Goal: Transaction & Acquisition: Purchase product/service

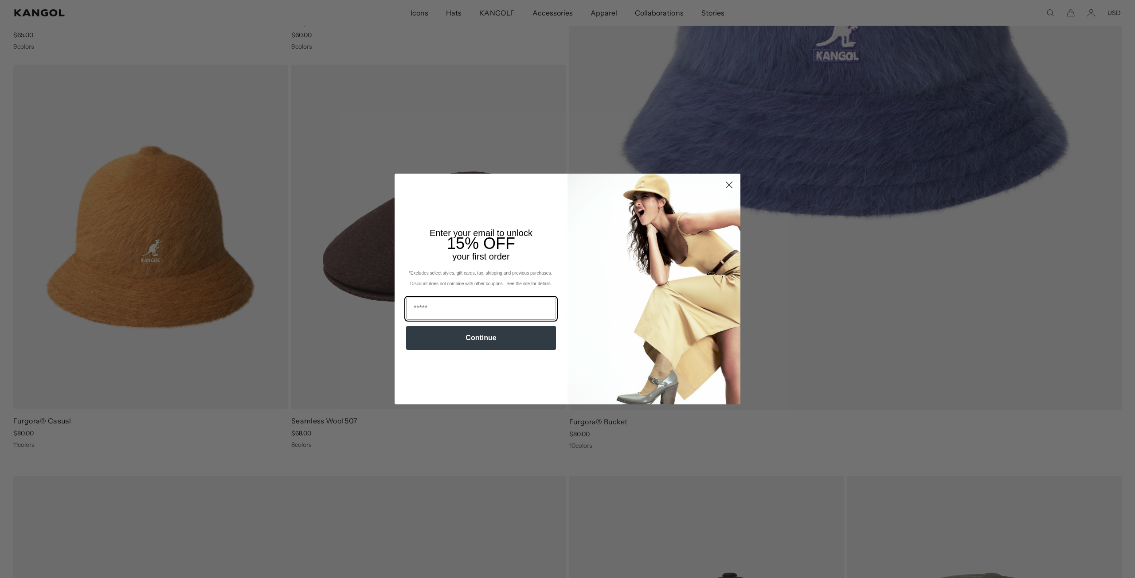
scroll to position [0, 183]
click at [477, 318] on input "Email" at bounding box center [481, 309] width 150 height 22
type input "**********"
click at [475, 340] on button "Continue" at bounding box center [481, 338] width 150 height 24
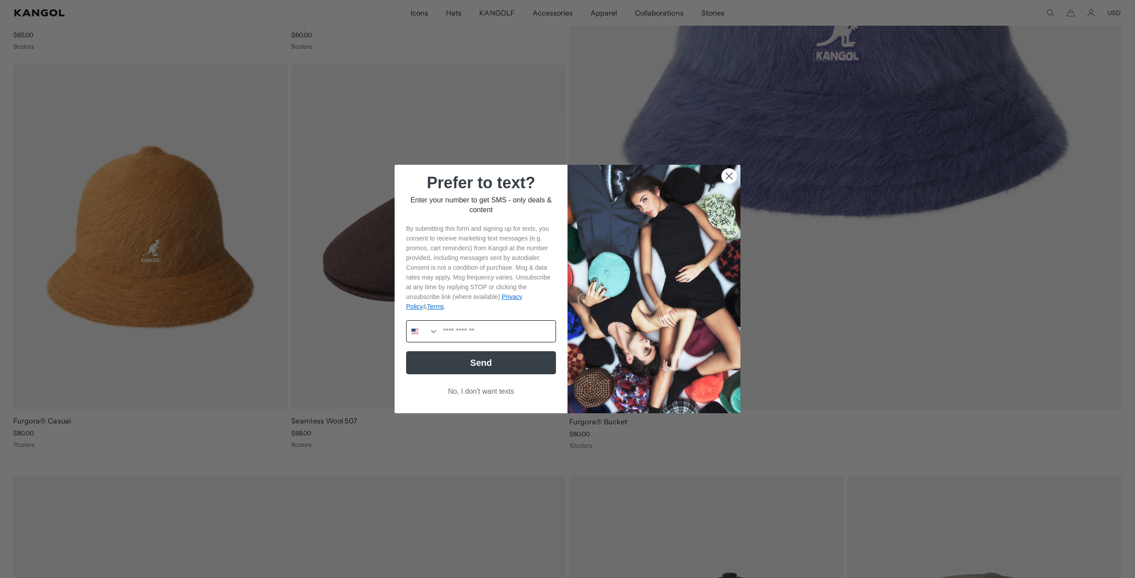
click at [484, 328] on input "Phone Number" at bounding box center [496, 331] width 117 height 21
click at [445, 334] on input "**********" at bounding box center [496, 331] width 117 height 21
type input "**********"
click at [465, 363] on button "Send" at bounding box center [481, 362] width 150 height 23
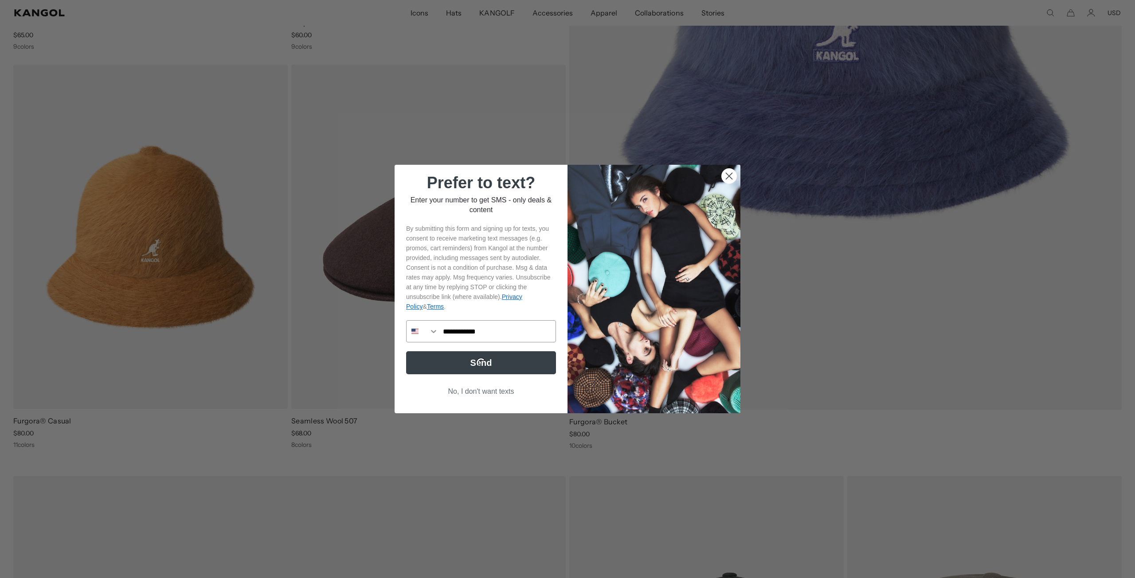
scroll to position [0, 0]
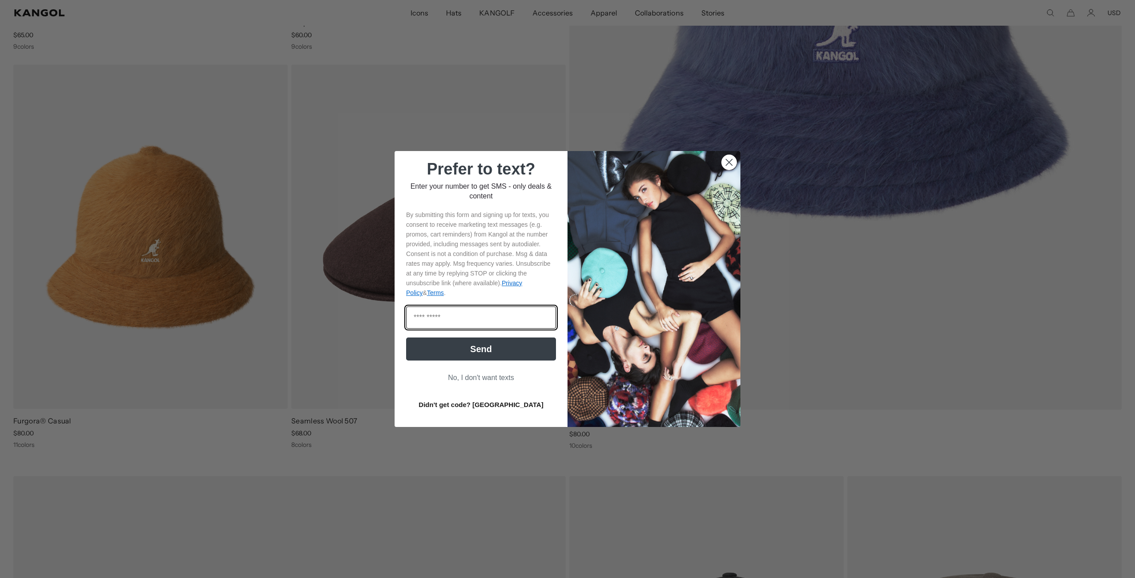
click at [444, 317] on input "Enter code" at bounding box center [481, 318] width 150 height 22
type input "******"
click at [449, 352] on button "Send" at bounding box center [481, 349] width 150 height 23
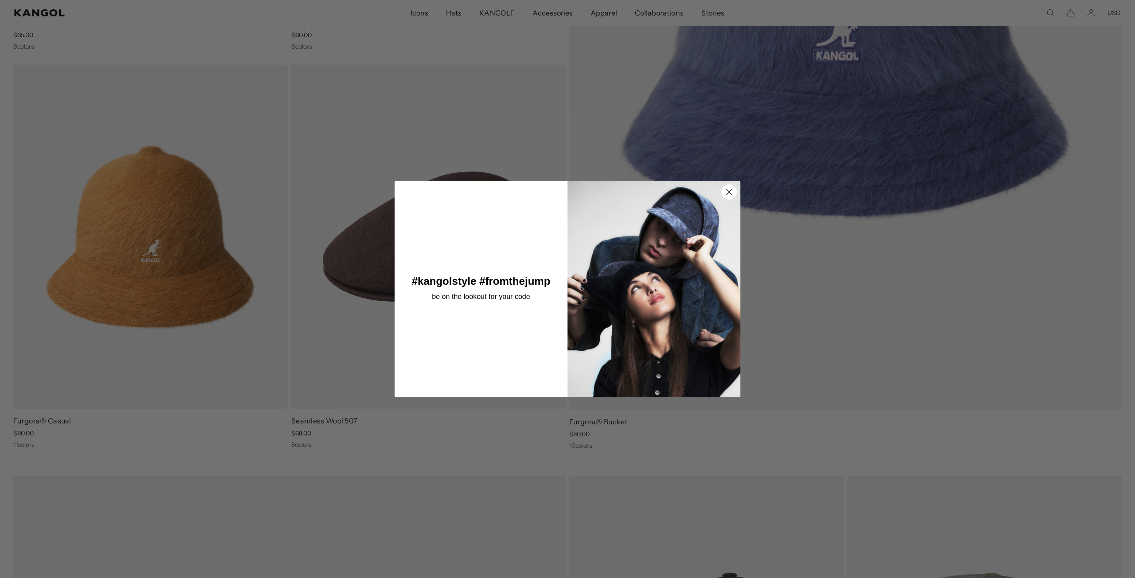
click at [722, 194] on circle "Close dialog" at bounding box center [729, 192] width 15 height 15
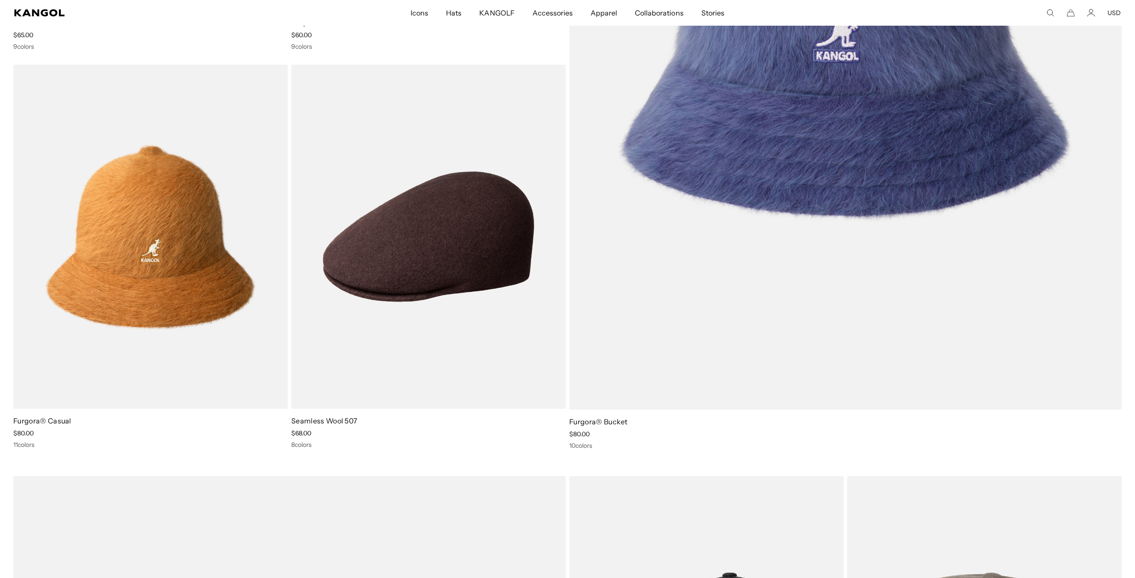
scroll to position [0, 183]
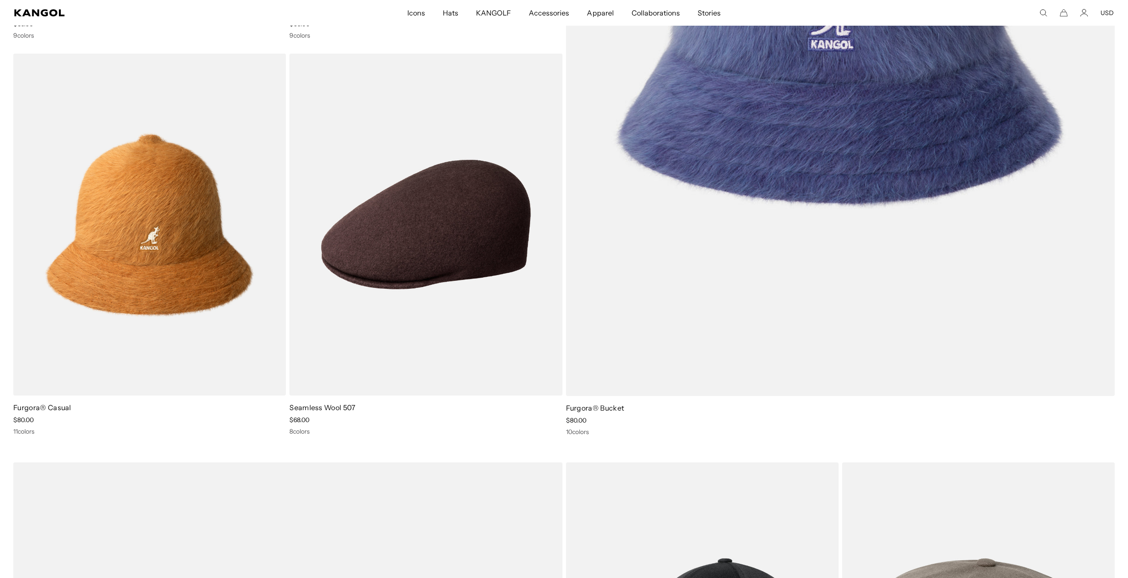
click at [1042, 12] on icon "Search here" at bounding box center [1043, 13] width 8 height 8
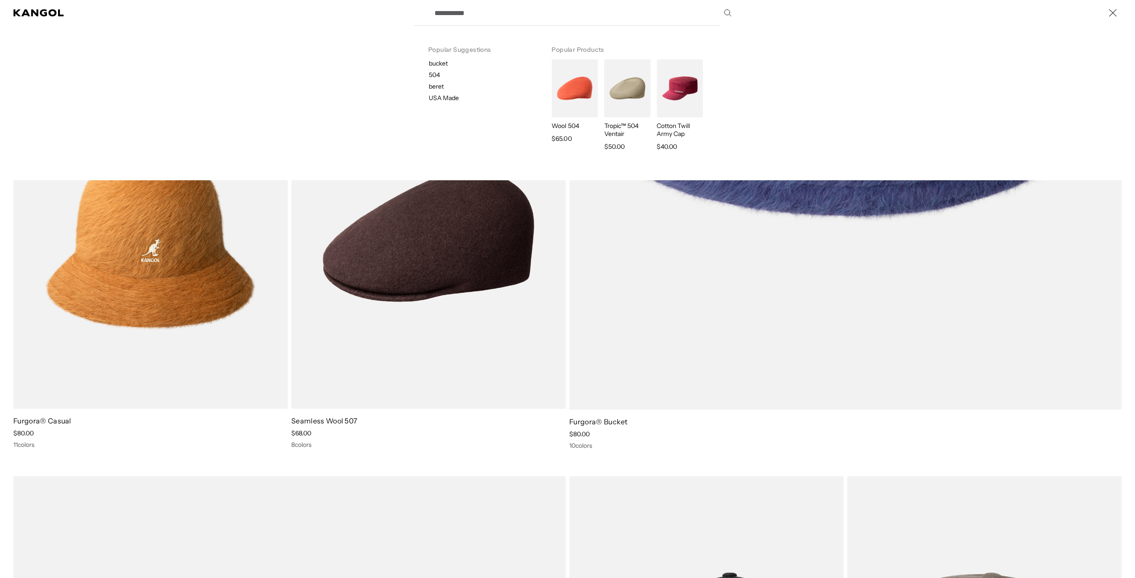
scroll to position [0, 0]
click at [507, 12] on input "Search here" at bounding box center [582, 13] width 306 height 22
paste input "**********"
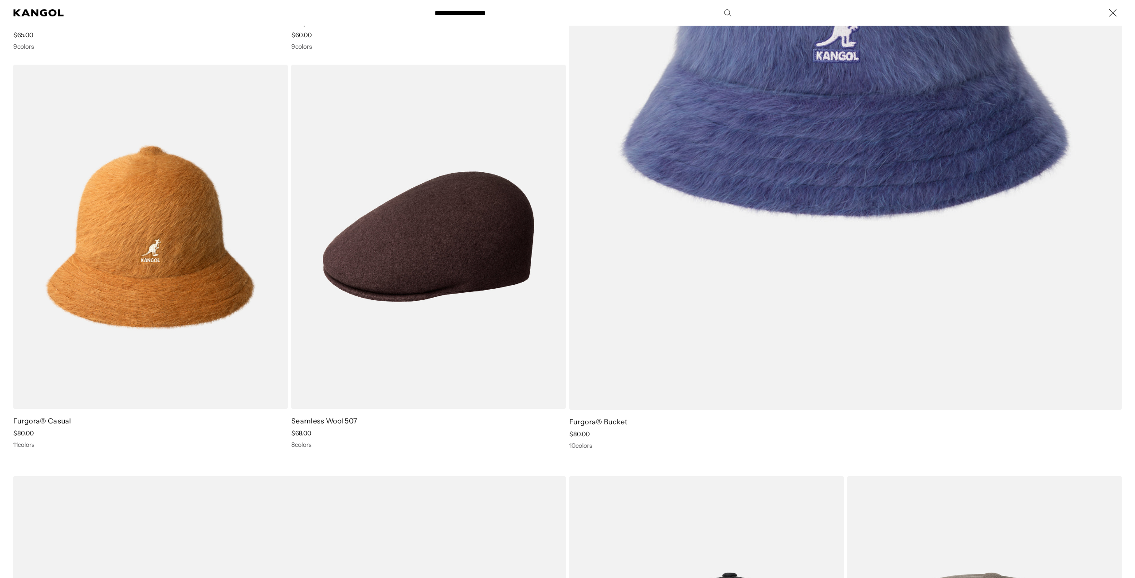
type input "**********"
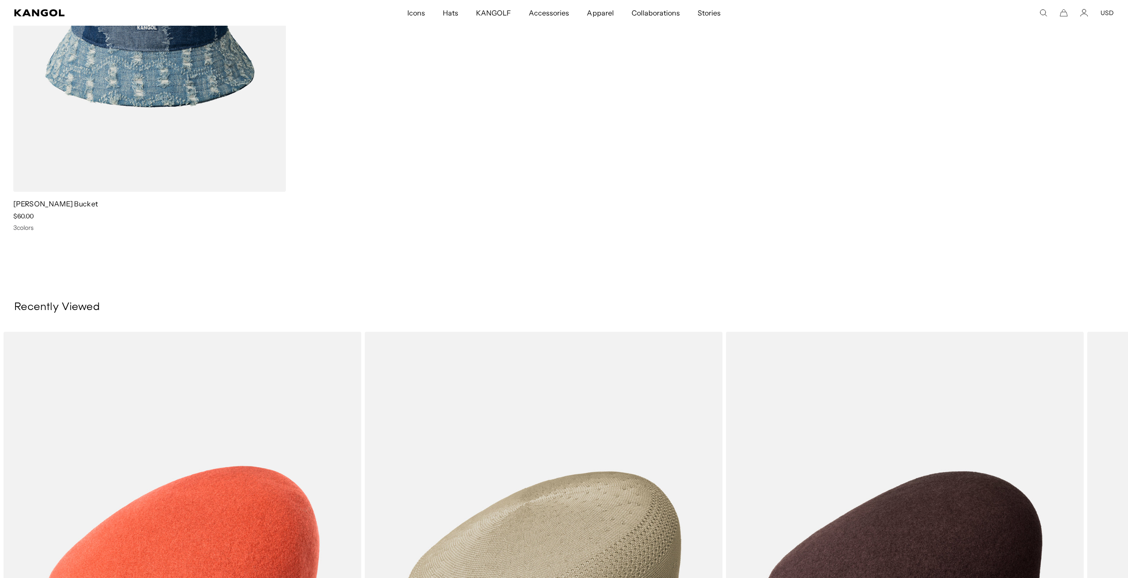
scroll to position [0, 183]
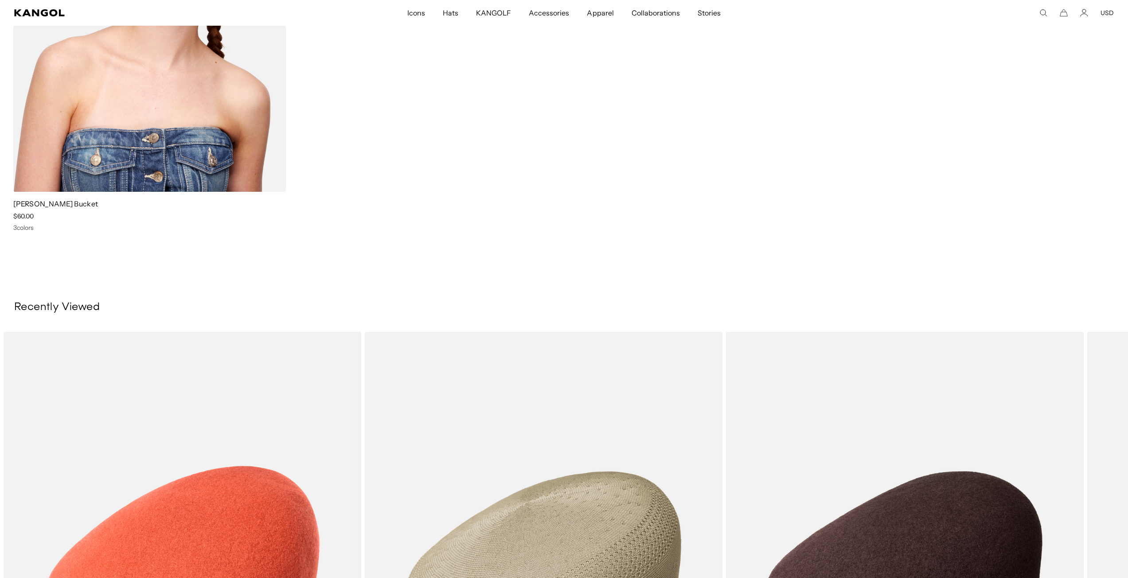
click at [71, 127] on img at bounding box center [149, 21] width 273 height 342
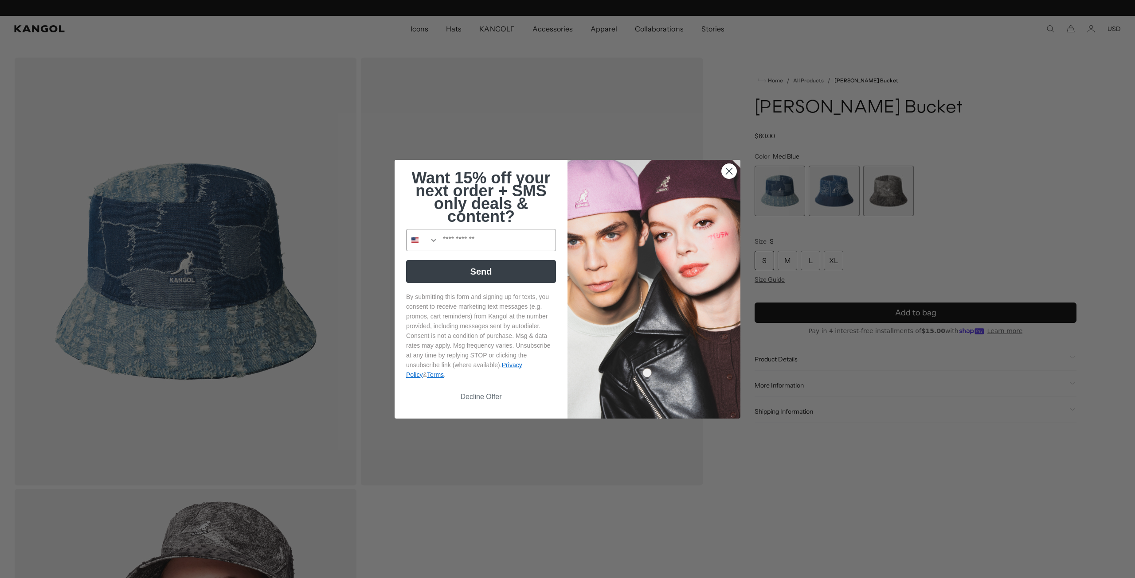
click at [722, 170] on circle "Close dialog" at bounding box center [729, 171] width 15 height 15
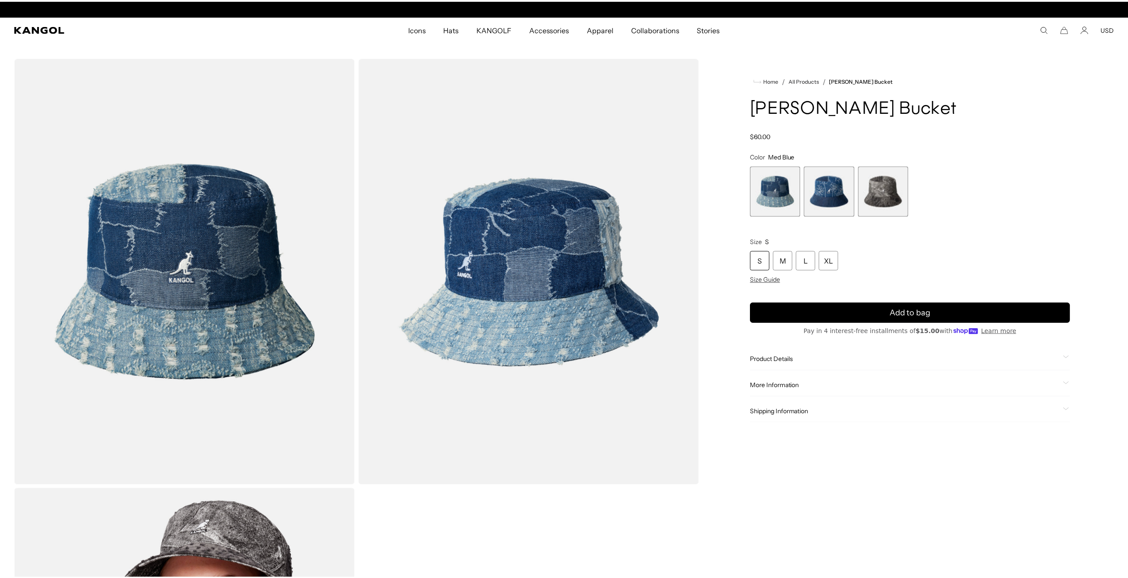
scroll to position [0, 183]
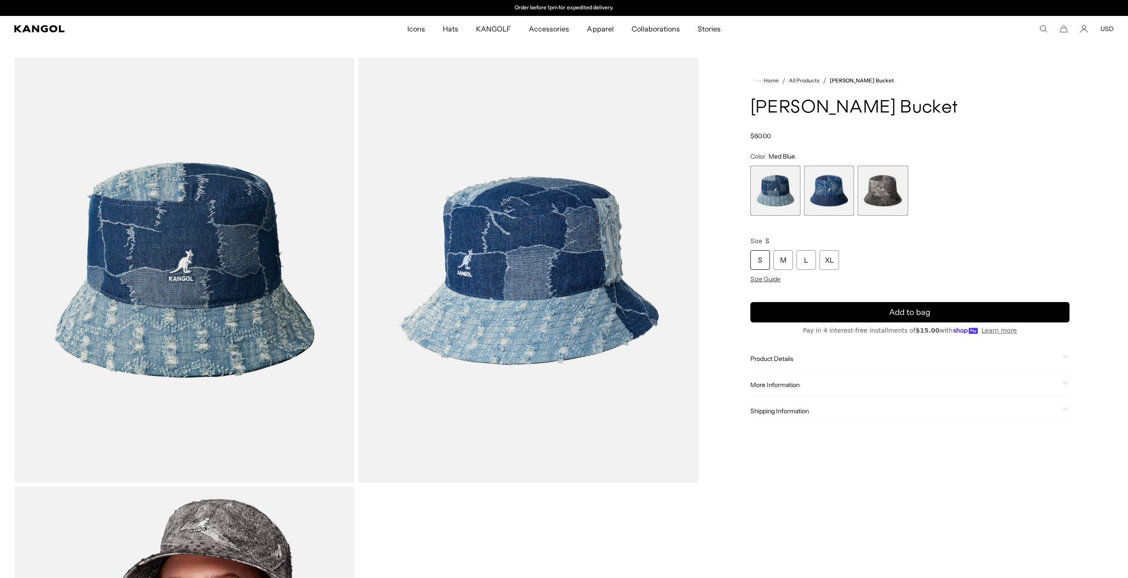
click at [838, 198] on span "2 of 3" at bounding box center [829, 191] width 50 height 50
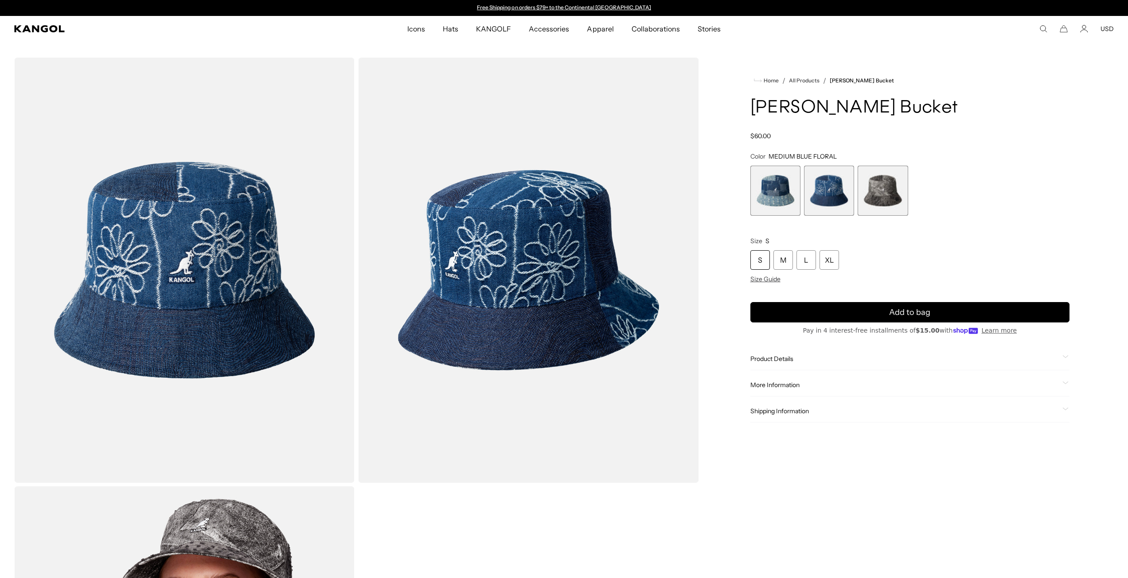
click at [869, 191] on span "3 of 3" at bounding box center [883, 191] width 50 height 50
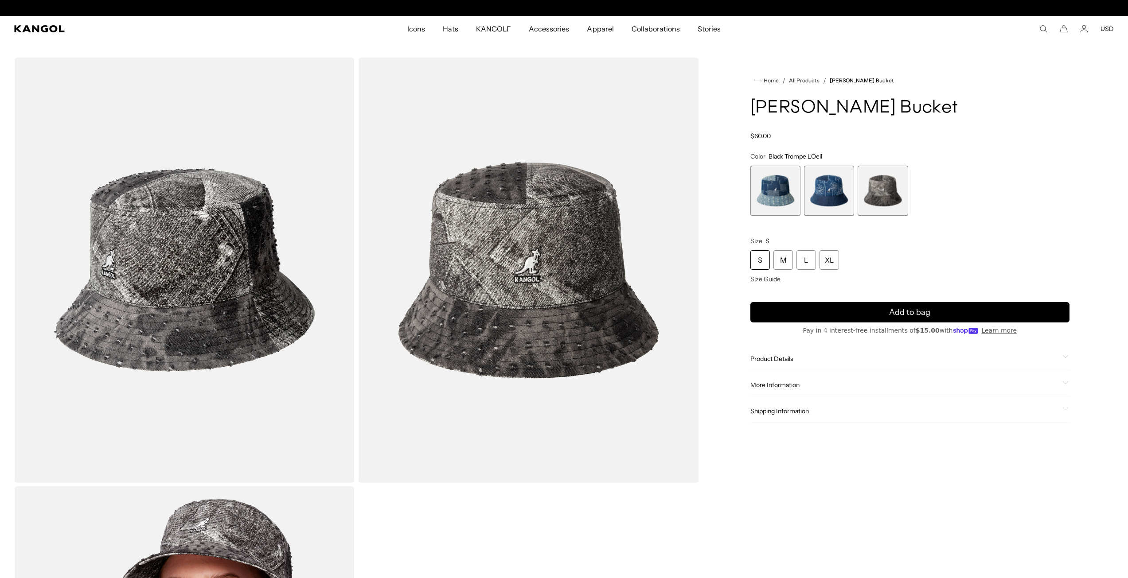
scroll to position [0, 183]
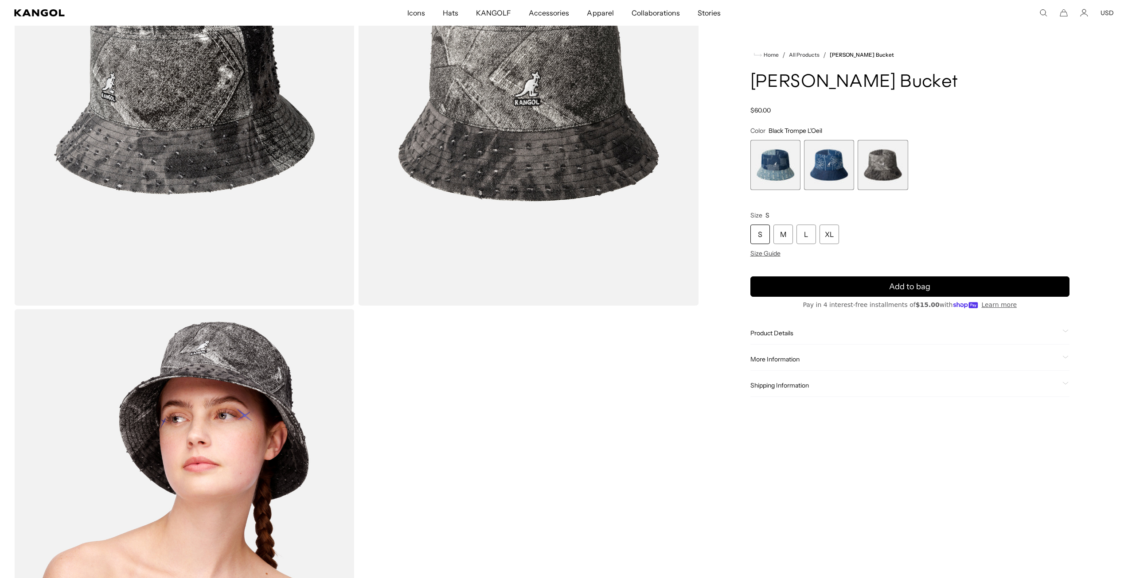
click at [781, 169] on span "1 of 3" at bounding box center [775, 165] width 50 height 50
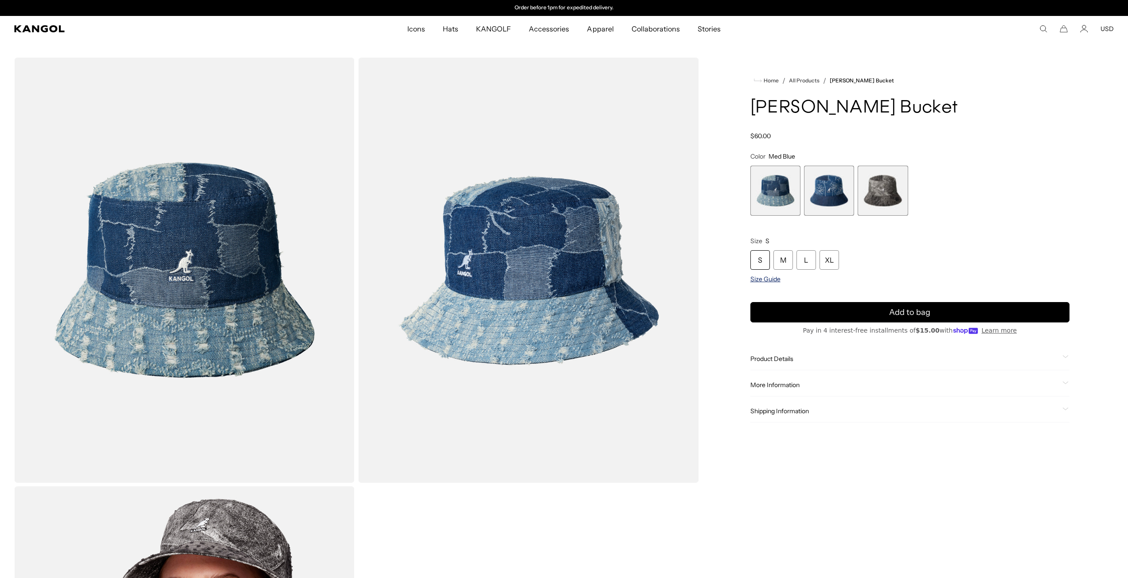
click at [769, 278] on span "Size Guide" at bounding box center [765, 279] width 30 height 8
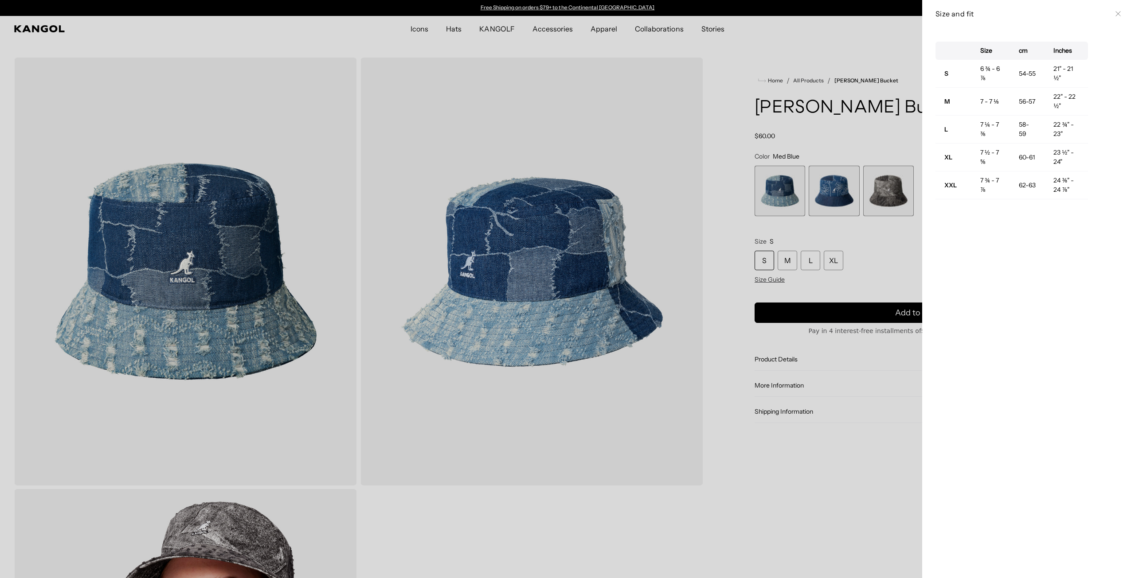
drag, startPoint x: 1111, startPoint y: 14, endPoint x: 1093, endPoint y: 35, distance: 27.0
click at [1115, 14] on icon at bounding box center [1117, 13] width 5 height 5
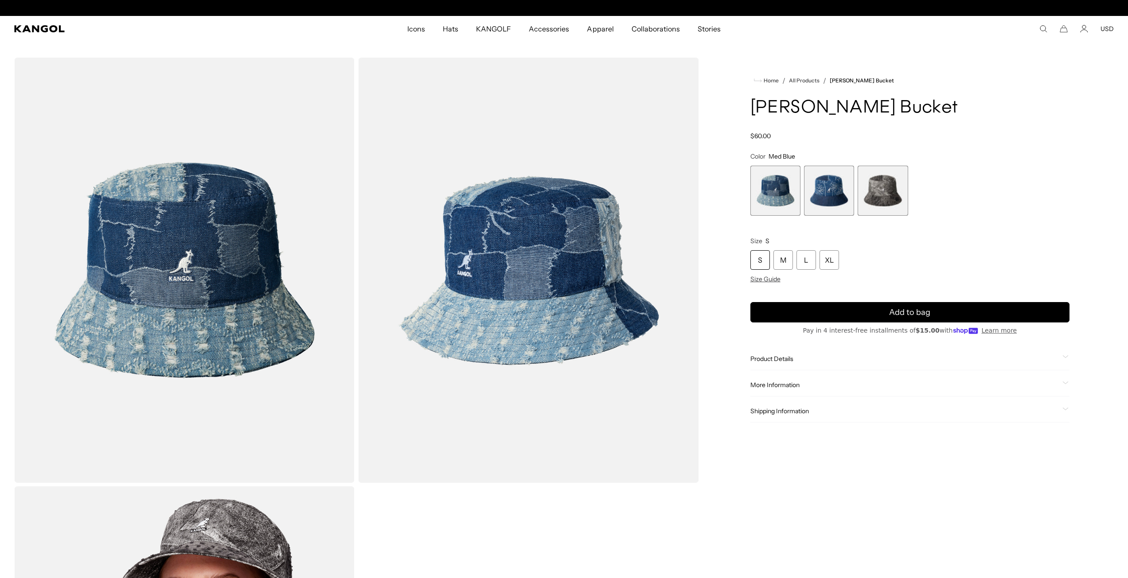
scroll to position [0, 183]
click at [838, 188] on span "2 of 3" at bounding box center [829, 191] width 50 height 50
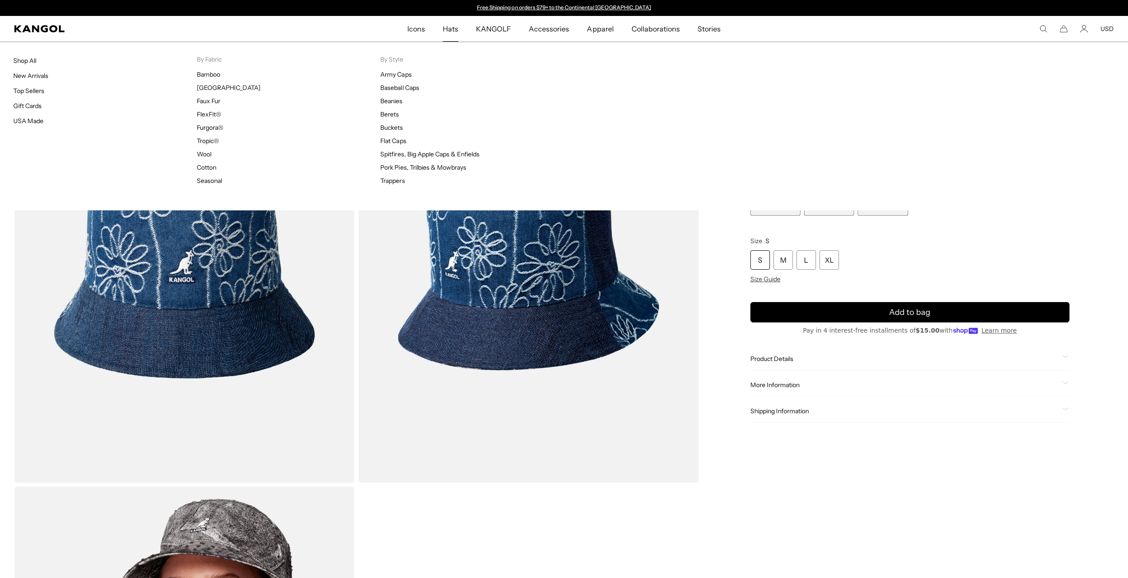
click at [447, 31] on span "Hats" at bounding box center [451, 29] width 16 height 26
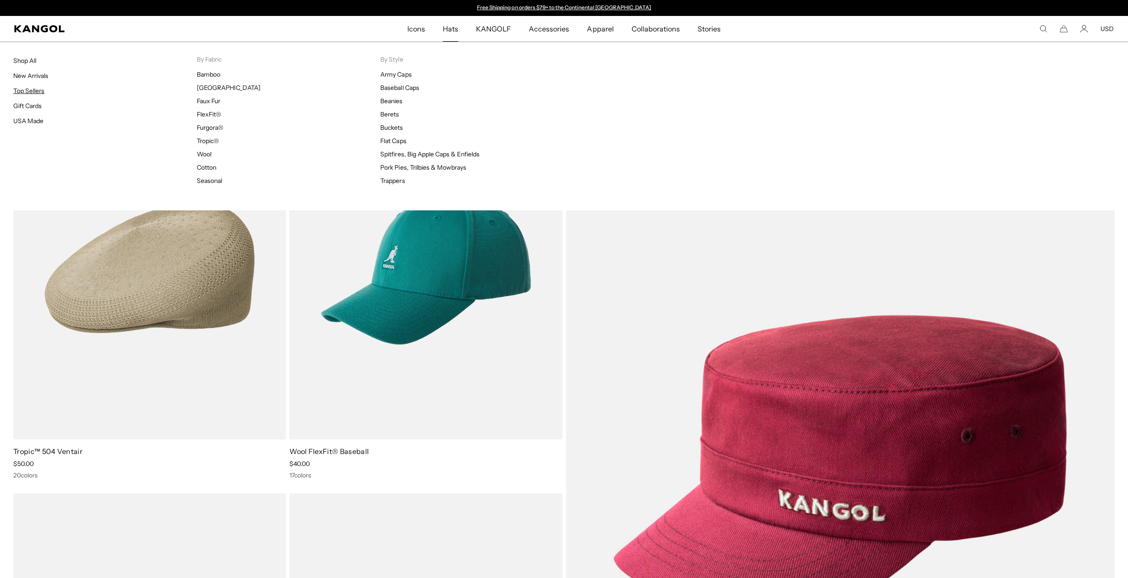
click at [34, 92] on link "Top Sellers" at bounding box center [28, 91] width 31 height 8
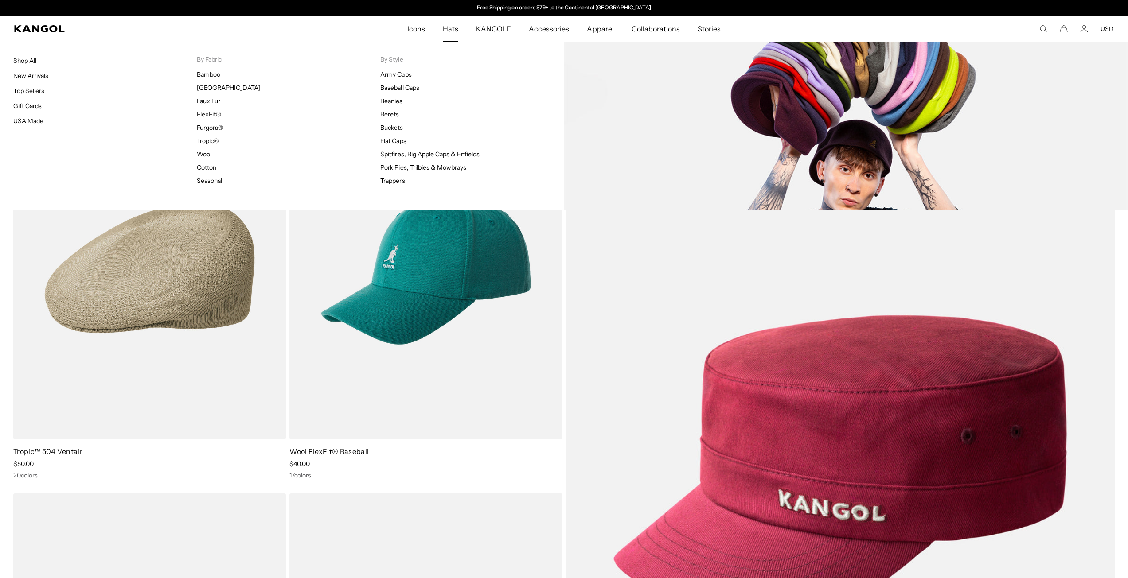
click at [394, 139] on link "Flat Caps" at bounding box center [393, 141] width 26 height 8
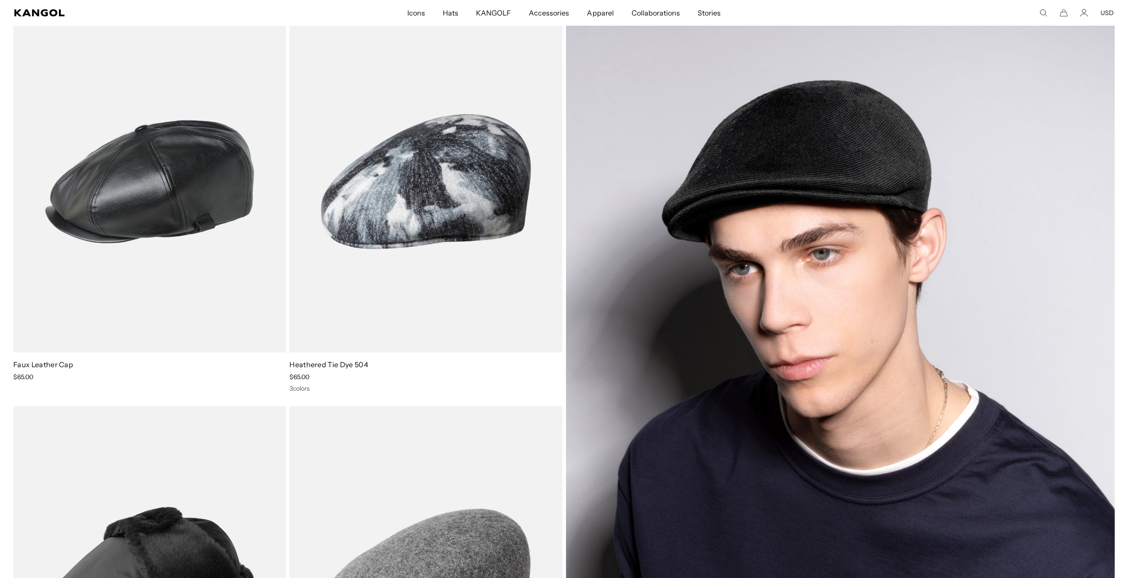
scroll to position [0, 183]
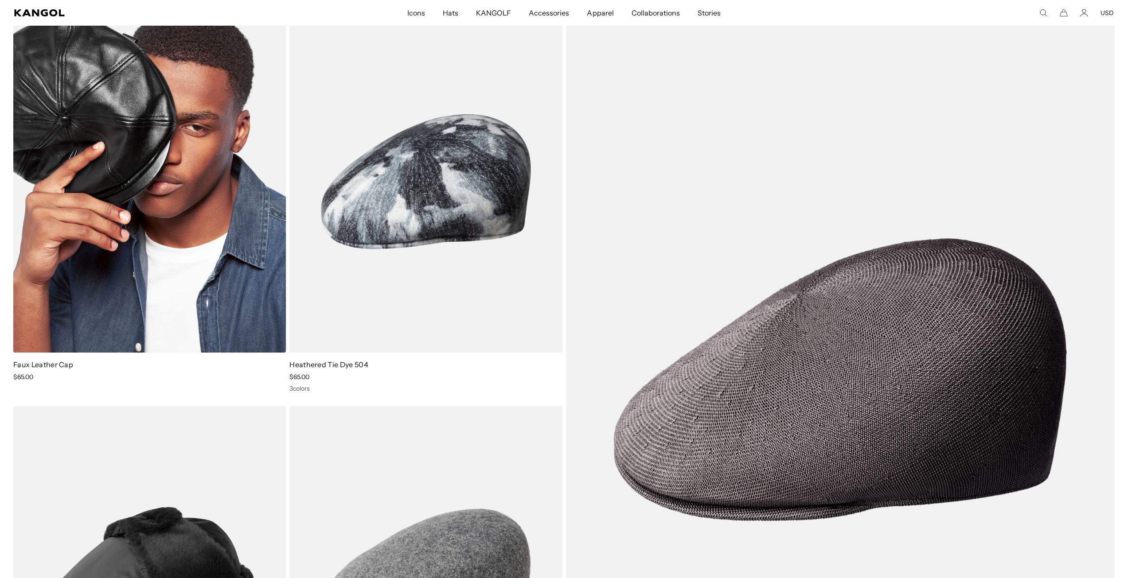
click at [187, 228] on img at bounding box center [149, 182] width 273 height 342
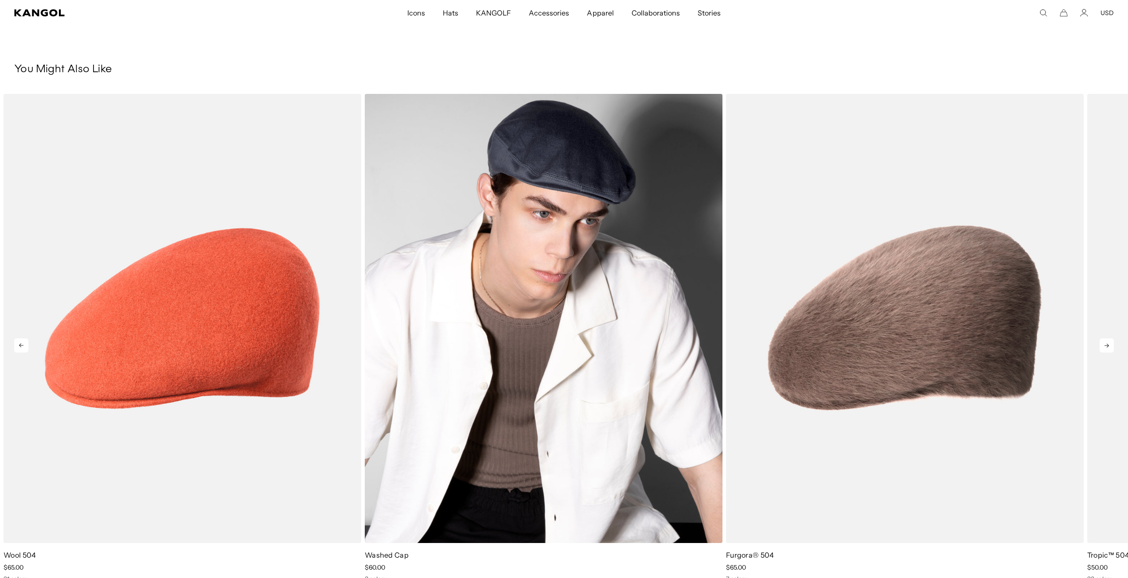
scroll to position [0, 183]
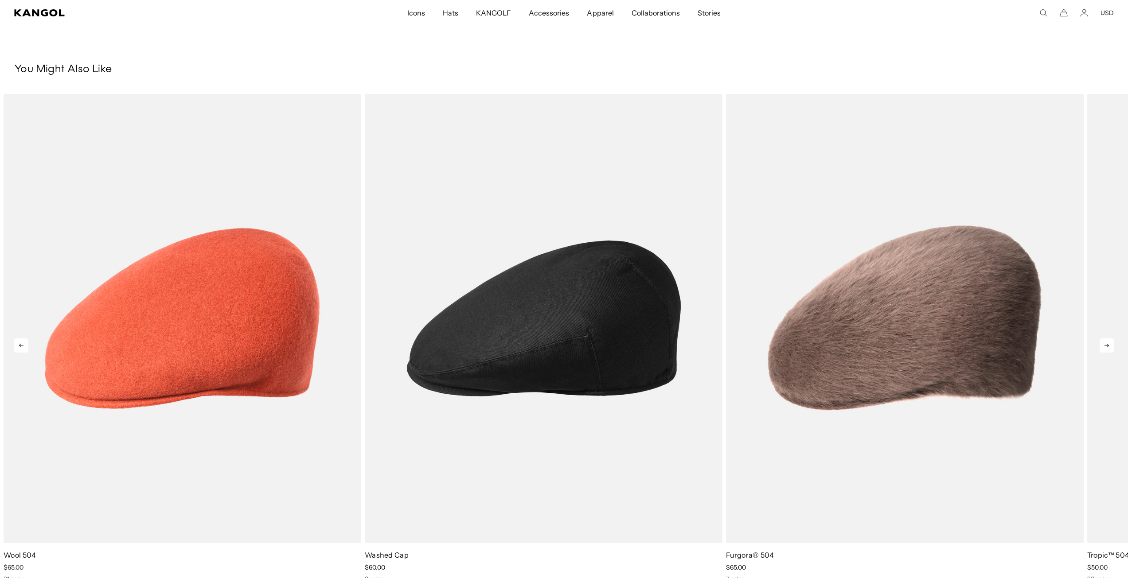
click at [1112, 343] on icon at bounding box center [1107, 346] width 14 height 14
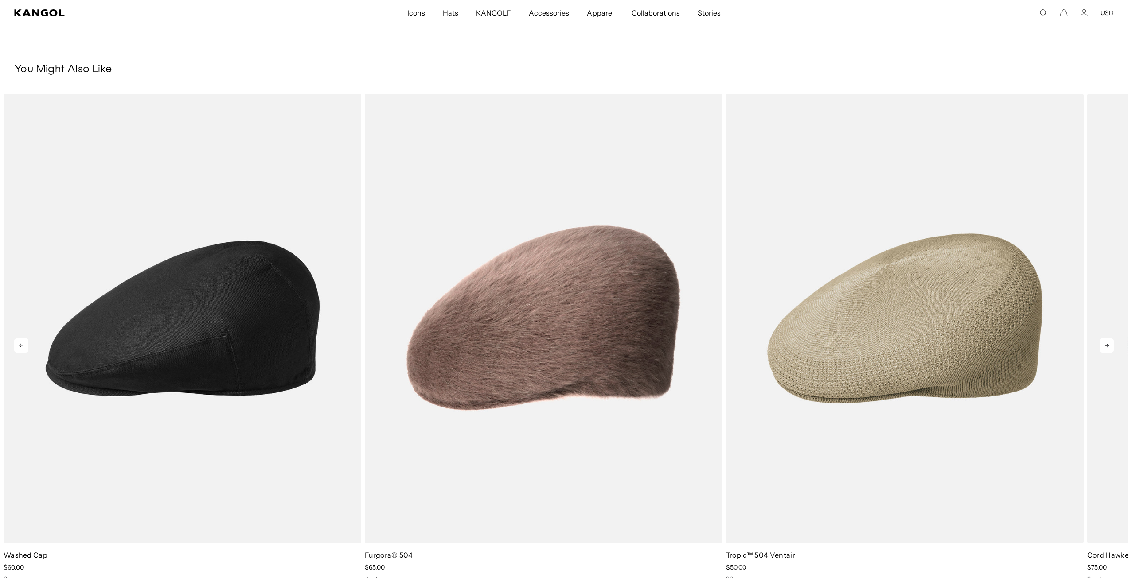
click at [1109, 347] on icon at bounding box center [1107, 346] width 14 height 14
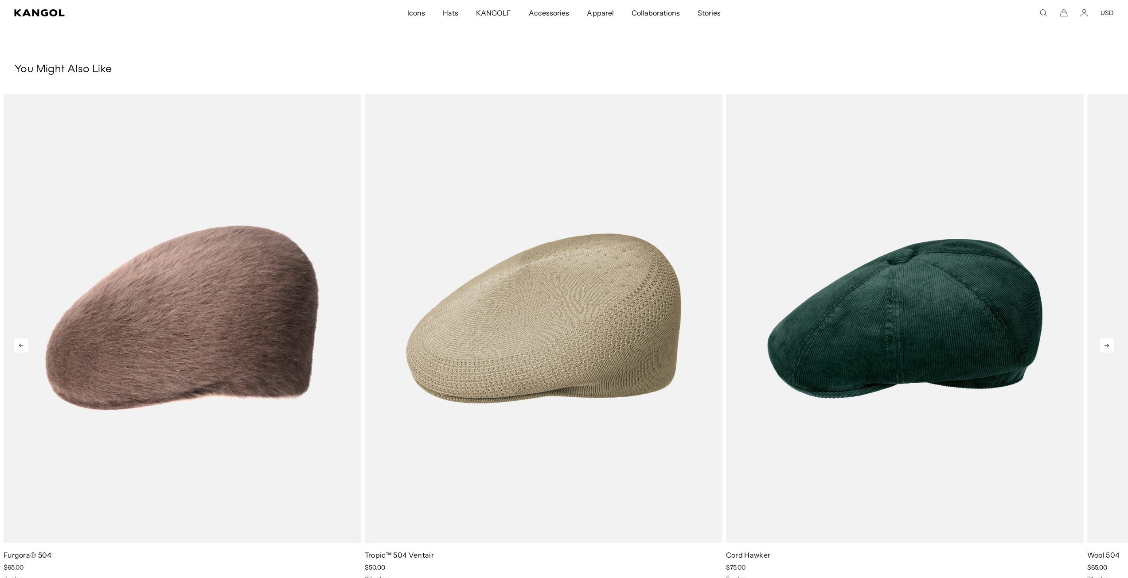
click at [1109, 347] on icon at bounding box center [1107, 346] width 14 height 14
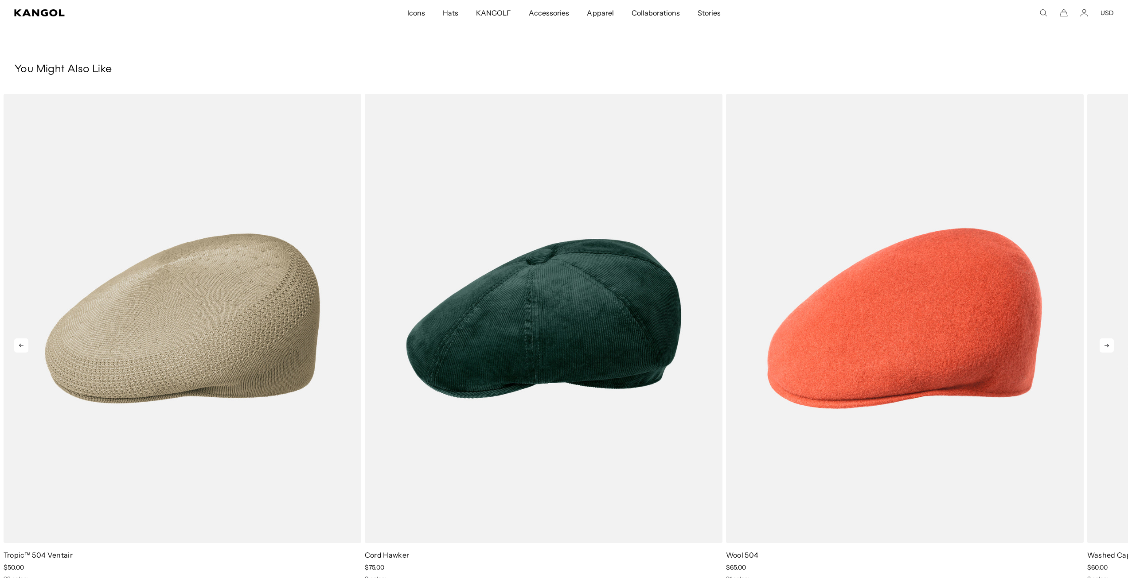
click at [1109, 347] on icon at bounding box center [1107, 346] width 14 height 14
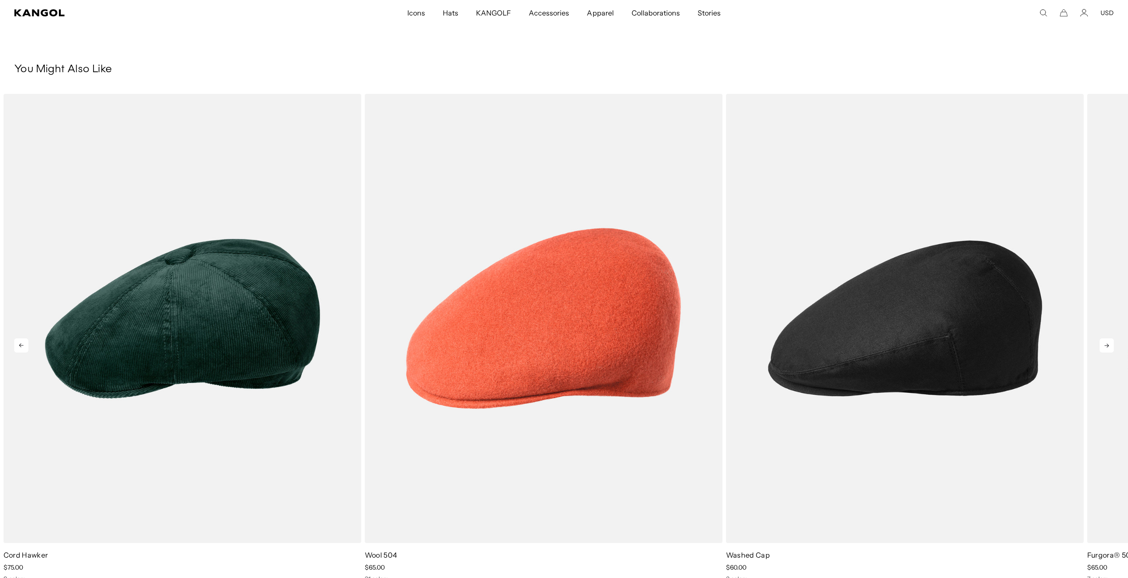
scroll to position [0, 0]
click at [1109, 347] on icon at bounding box center [1107, 346] width 14 height 14
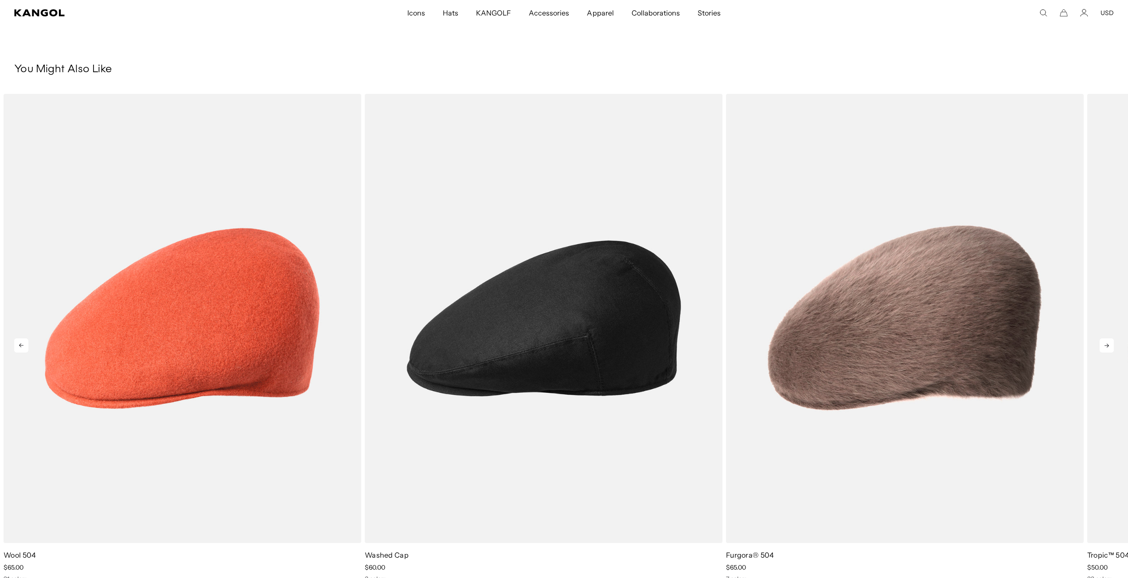
click at [1109, 347] on icon at bounding box center [1107, 346] width 14 height 14
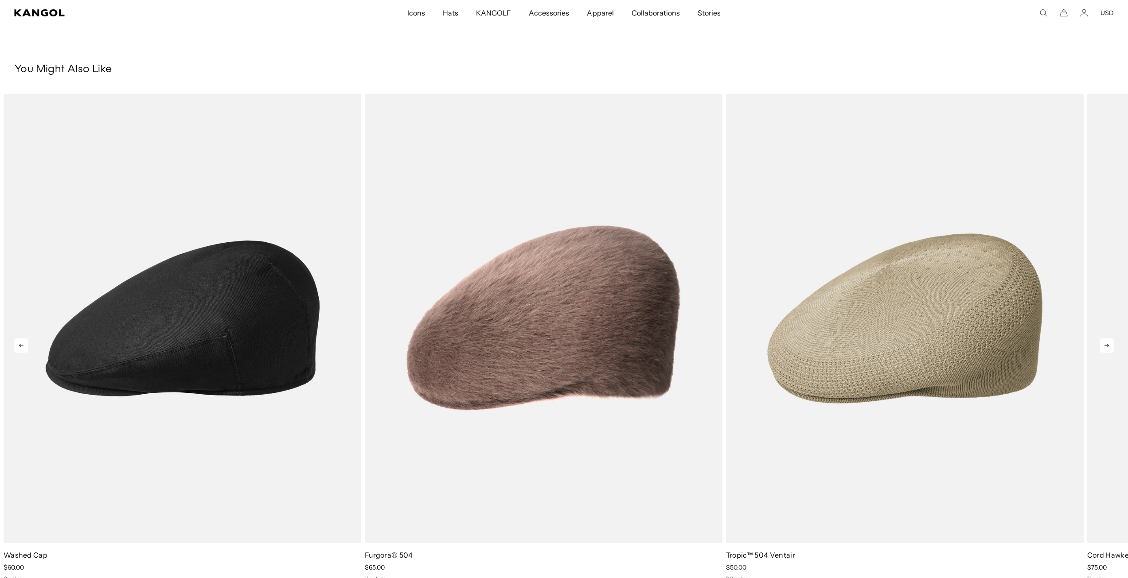
click at [1109, 347] on icon at bounding box center [1107, 346] width 14 height 14
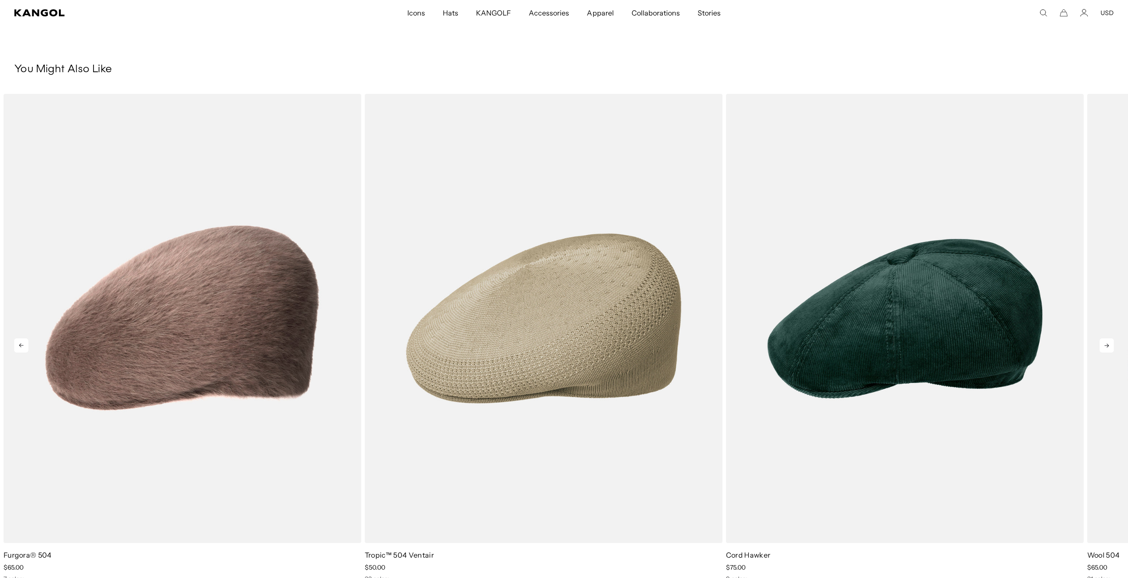
click at [1109, 347] on icon at bounding box center [1107, 346] width 14 height 14
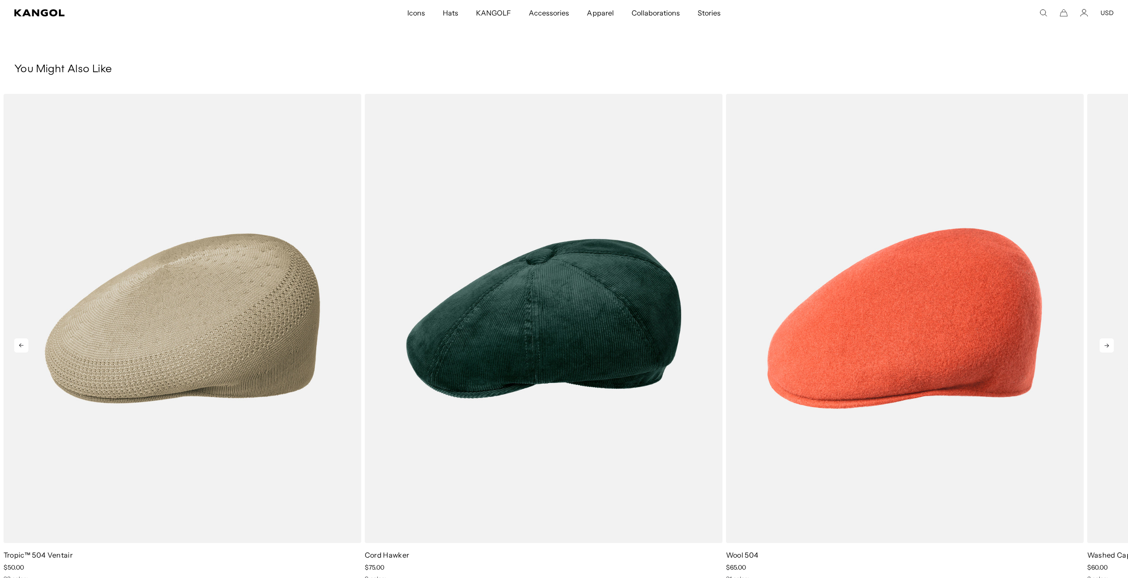
click at [1109, 347] on icon at bounding box center [1107, 346] width 14 height 14
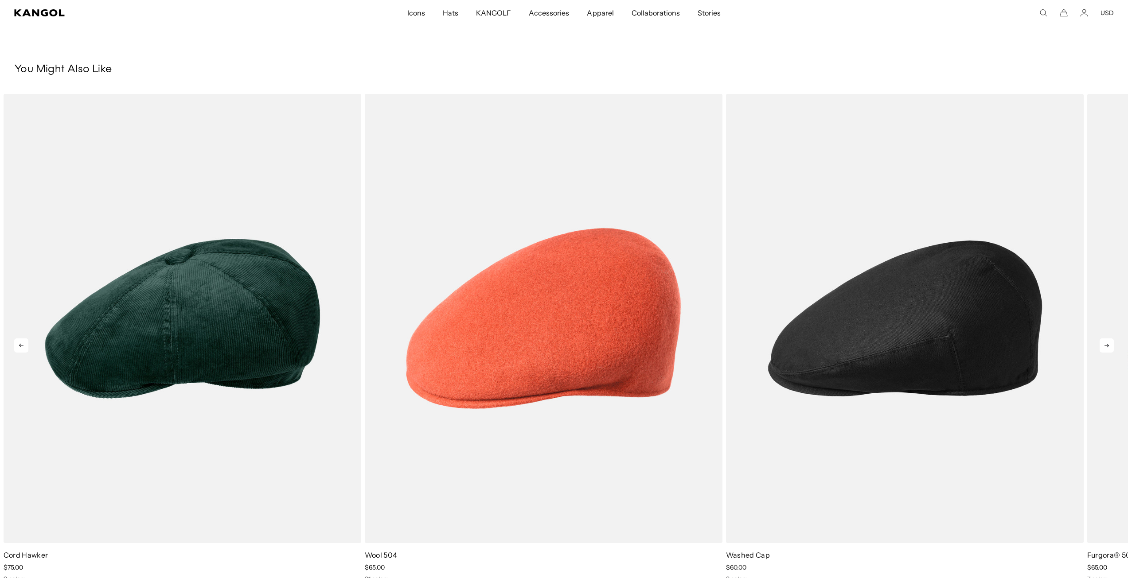
click at [1109, 347] on icon at bounding box center [1107, 346] width 14 height 14
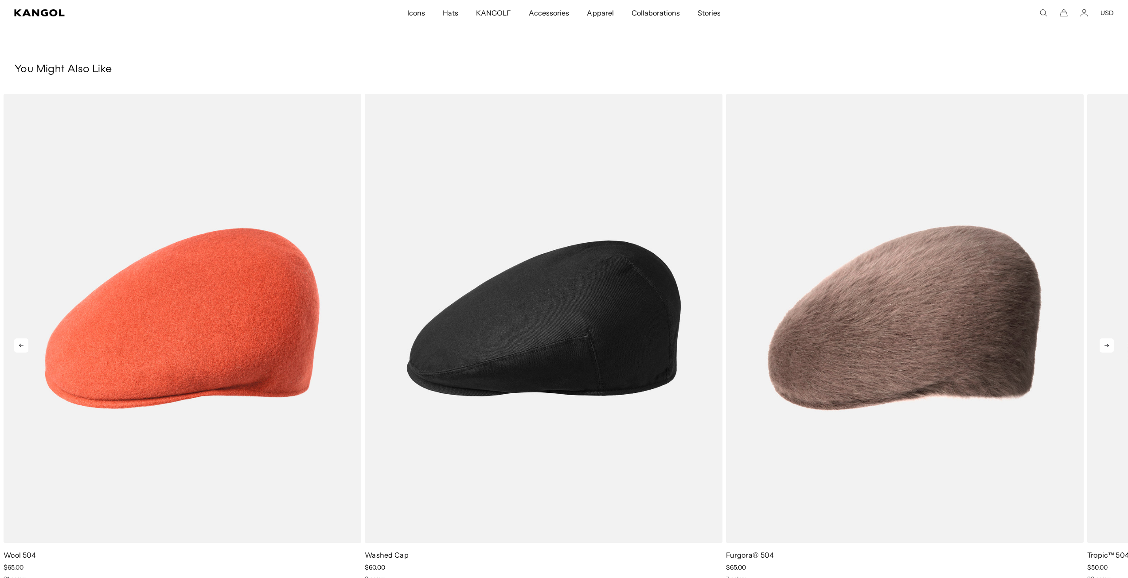
scroll to position [0, 183]
click at [1109, 347] on icon at bounding box center [1107, 346] width 14 height 14
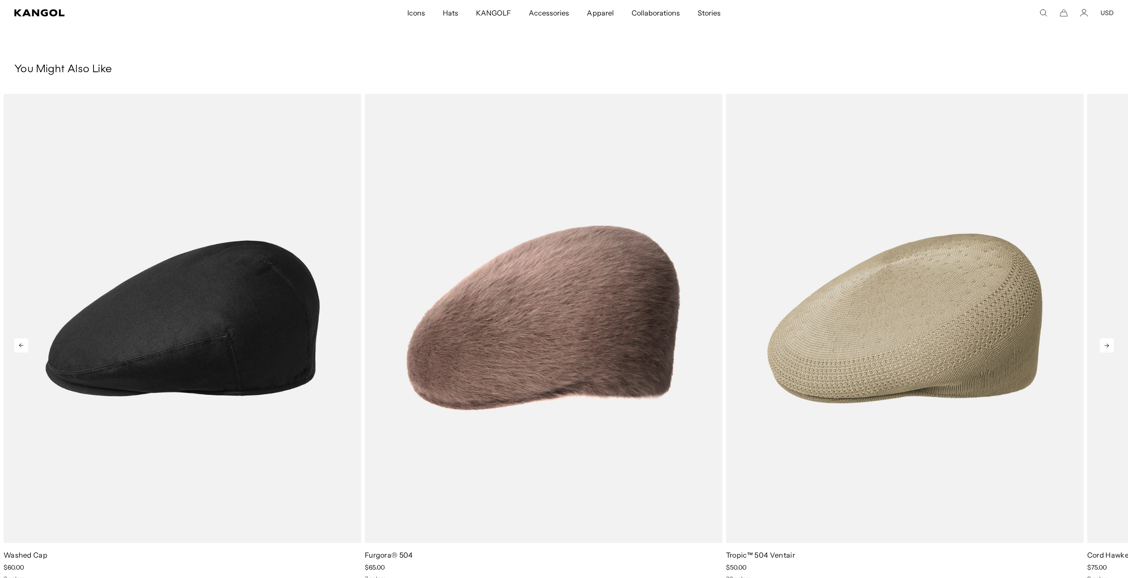
click at [1109, 347] on icon at bounding box center [1107, 346] width 14 height 14
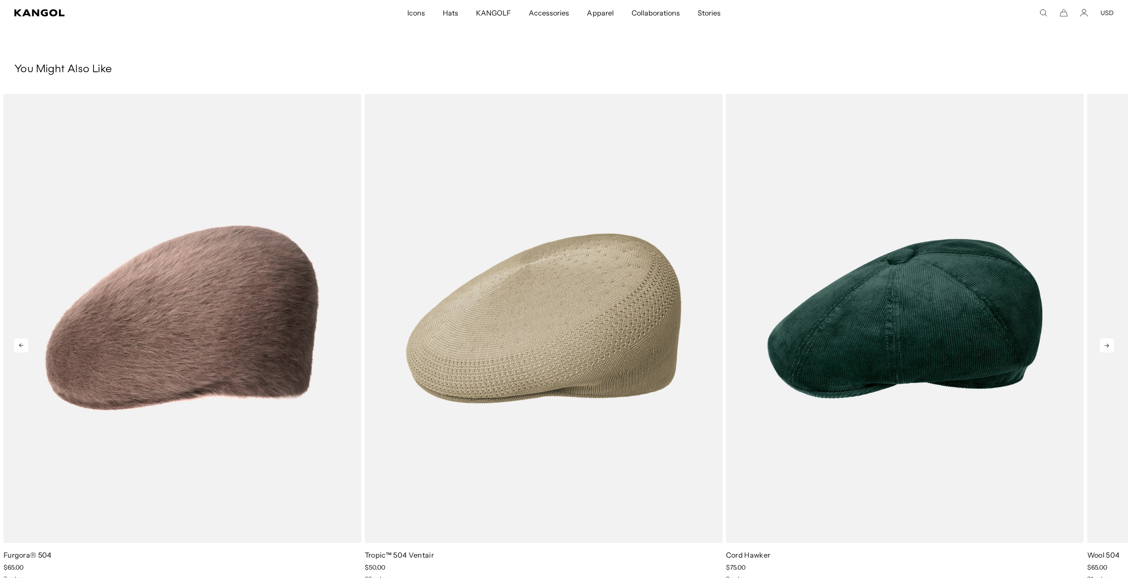
click at [1109, 347] on icon at bounding box center [1107, 346] width 14 height 14
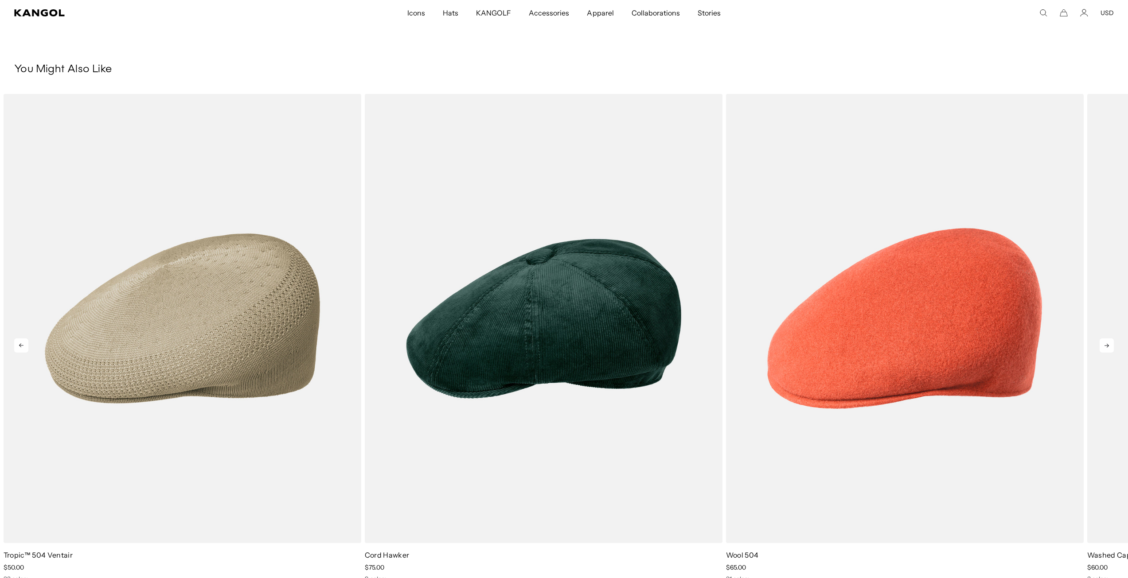
click at [1109, 347] on icon at bounding box center [1107, 346] width 14 height 14
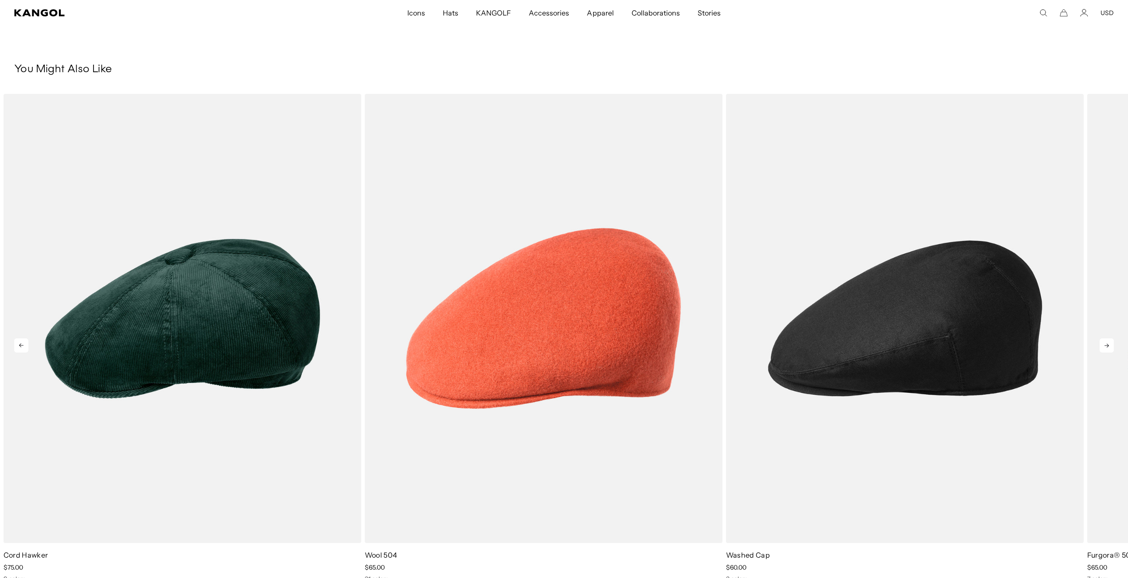
click at [1109, 347] on icon at bounding box center [1107, 346] width 14 height 14
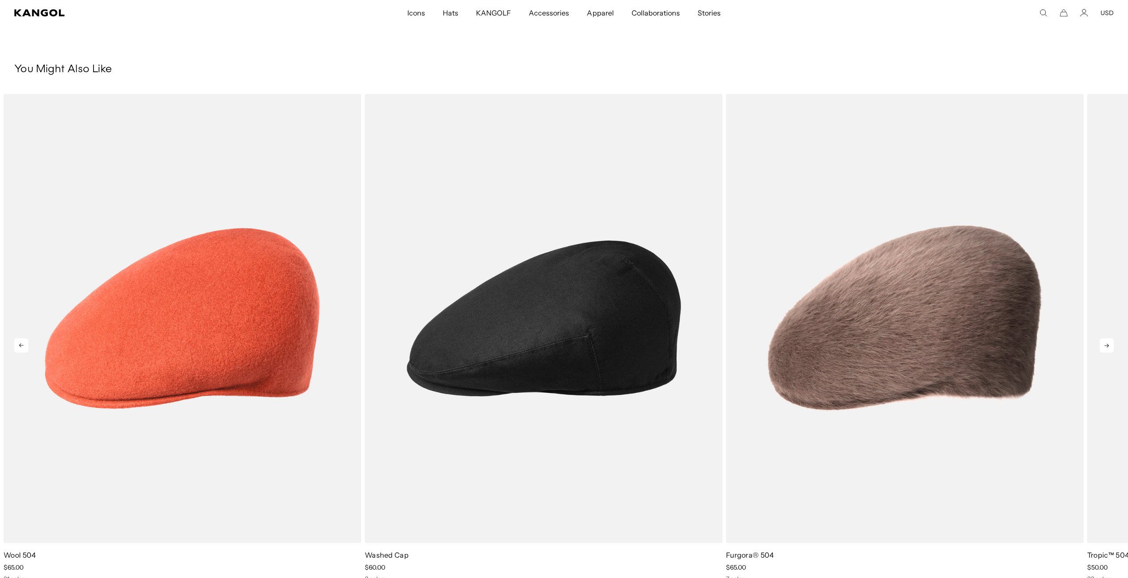
click at [1109, 347] on icon at bounding box center [1107, 346] width 14 height 14
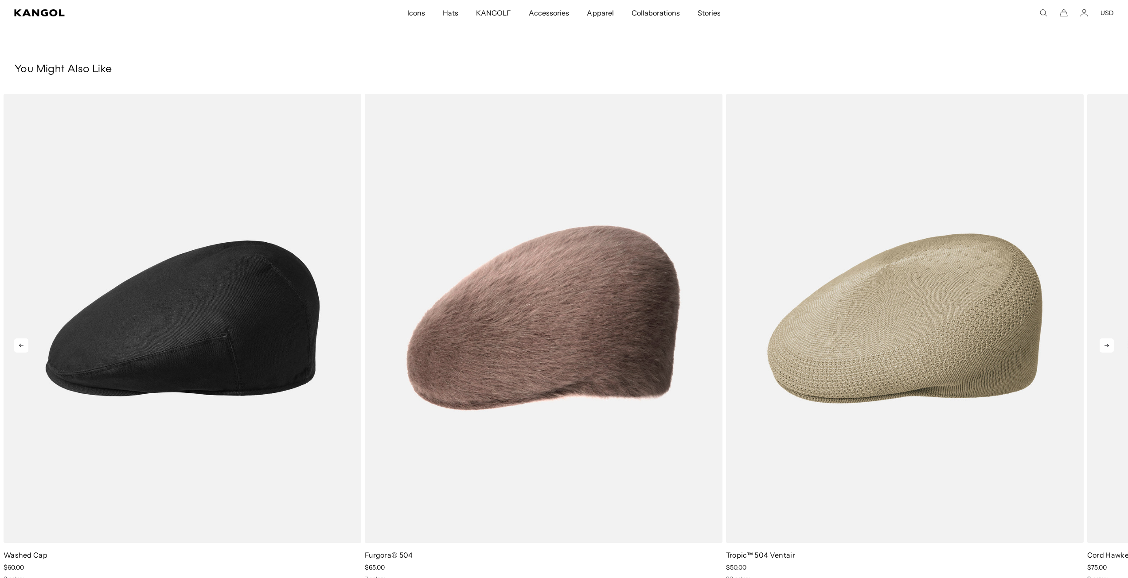
click at [1109, 347] on icon at bounding box center [1107, 346] width 14 height 14
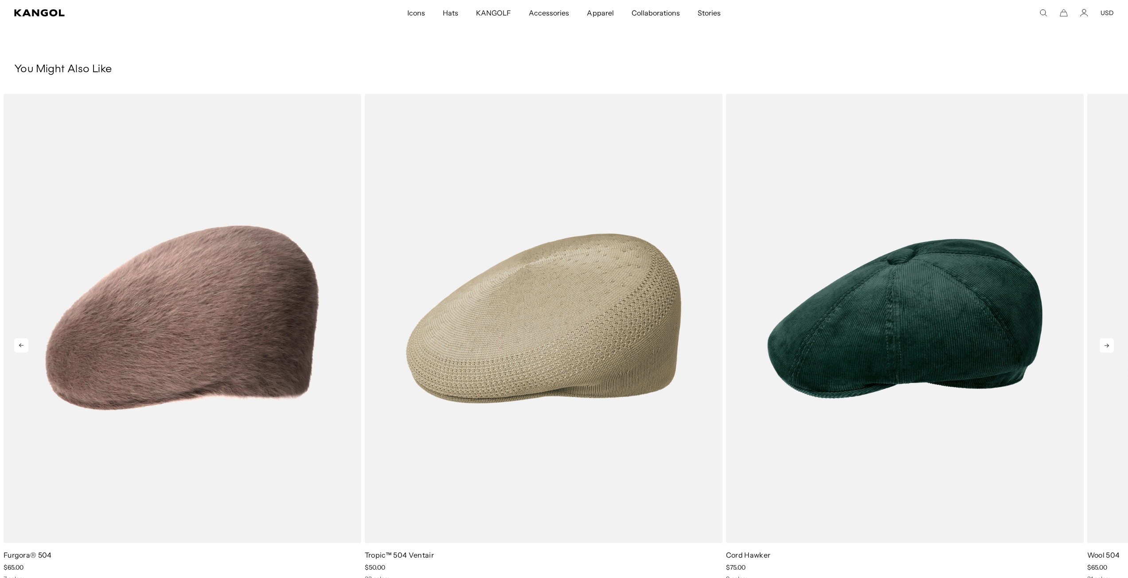
scroll to position [0, 0]
click at [1109, 347] on icon at bounding box center [1107, 346] width 14 height 14
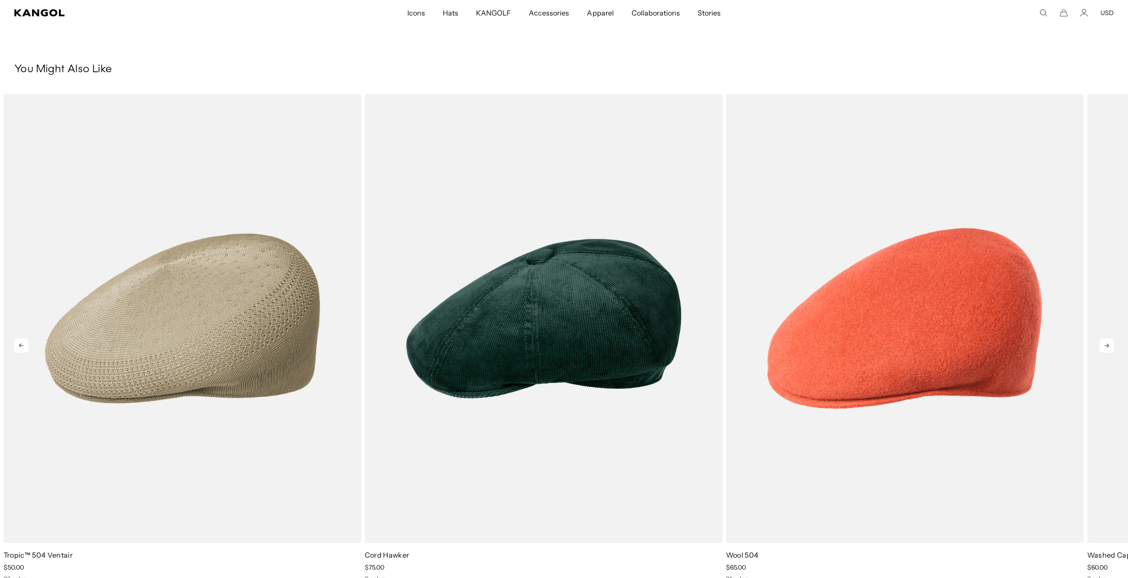
click at [1109, 347] on icon at bounding box center [1107, 346] width 14 height 14
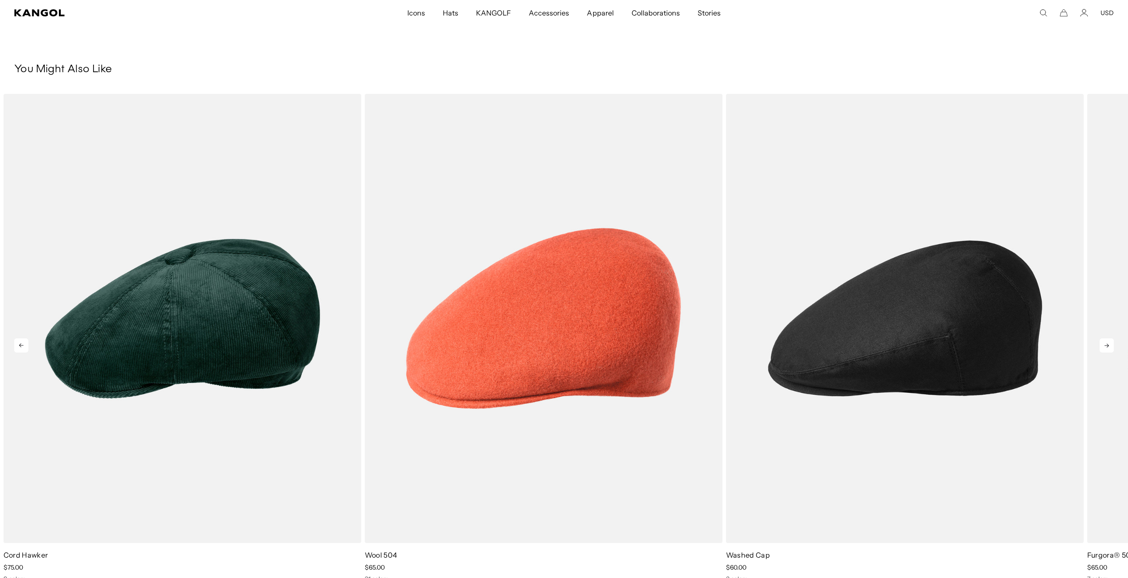
click at [1109, 347] on icon at bounding box center [1107, 346] width 14 height 14
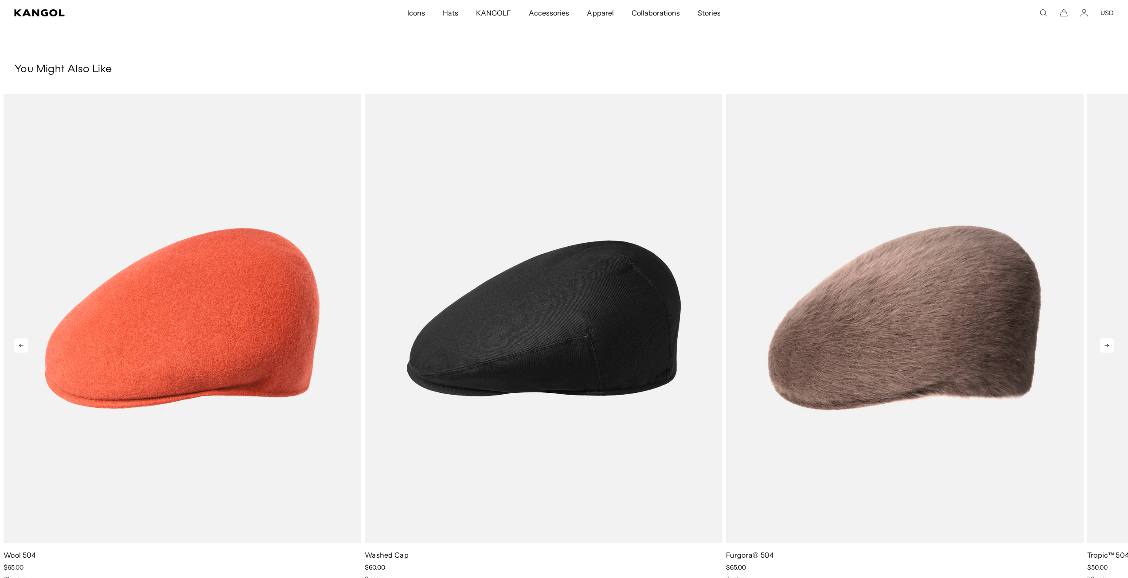
click at [1109, 347] on icon at bounding box center [1107, 346] width 14 height 14
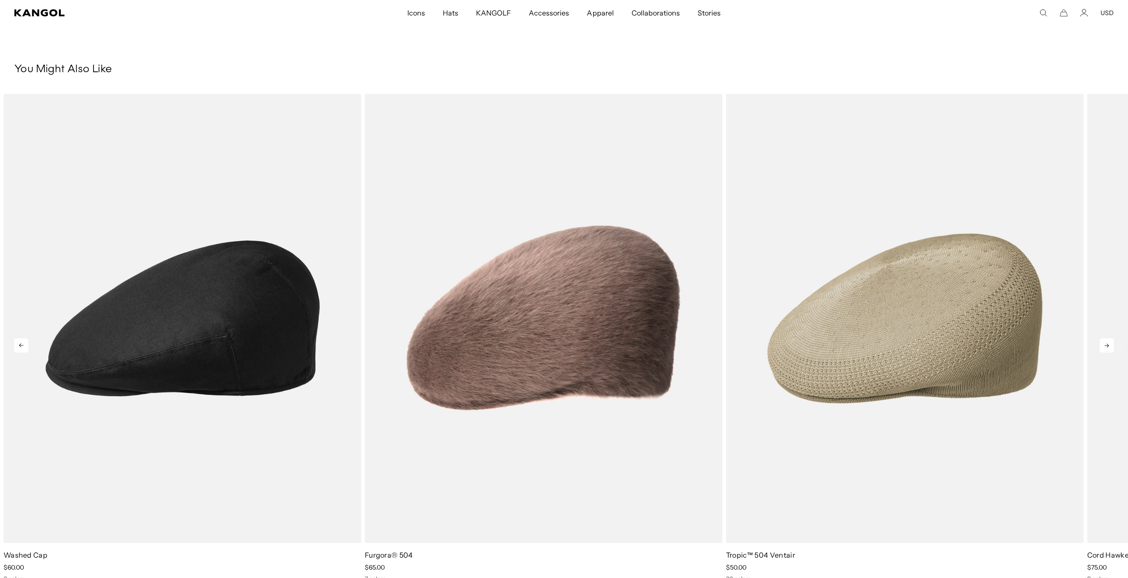
click at [1109, 347] on icon at bounding box center [1107, 346] width 14 height 14
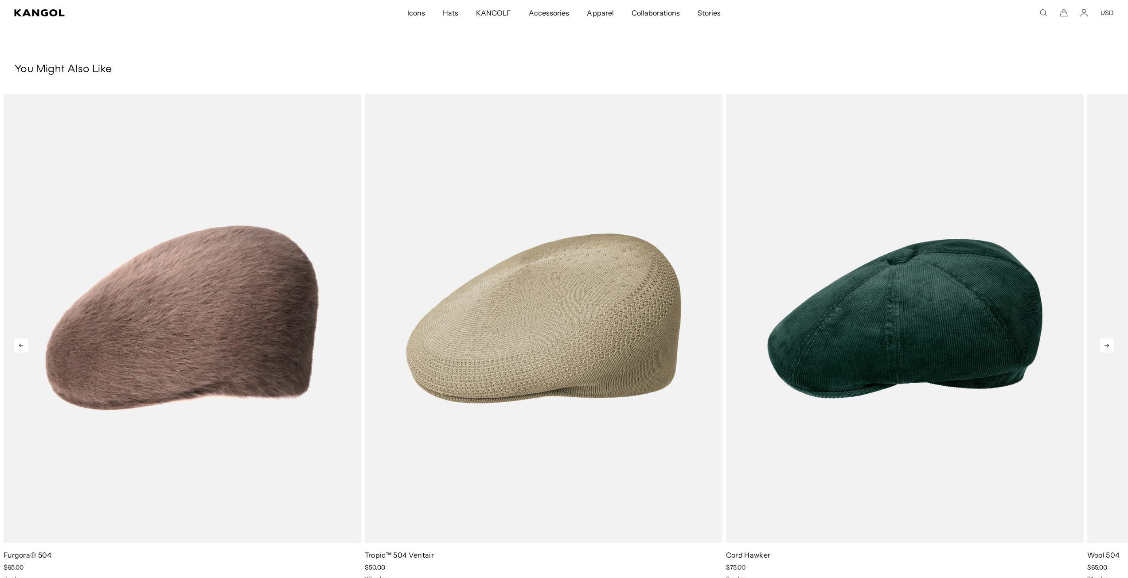
click at [1109, 347] on icon at bounding box center [1107, 346] width 14 height 14
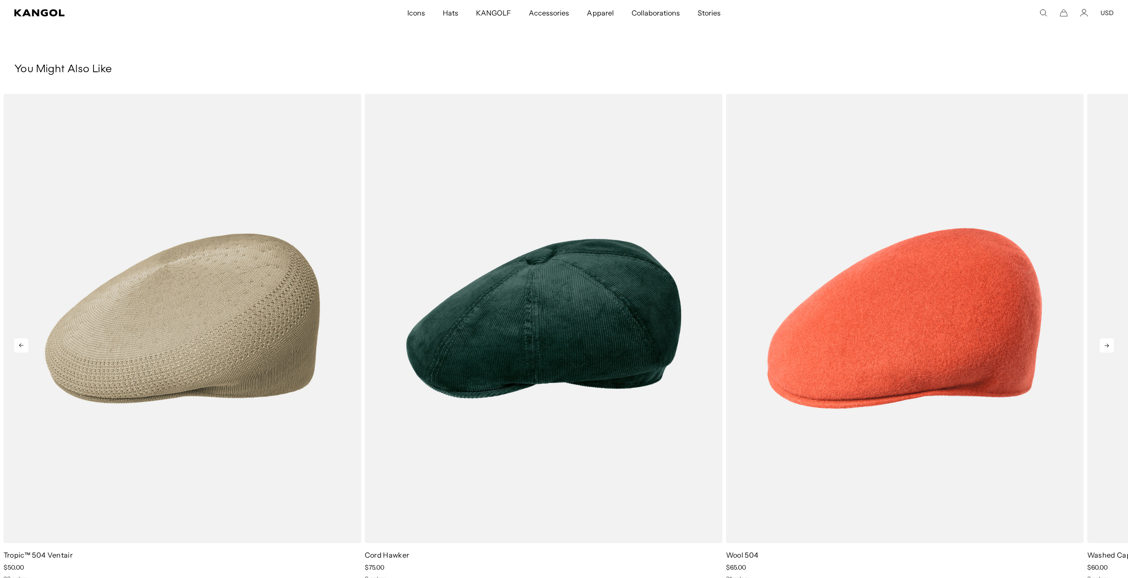
click at [1109, 347] on icon at bounding box center [1107, 346] width 14 height 14
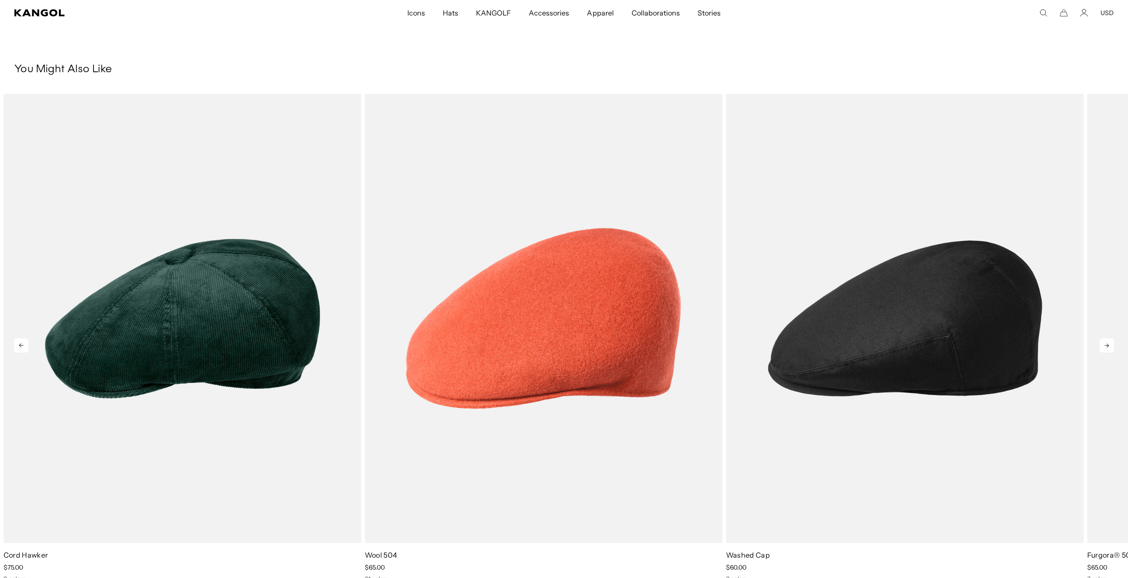
click at [1109, 347] on icon at bounding box center [1107, 346] width 14 height 14
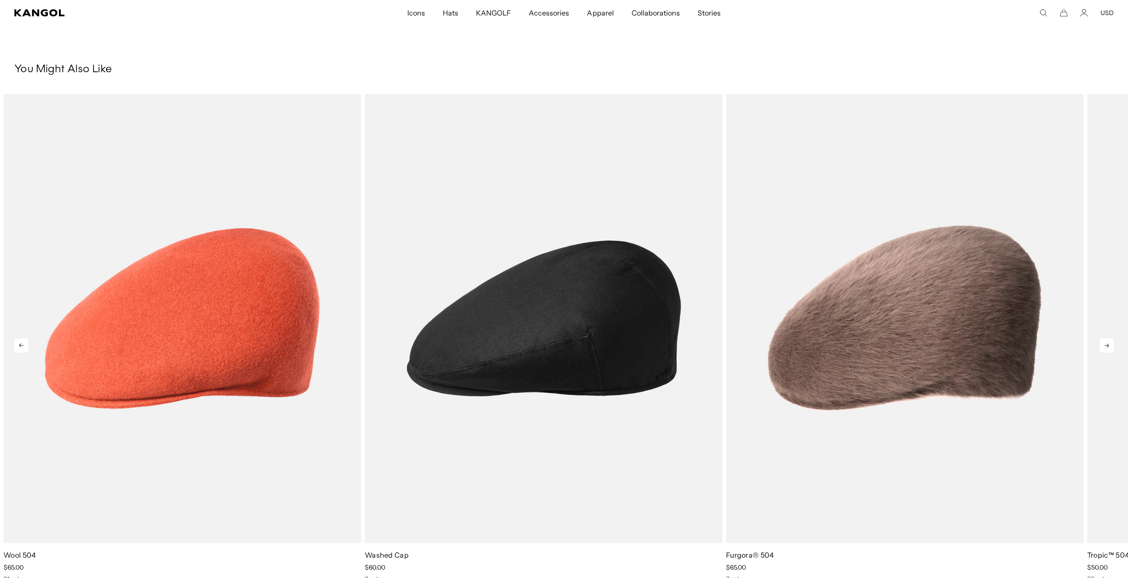
click at [1109, 347] on icon at bounding box center [1107, 346] width 14 height 14
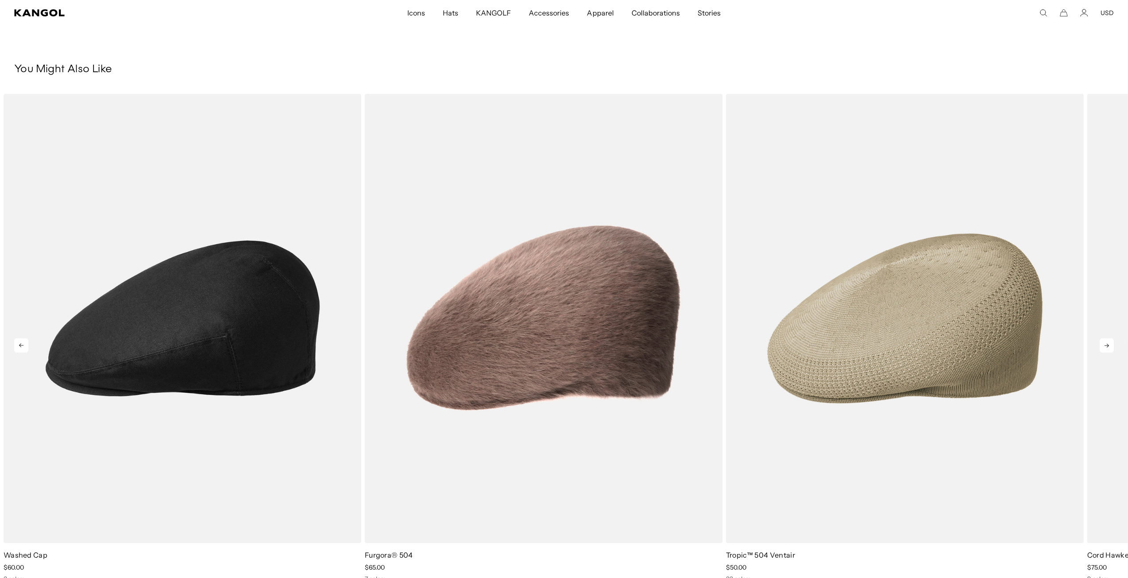
click at [1109, 347] on icon at bounding box center [1107, 346] width 14 height 14
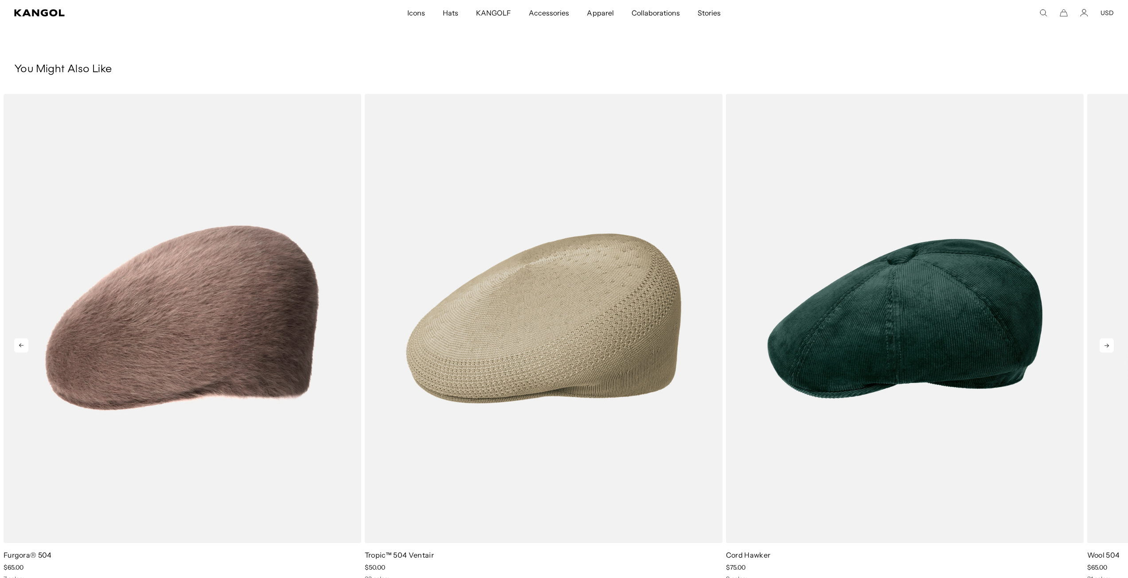
scroll to position [0, 183]
click at [1109, 347] on icon at bounding box center [1107, 346] width 14 height 14
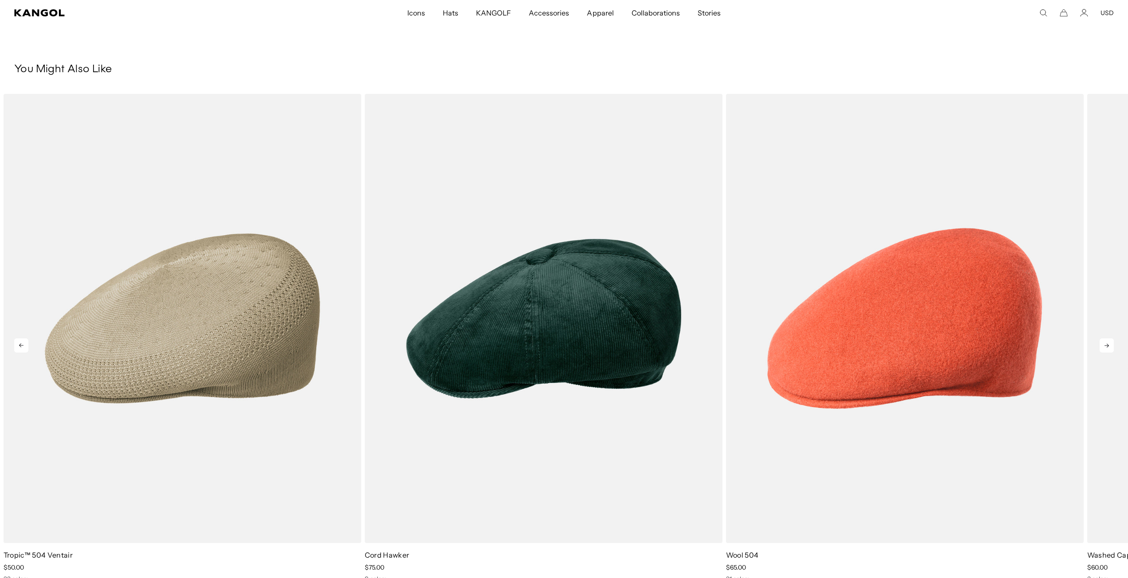
click at [1109, 347] on icon at bounding box center [1107, 346] width 14 height 14
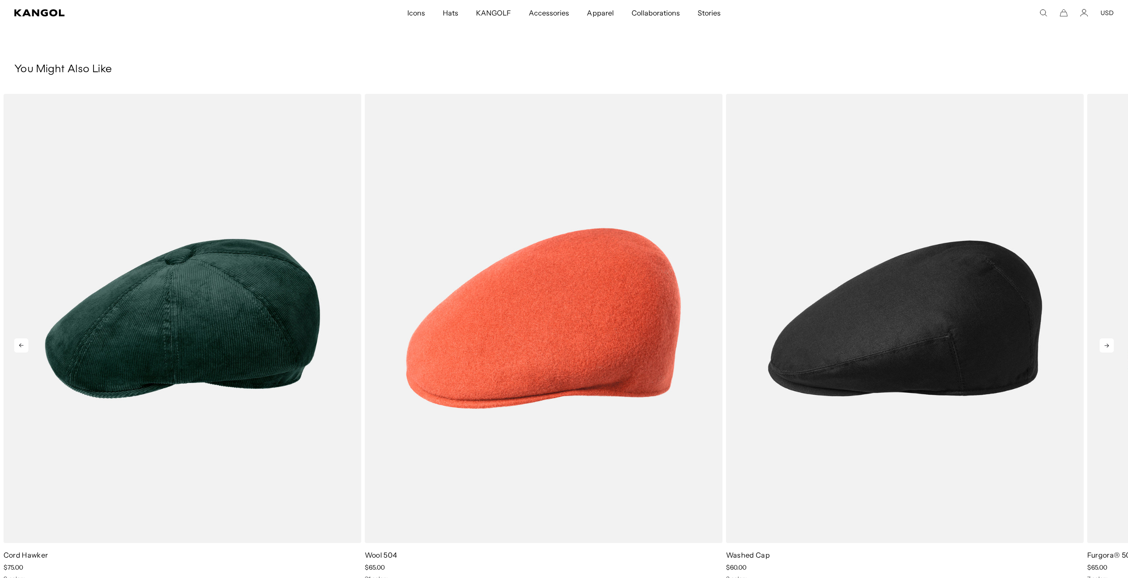
click at [1109, 347] on icon at bounding box center [1107, 346] width 14 height 14
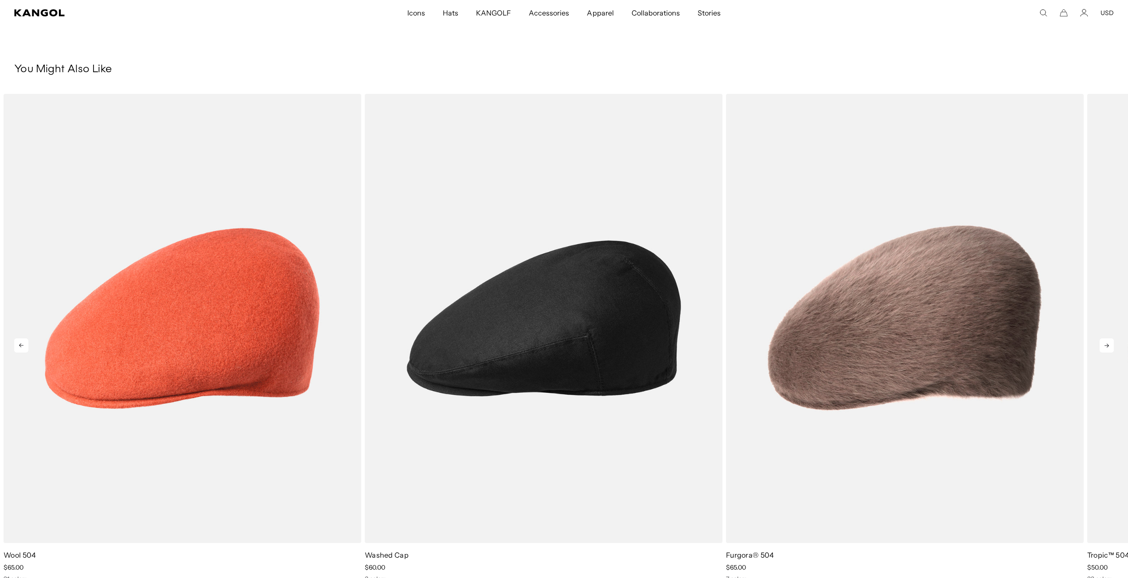
click at [1109, 347] on icon at bounding box center [1107, 346] width 14 height 14
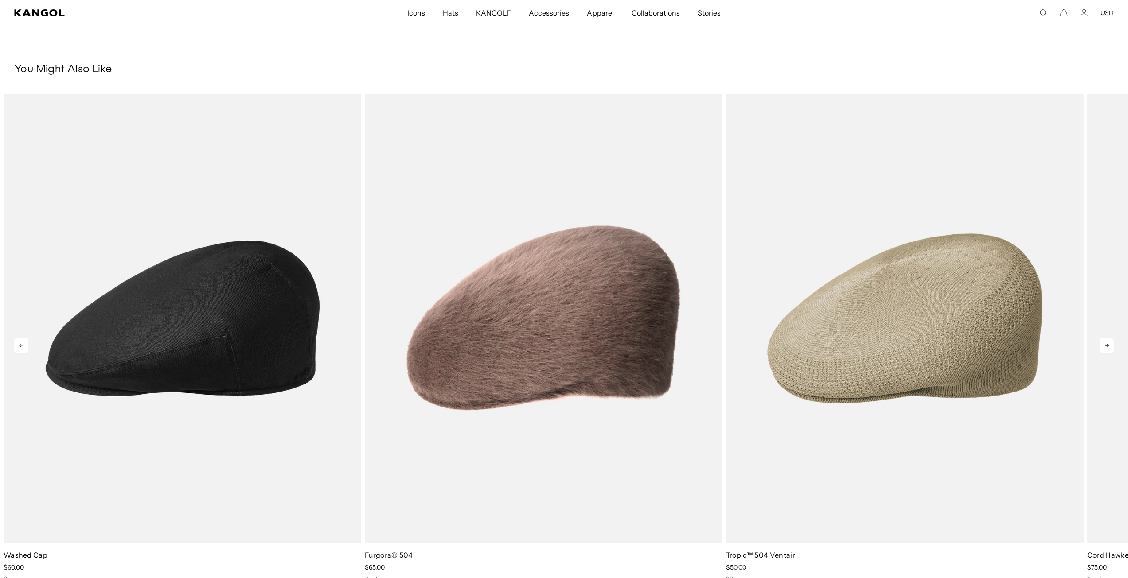
click at [1109, 347] on icon at bounding box center [1107, 346] width 14 height 14
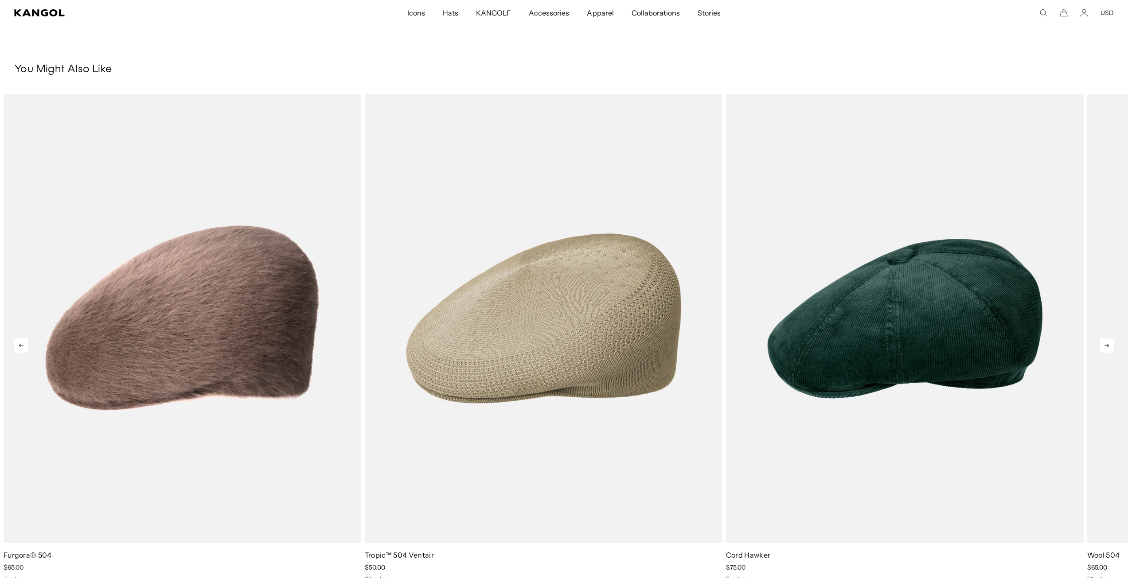
click at [1109, 347] on icon at bounding box center [1107, 346] width 14 height 14
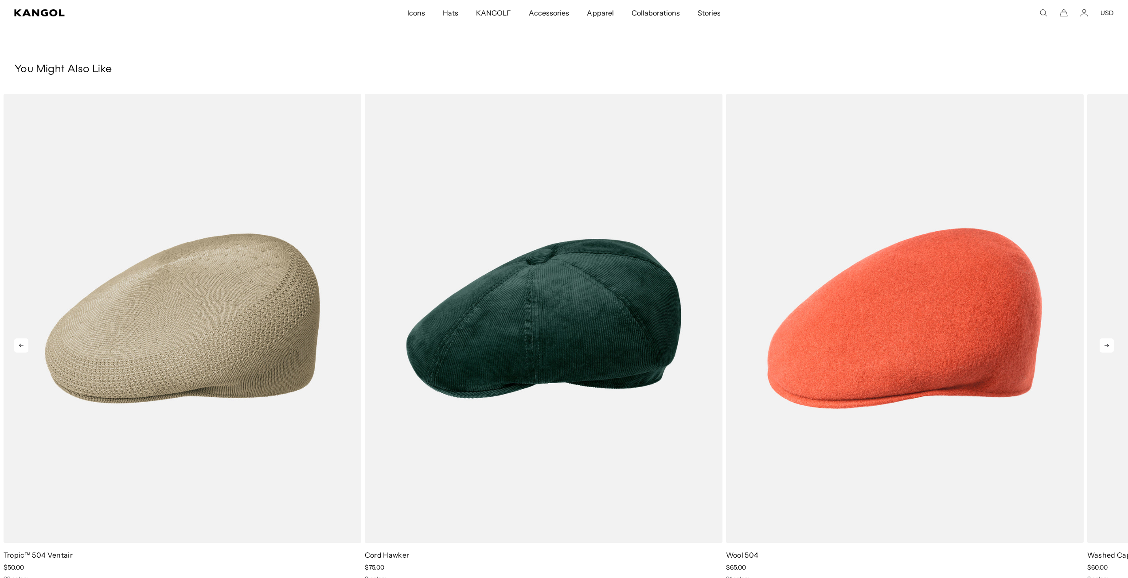
click at [1109, 347] on icon at bounding box center [1107, 346] width 14 height 14
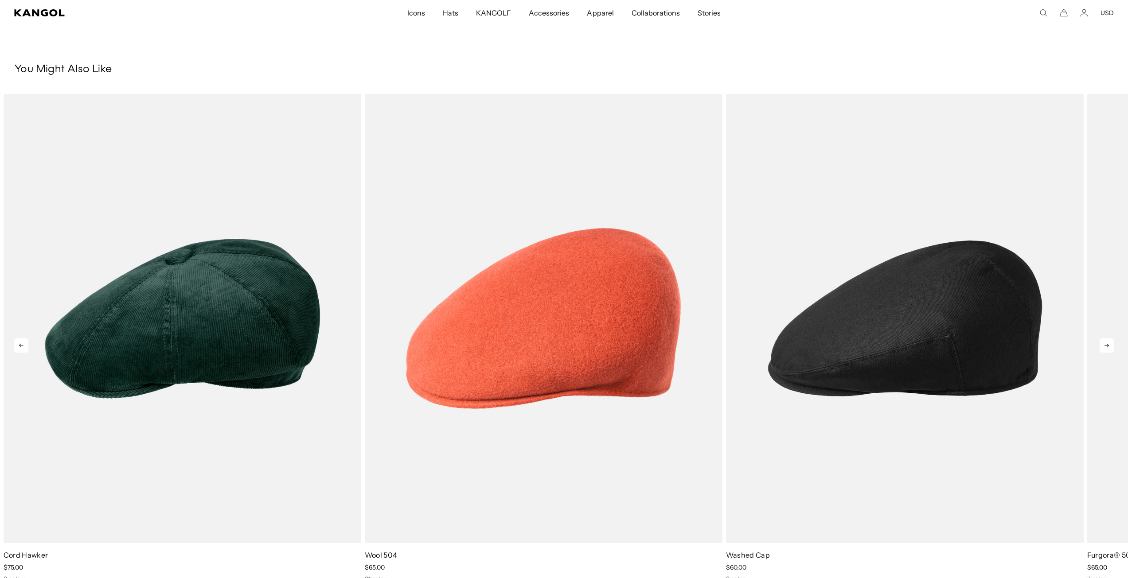
click at [1109, 347] on icon at bounding box center [1107, 346] width 14 height 14
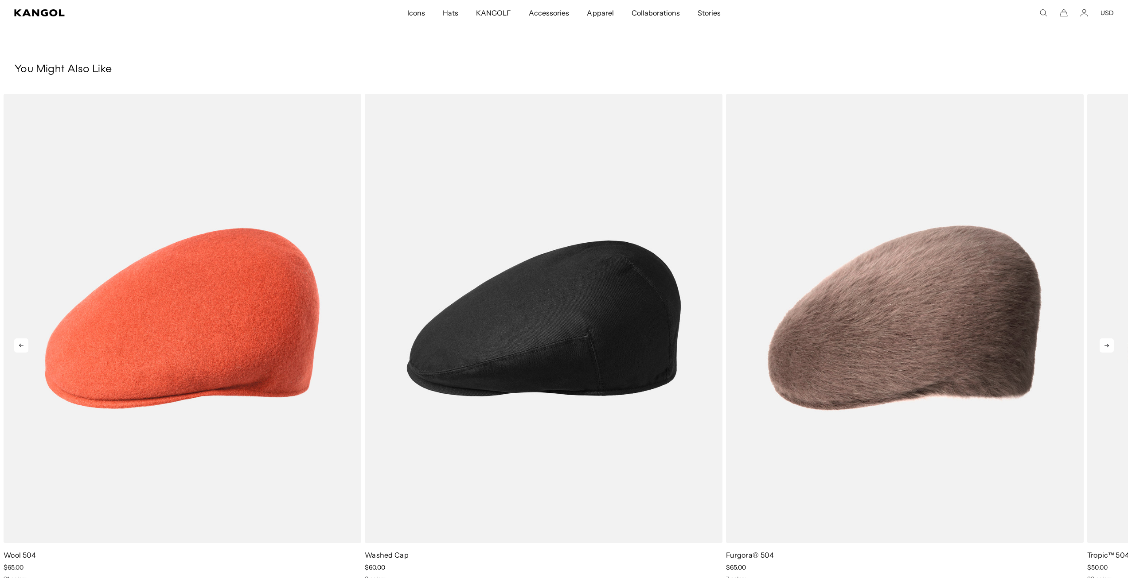
click at [1109, 347] on icon at bounding box center [1107, 346] width 14 height 14
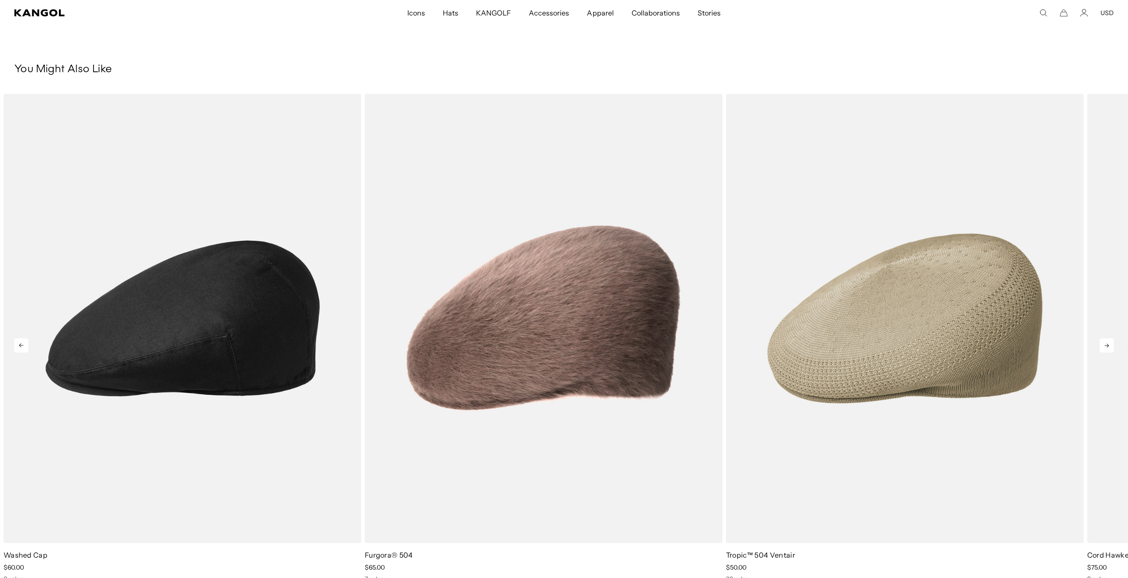
click at [1109, 347] on icon at bounding box center [1107, 346] width 14 height 14
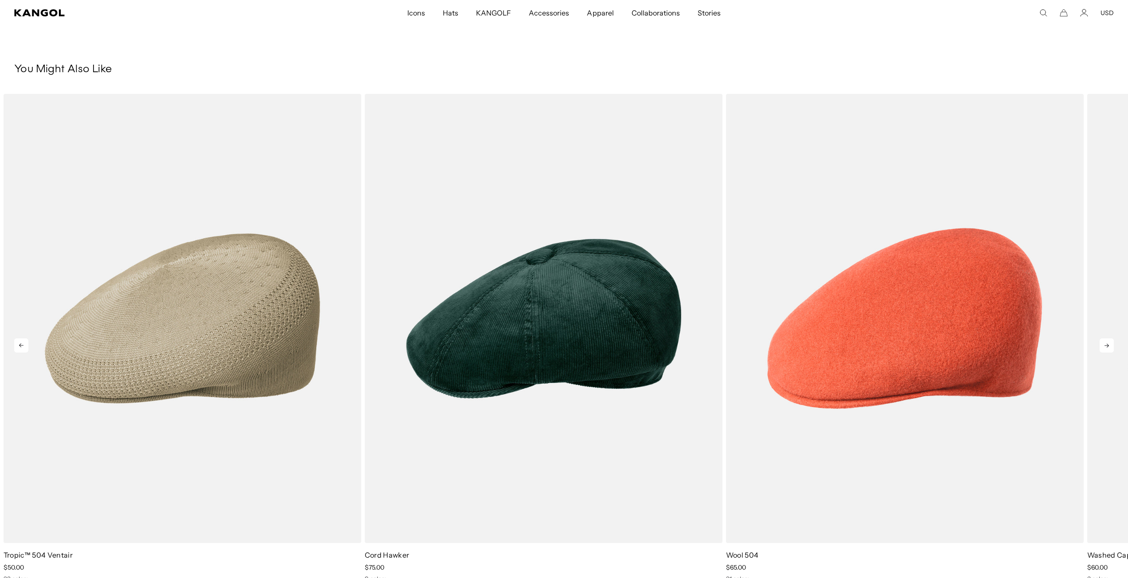
click at [1109, 347] on icon at bounding box center [1107, 346] width 14 height 14
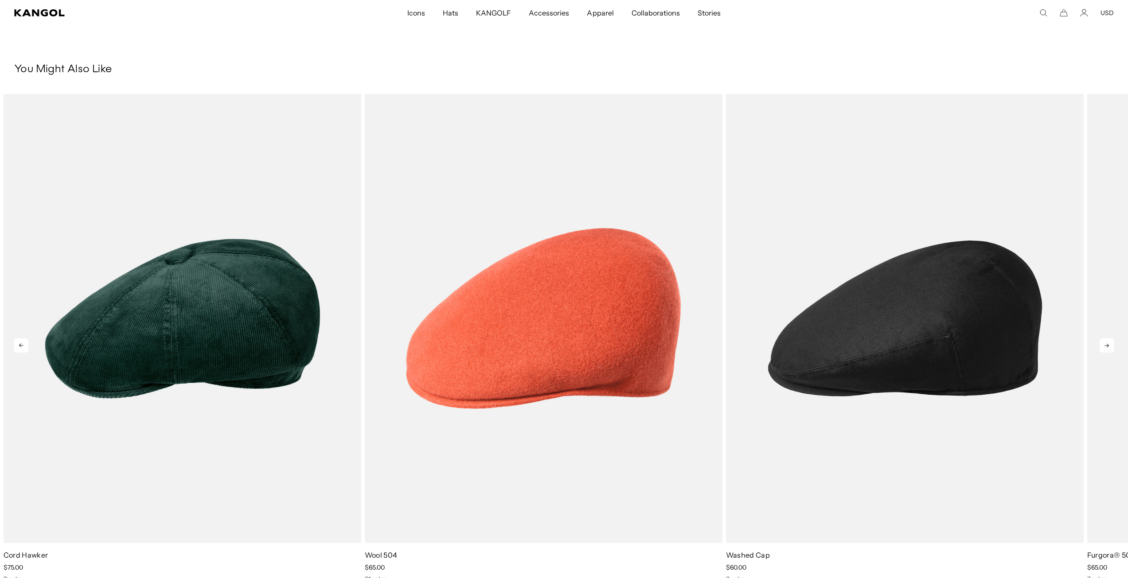
click at [1109, 347] on icon at bounding box center [1107, 346] width 14 height 14
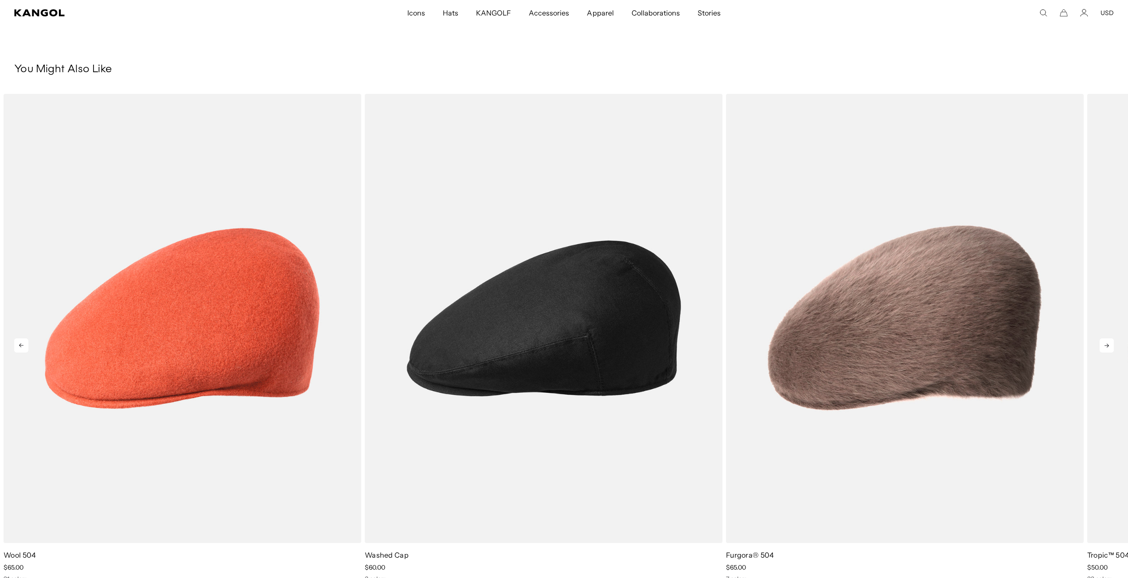
click at [1109, 347] on icon at bounding box center [1107, 346] width 14 height 14
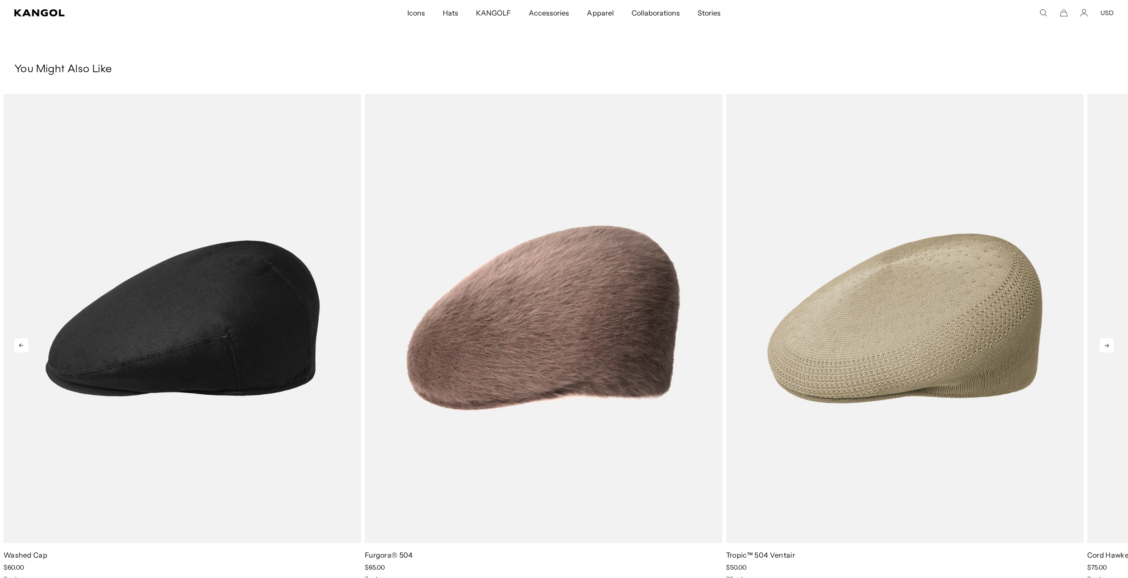
click at [1109, 347] on icon at bounding box center [1107, 346] width 14 height 14
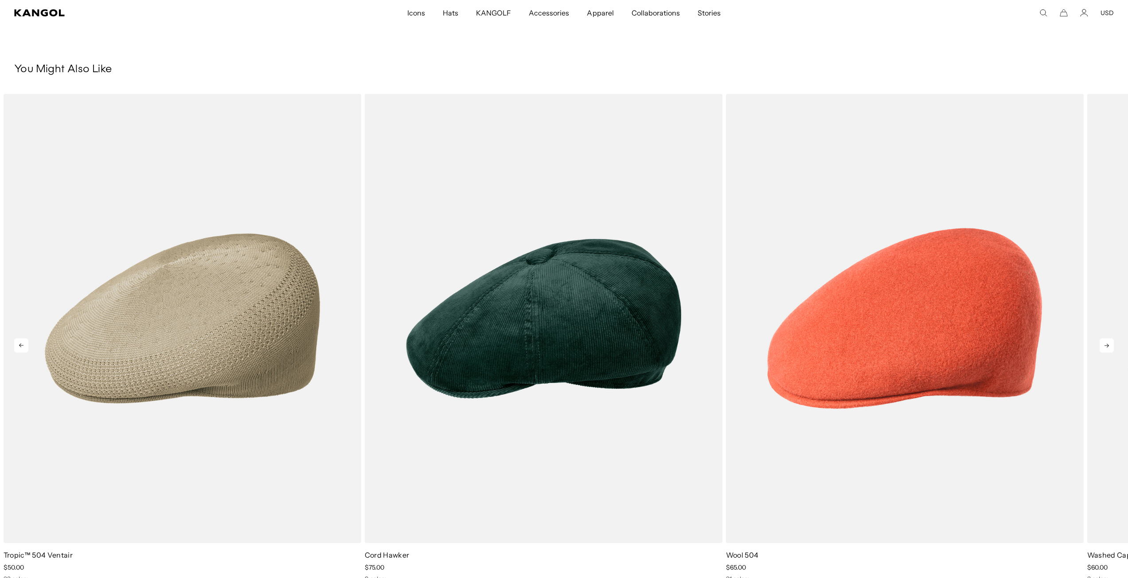
click at [1109, 347] on icon at bounding box center [1107, 346] width 14 height 14
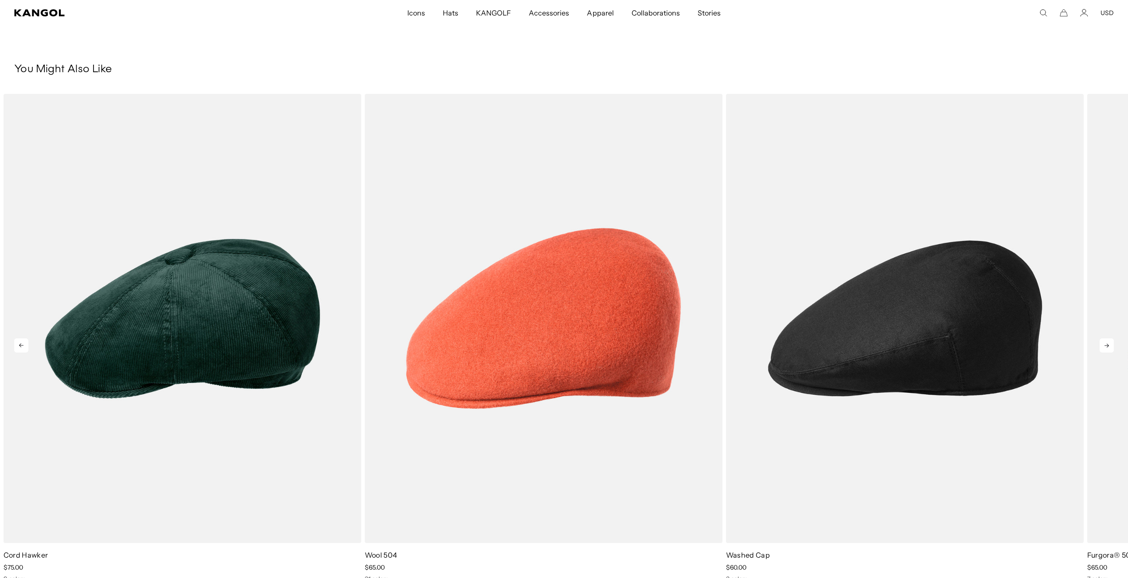
click at [1109, 347] on icon at bounding box center [1107, 346] width 14 height 14
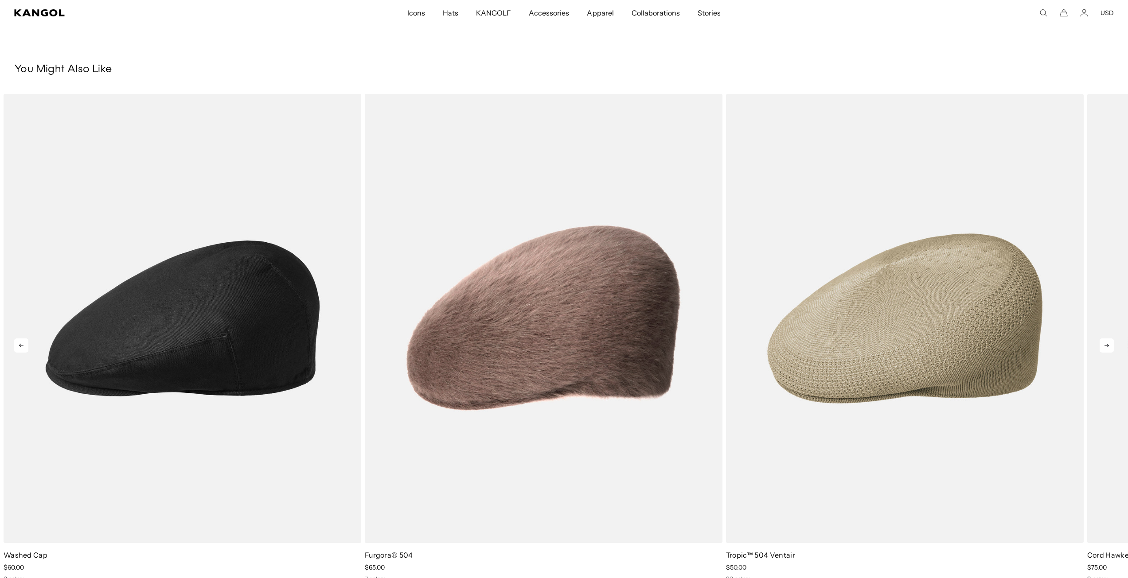
click at [1109, 347] on icon at bounding box center [1107, 346] width 14 height 14
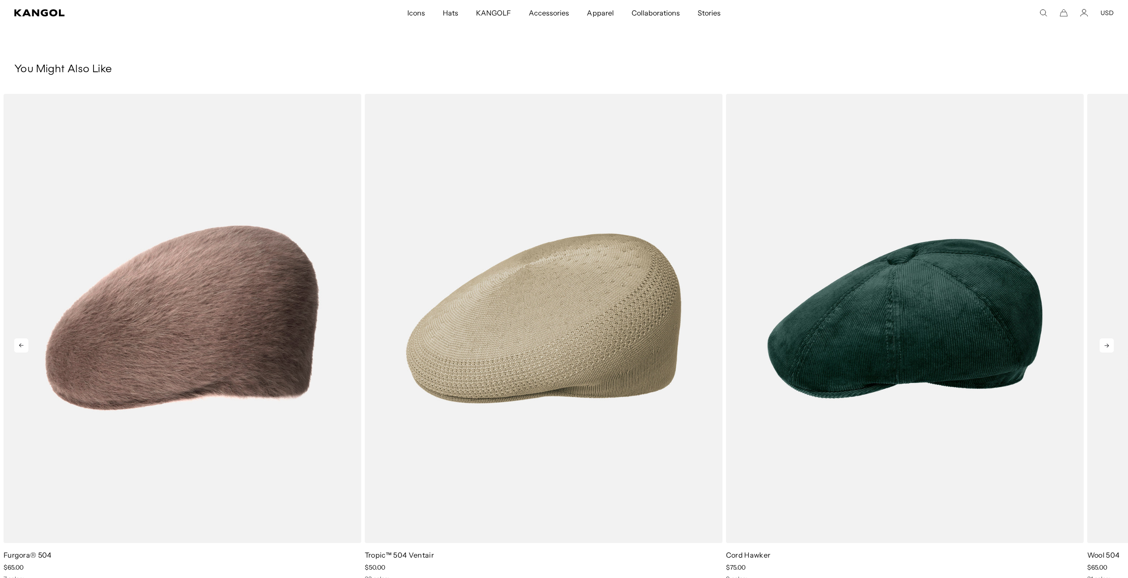
click at [1109, 347] on icon at bounding box center [1107, 346] width 14 height 14
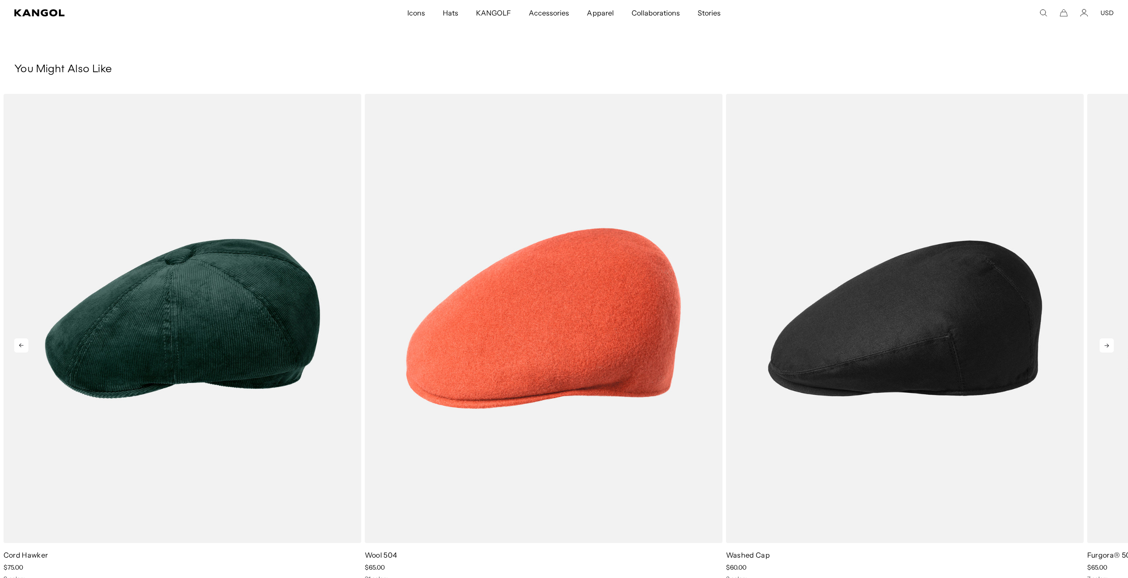
click at [1109, 347] on icon at bounding box center [1107, 346] width 14 height 14
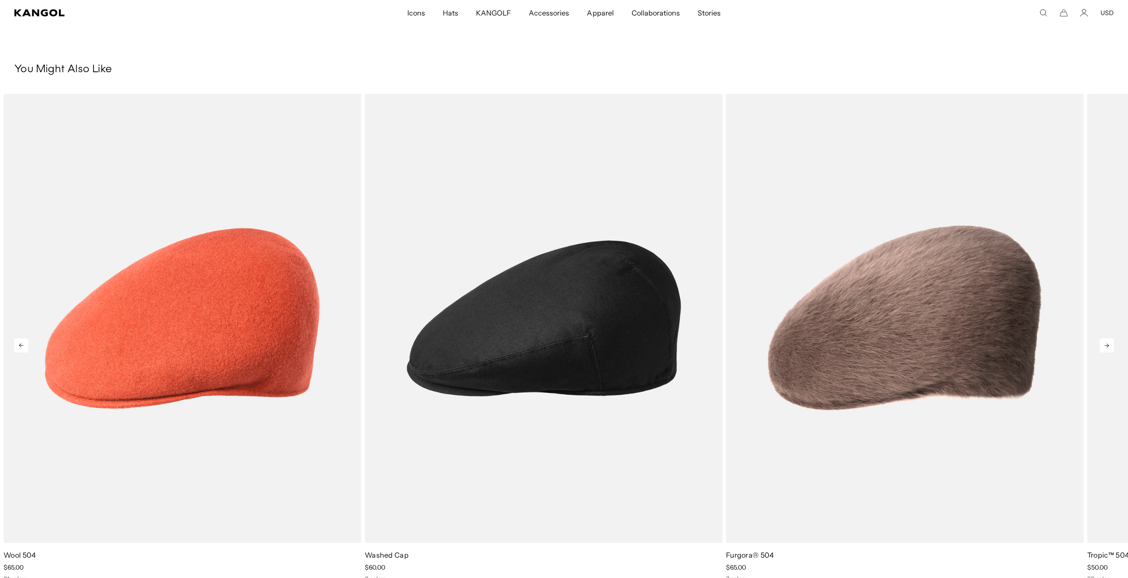
click at [1109, 347] on icon at bounding box center [1107, 346] width 14 height 14
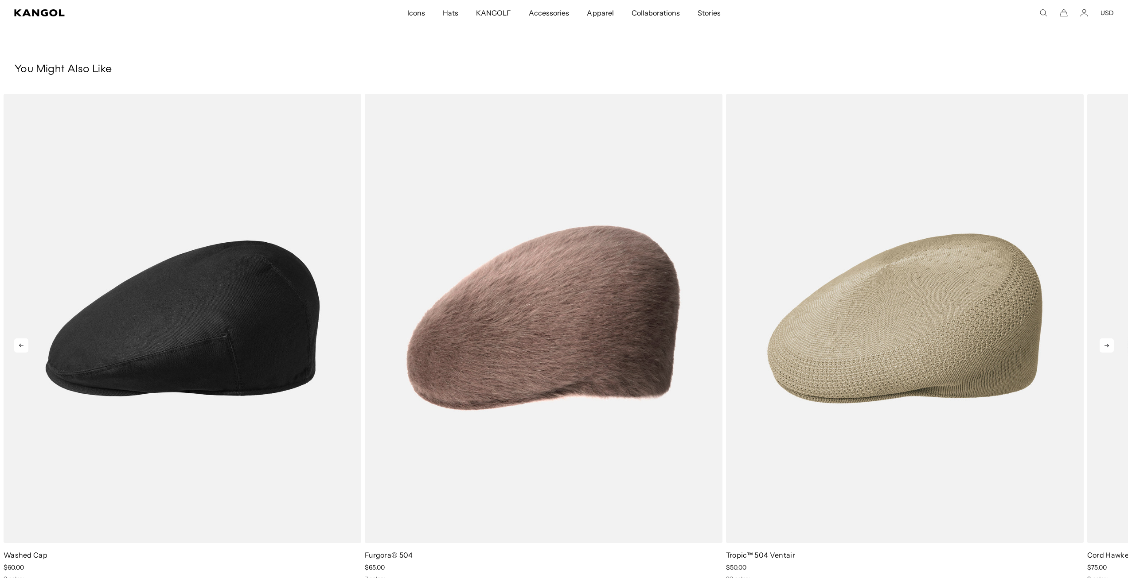
click at [1109, 347] on icon at bounding box center [1107, 346] width 14 height 14
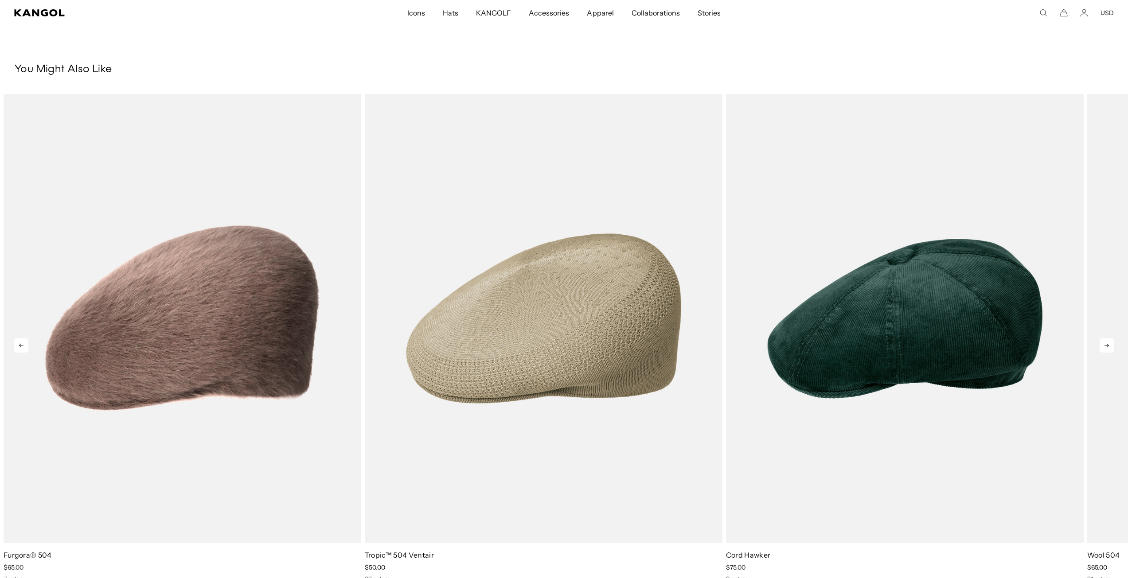
click at [1109, 347] on icon at bounding box center [1107, 346] width 14 height 14
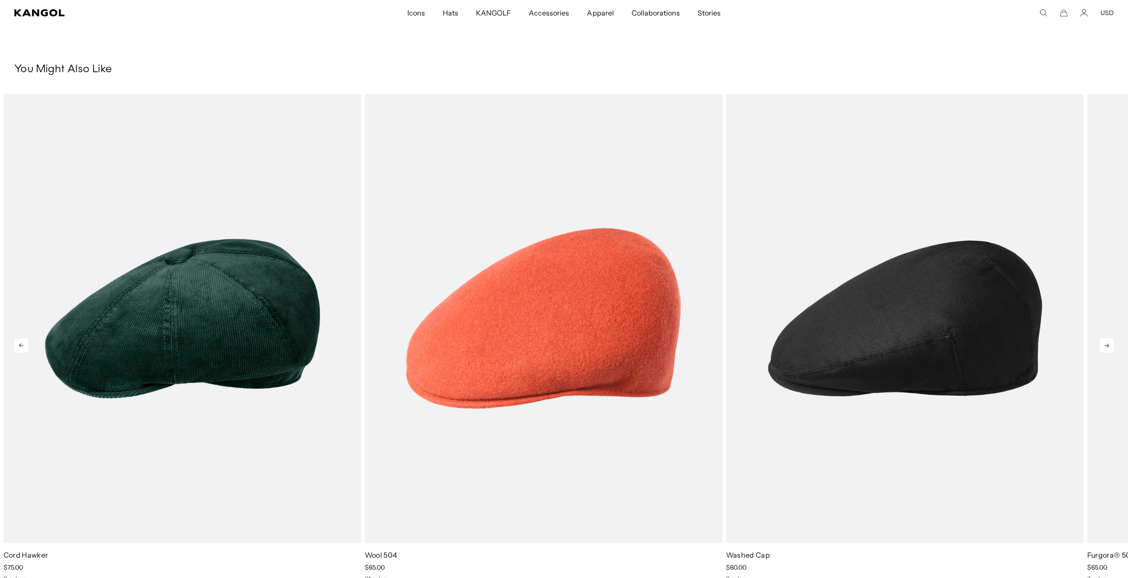
click at [1109, 347] on icon at bounding box center [1107, 346] width 14 height 14
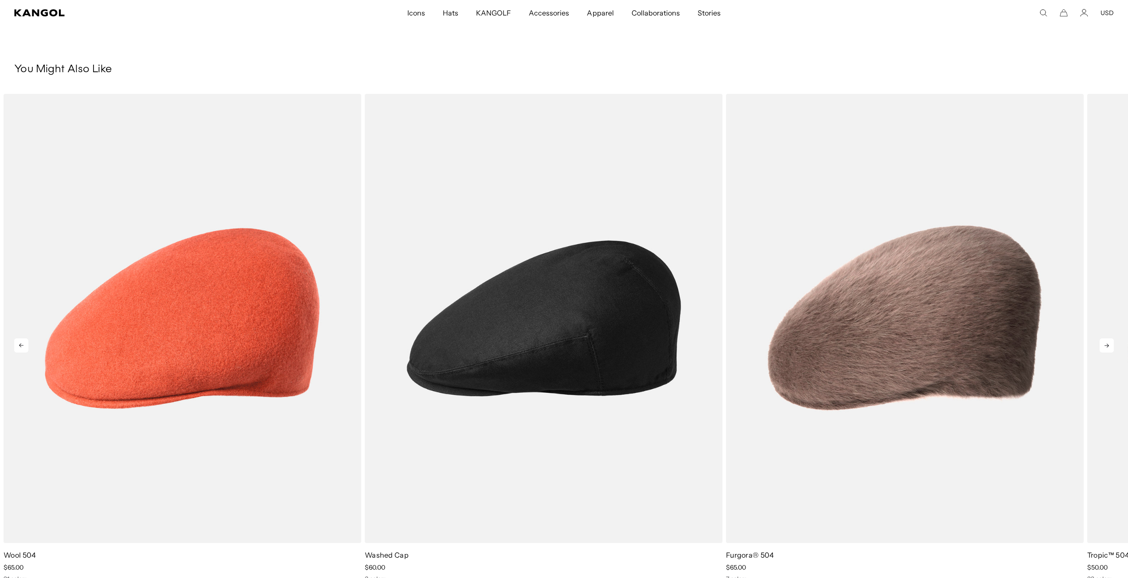
click at [1109, 347] on icon at bounding box center [1107, 346] width 14 height 14
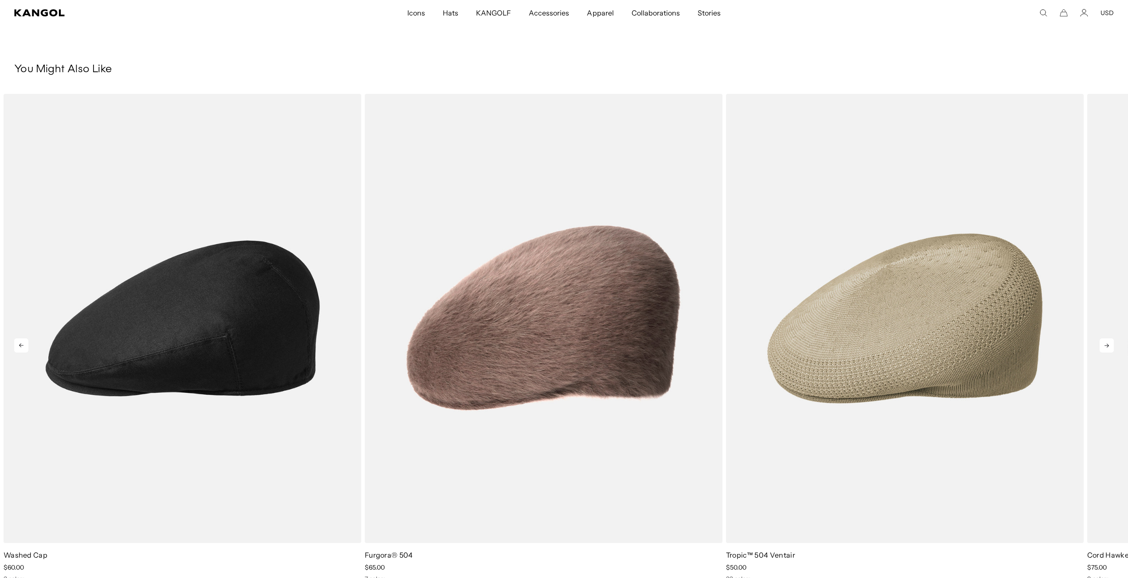
click at [1109, 347] on icon at bounding box center [1107, 346] width 14 height 14
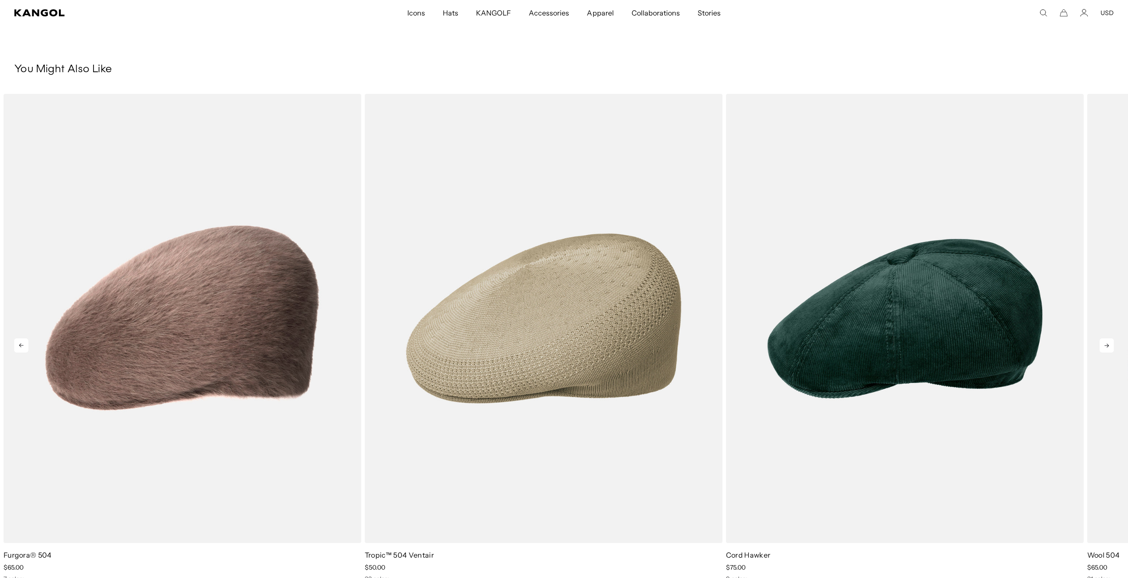
click at [1109, 347] on icon at bounding box center [1107, 346] width 14 height 14
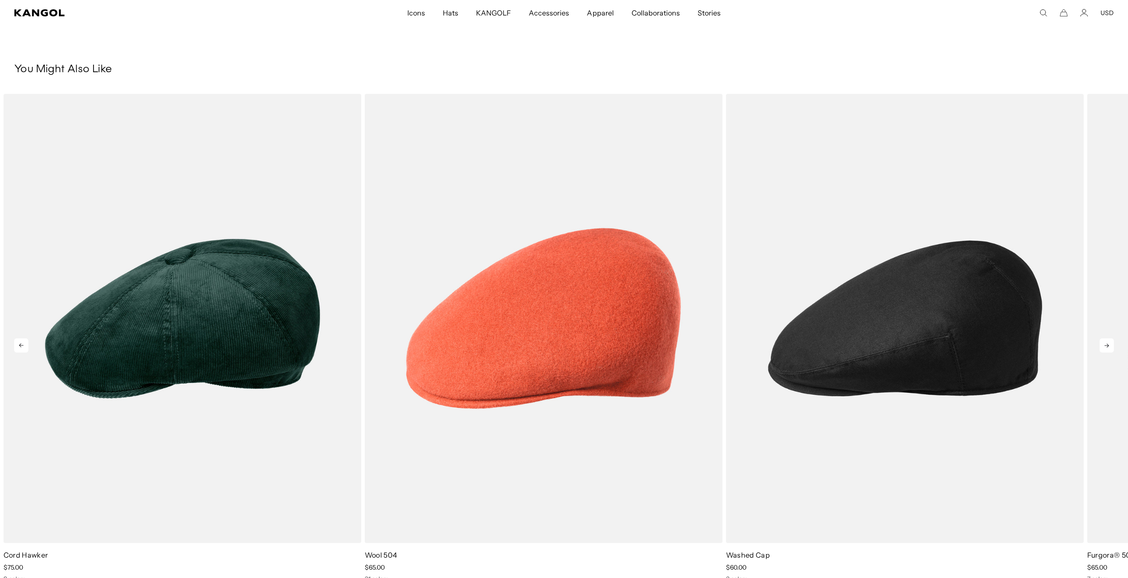
click at [1109, 347] on icon at bounding box center [1107, 346] width 14 height 14
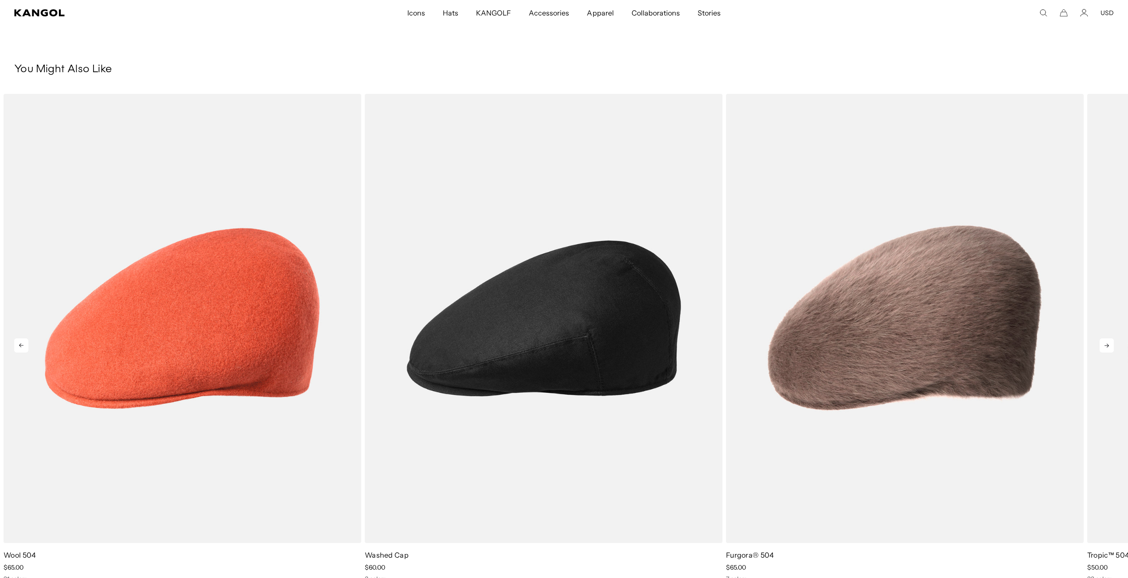
click at [1109, 347] on icon at bounding box center [1107, 346] width 14 height 14
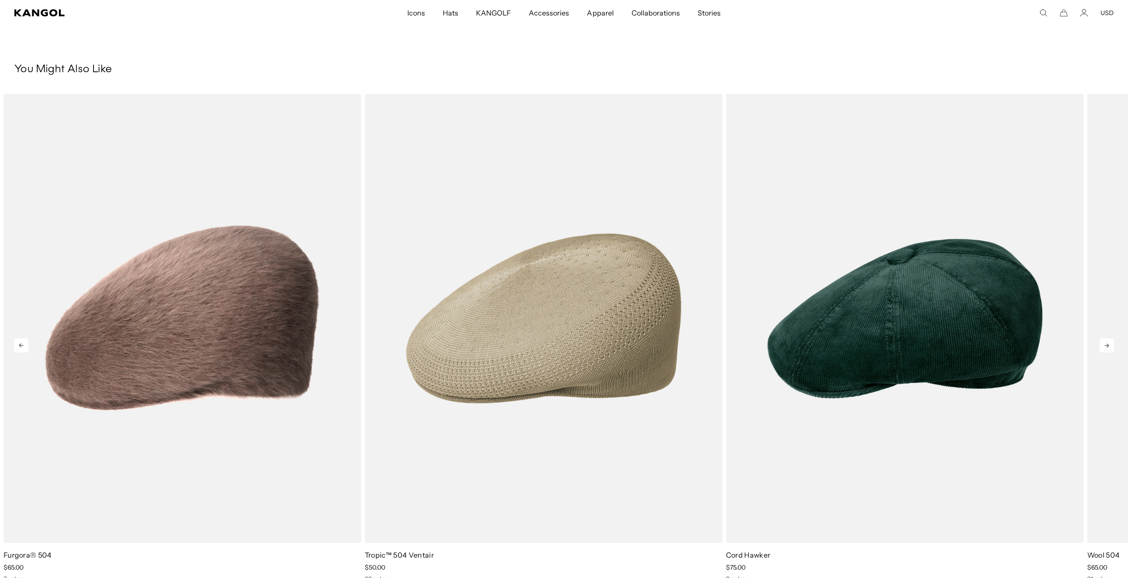
click at [1109, 347] on icon at bounding box center [1107, 346] width 14 height 14
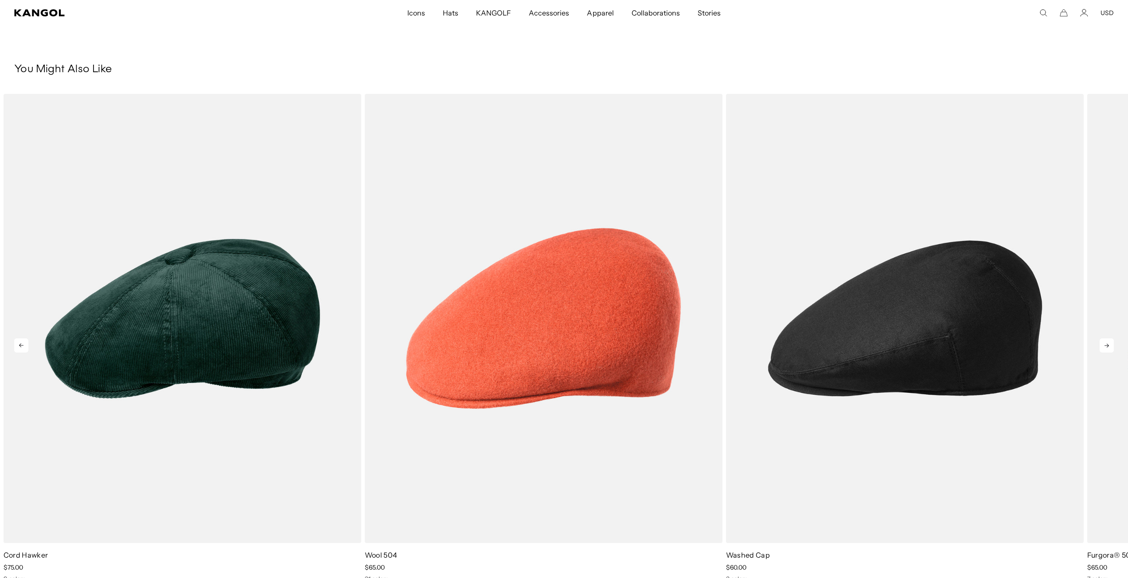
click at [1109, 347] on icon at bounding box center [1107, 346] width 14 height 14
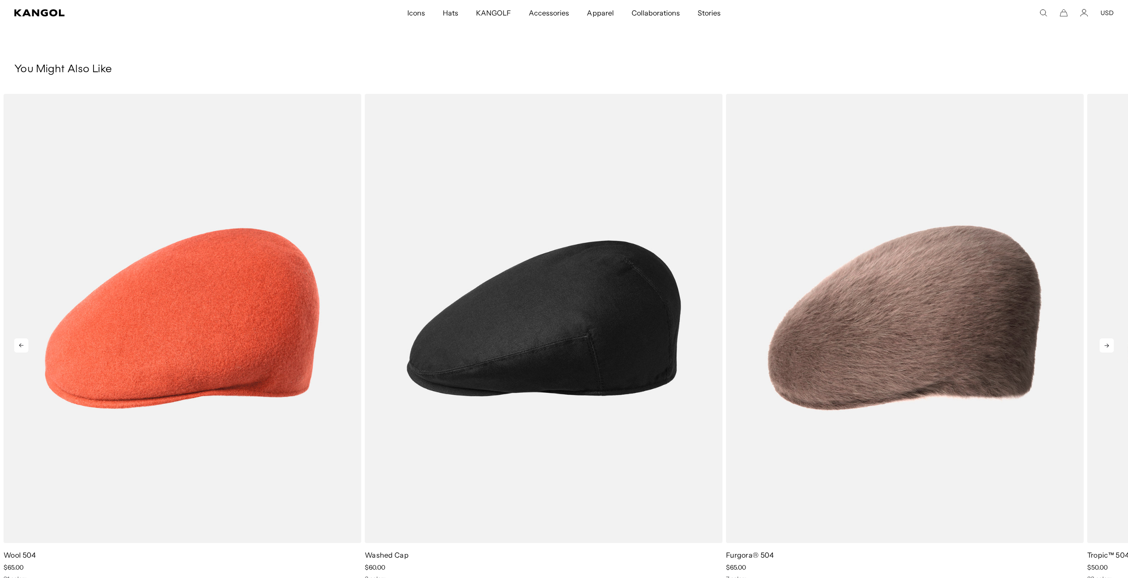
click at [1109, 347] on icon at bounding box center [1107, 346] width 14 height 14
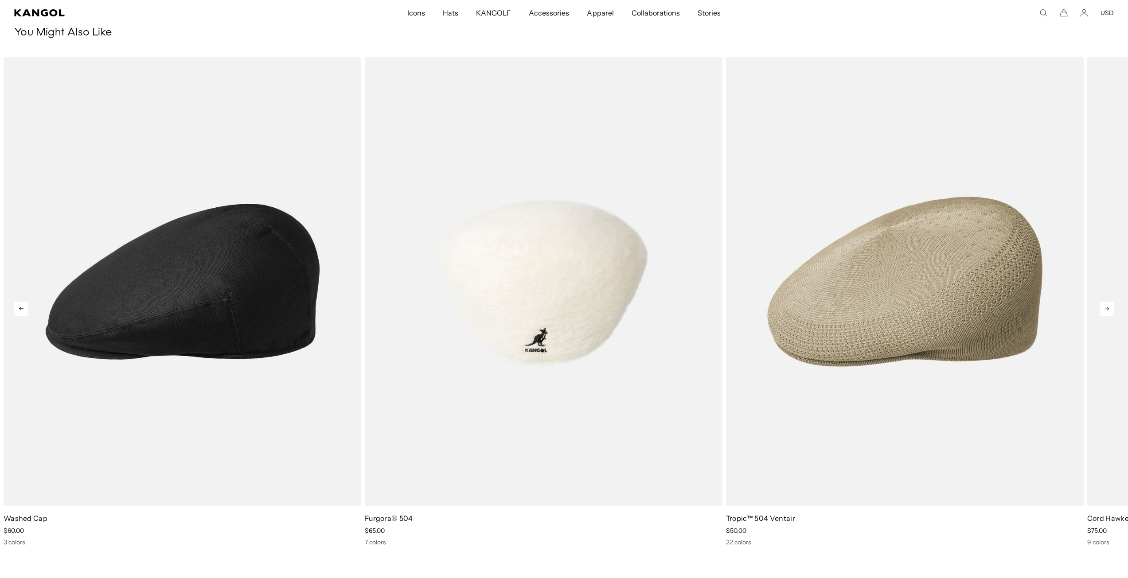
scroll to position [399, 0]
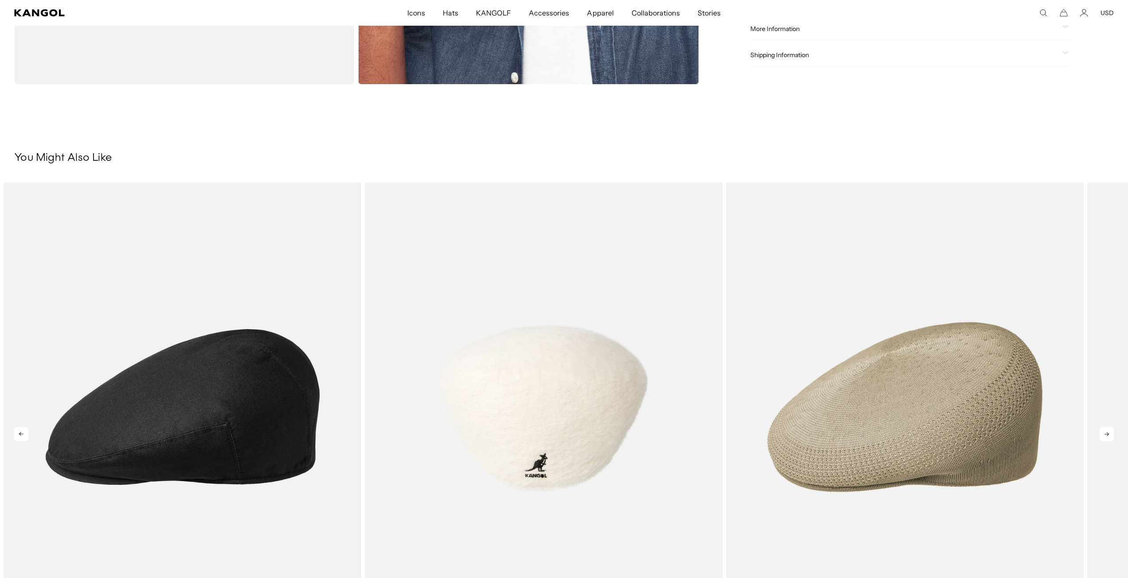
click at [540, 383] on img "3 of 5" at bounding box center [544, 407] width 358 height 449
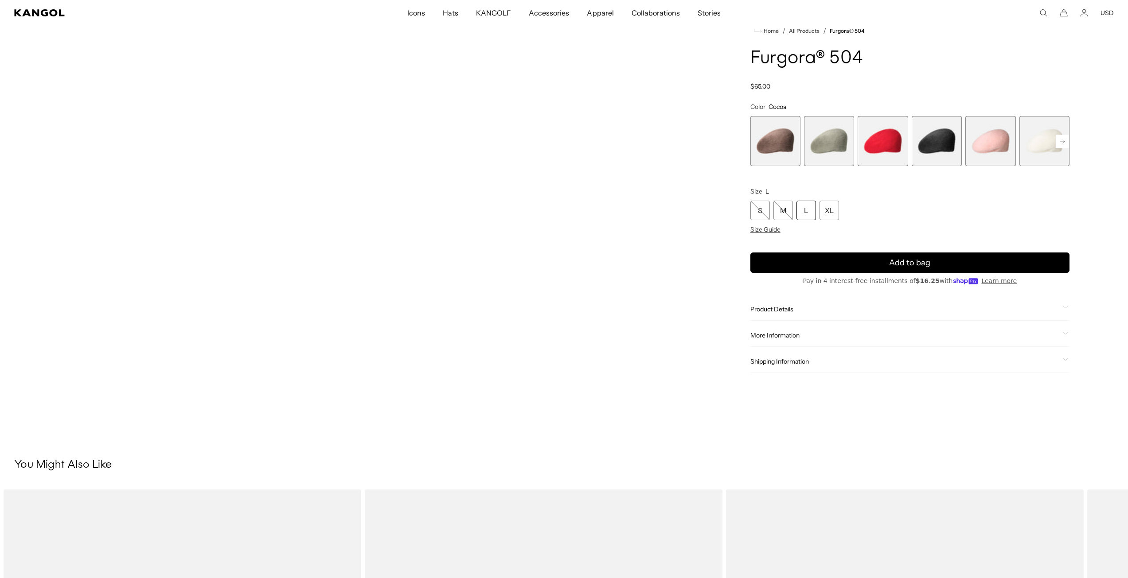
scroll to position [399, 0]
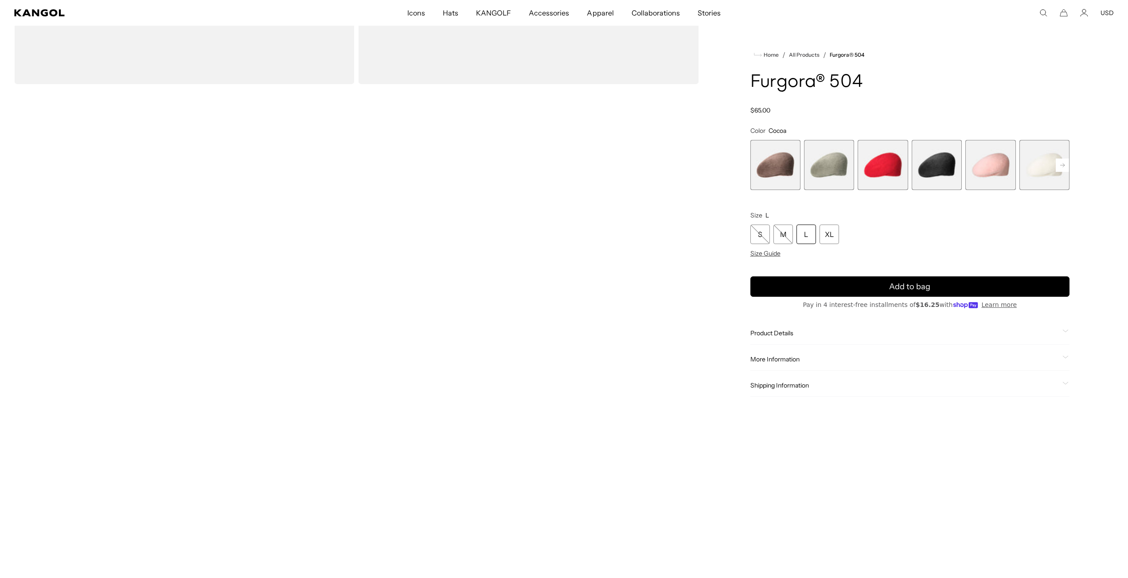
click at [250, 351] on video "Gallery Viewer" at bounding box center [184, 300] width 340 height 425
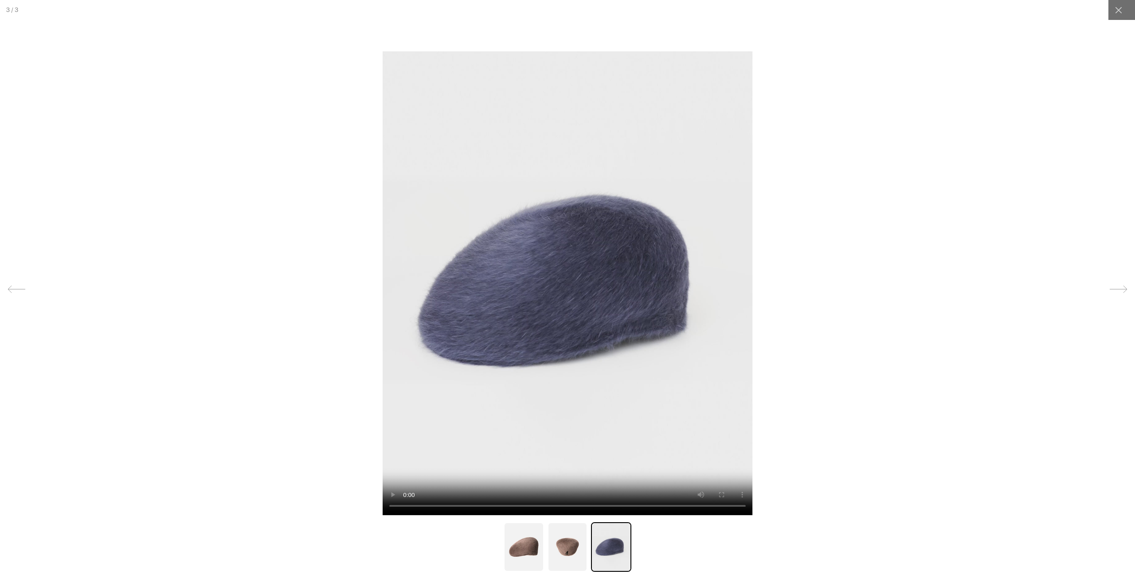
scroll to position [0, 0]
click at [929, 321] on div at bounding box center [567, 289] width 1135 height 578
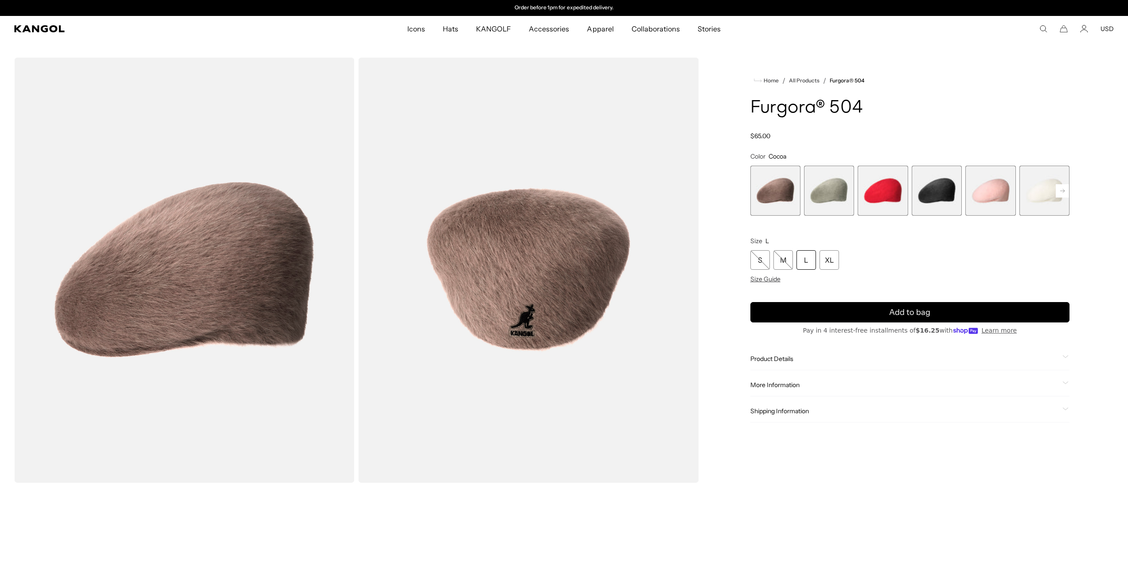
click at [830, 195] on span "2 of 7" at bounding box center [829, 191] width 50 height 50
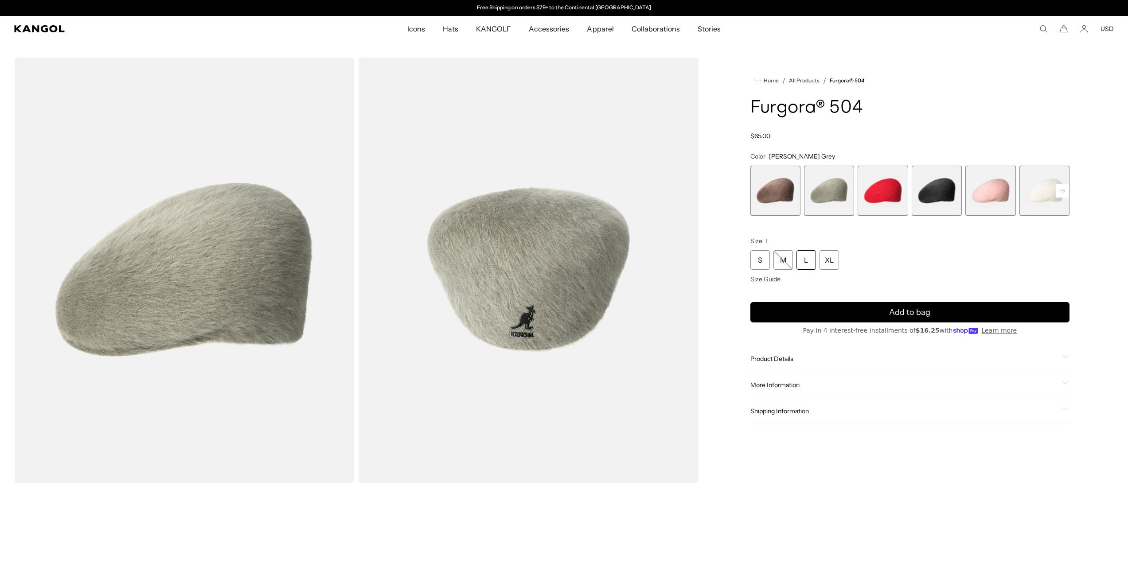
click at [780, 178] on span "1 of 7" at bounding box center [775, 191] width 50 height 50
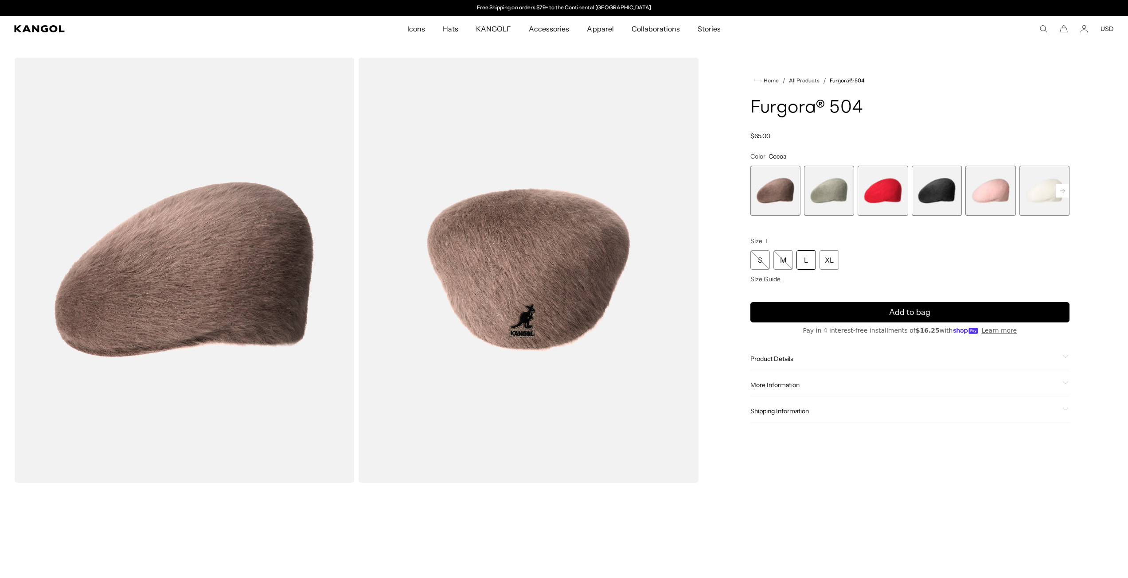
click at [894, 192] on span "3 of 7" at bounding box center [883, 191] width 50 height 50
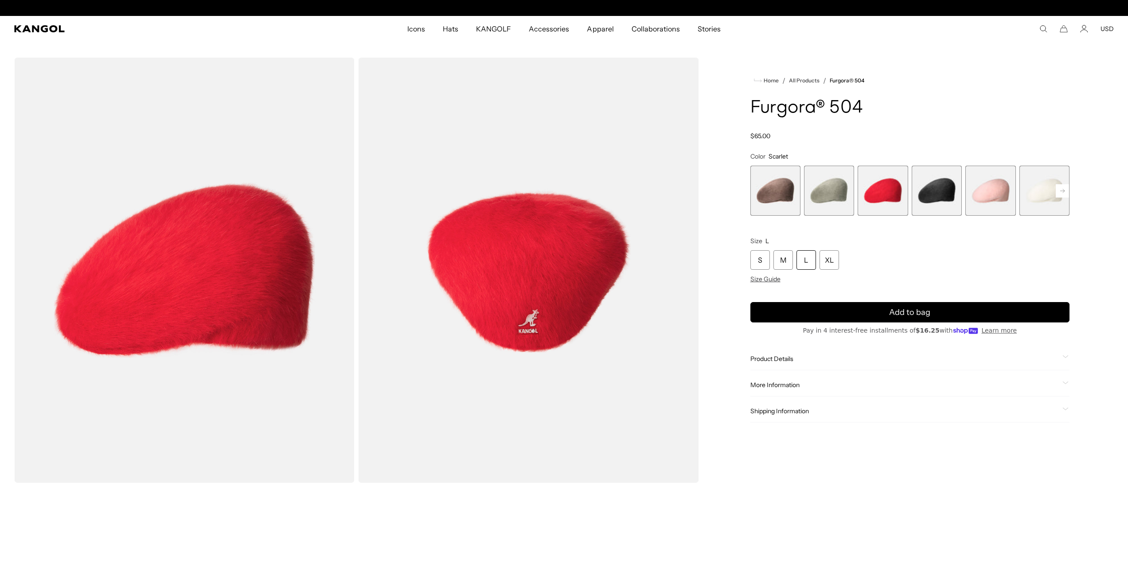
scroll to position [0, 183]
click at [836, 196] on span "2 of 7" at bounding box center [829, 191] width 50 height 50
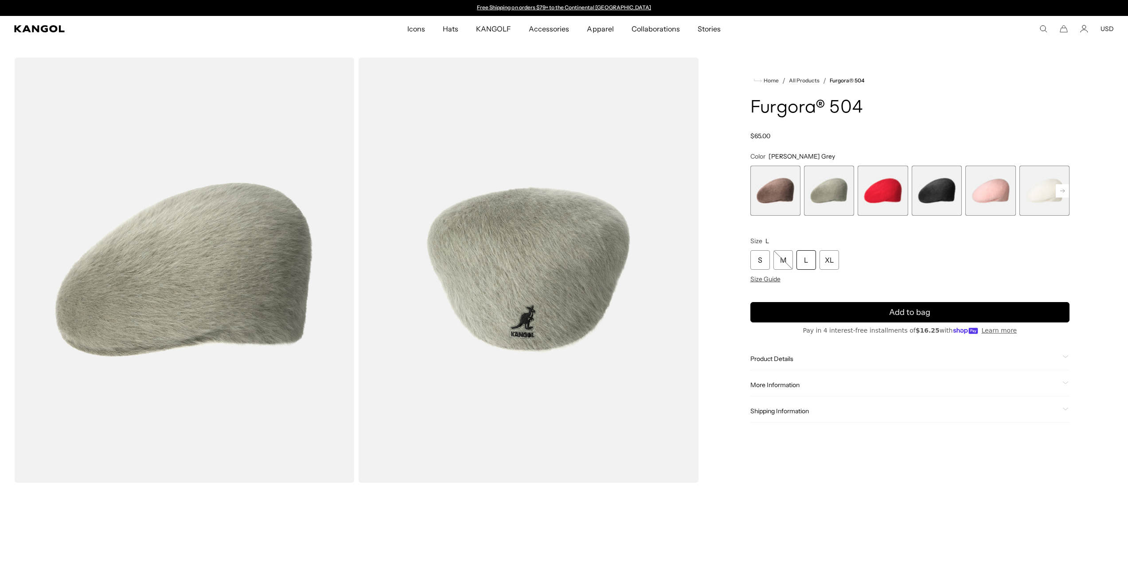
click at [982, 187] on span "5 of 7" at bounding box center [990, 191] width 50 height 50
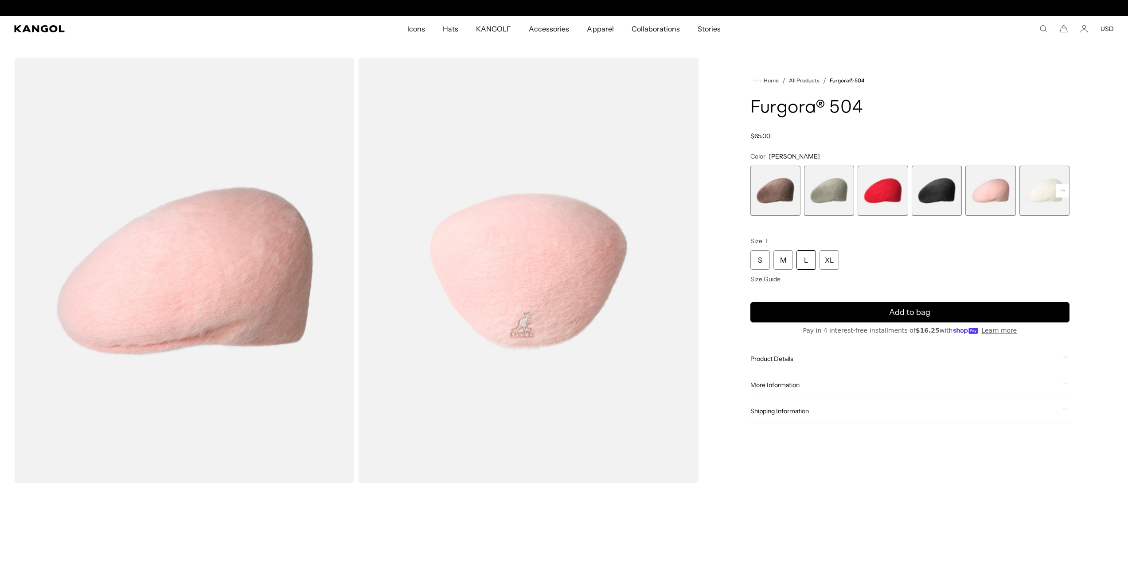
click at [1045, 191] on span "6 of 7" at bounding box center [1044, 191] width 50 height 50
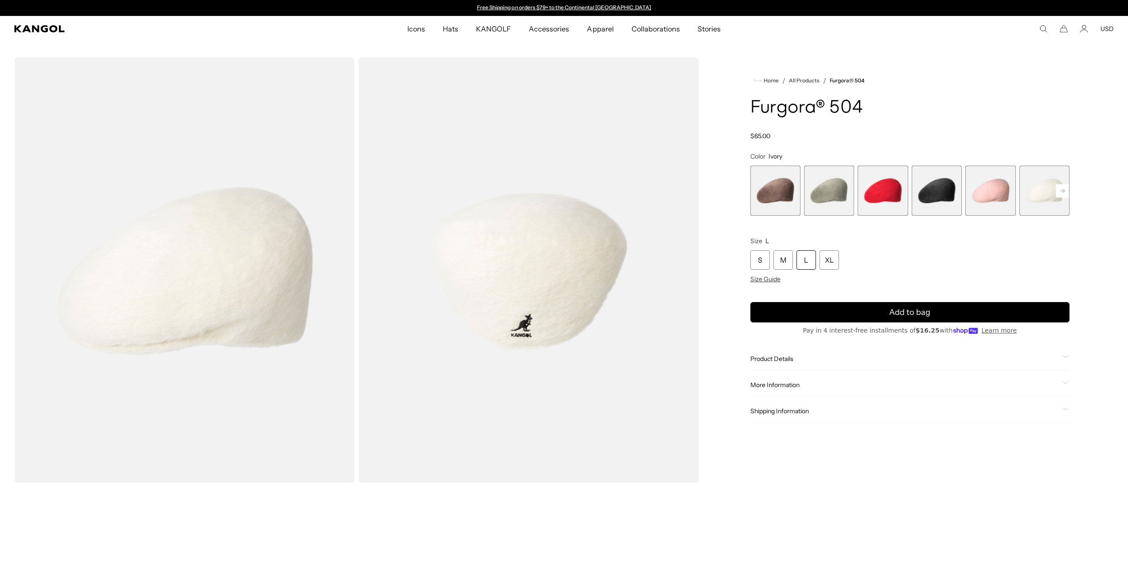
click at [1061, 191] on rect at bounding box center [1062, 190] width 13 height 13
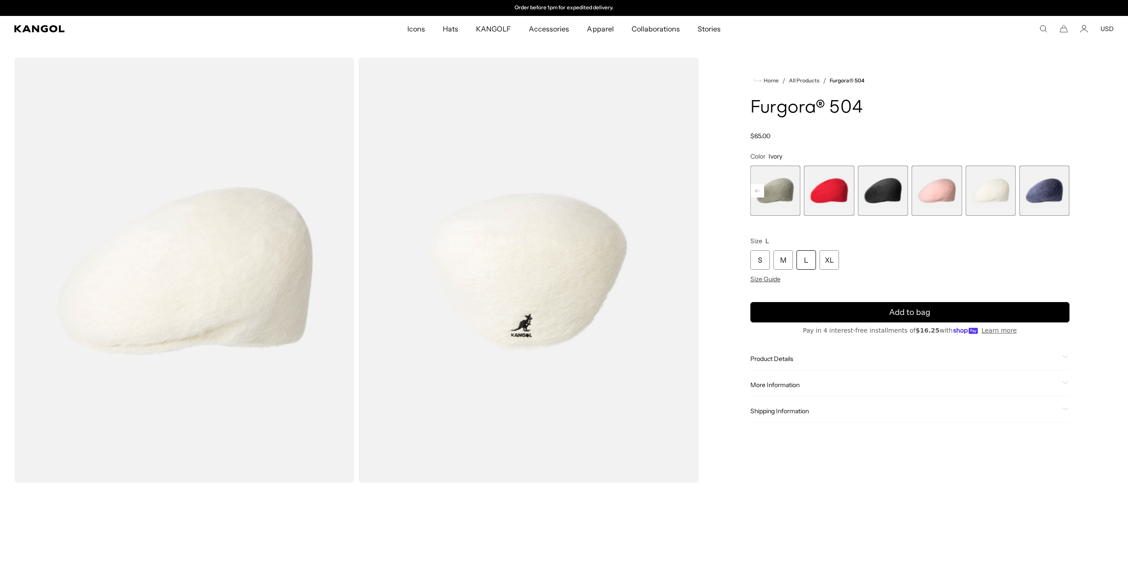
scroll to position [44, 0]
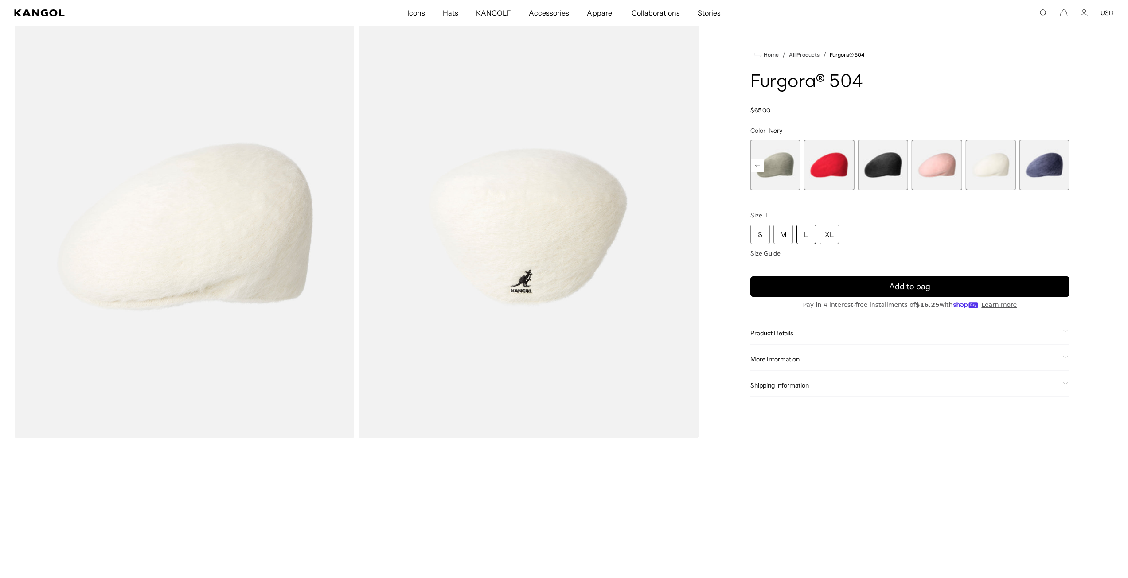
click at [1038, 172] on span "7 of 7" at bounding box center [1044, 165] width 50 height 50
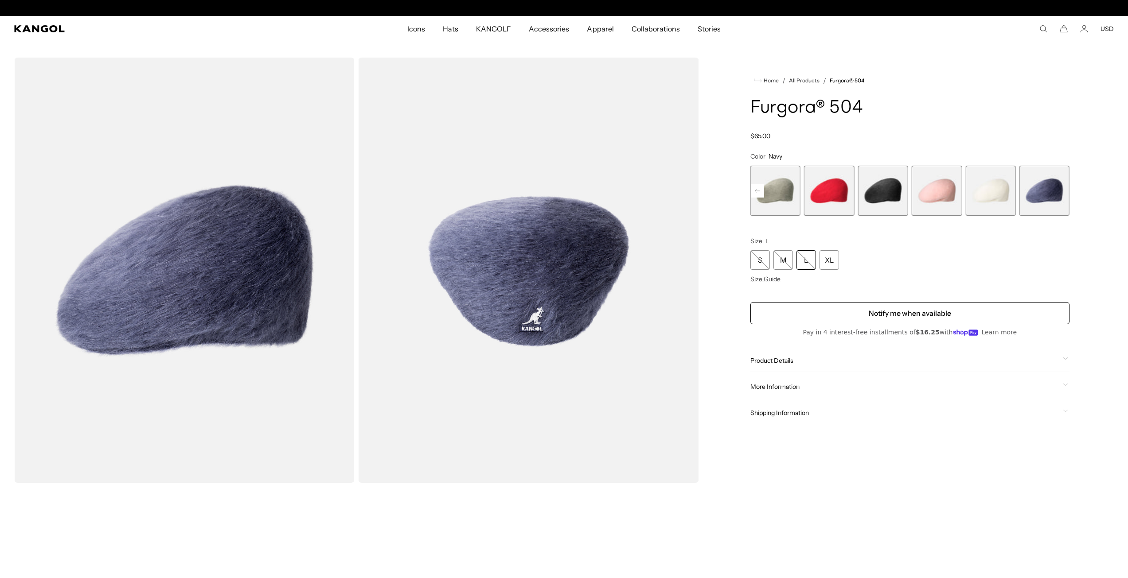
click at [535, 289] on img "Gallery Viewer" at bounding box center [528, 270] width 340 height 425
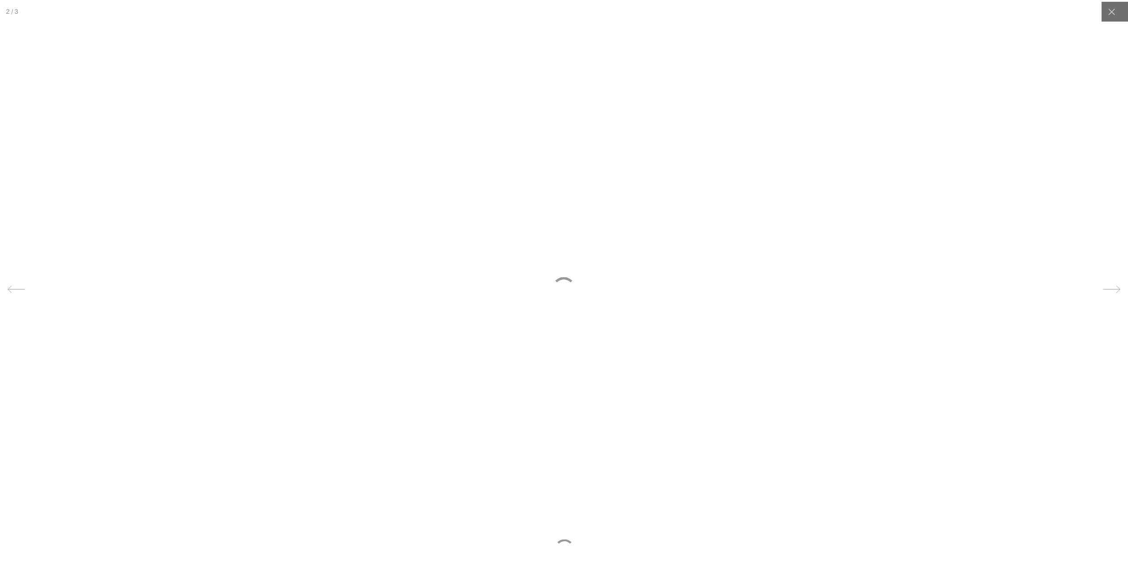
scroll to position [0, 183]
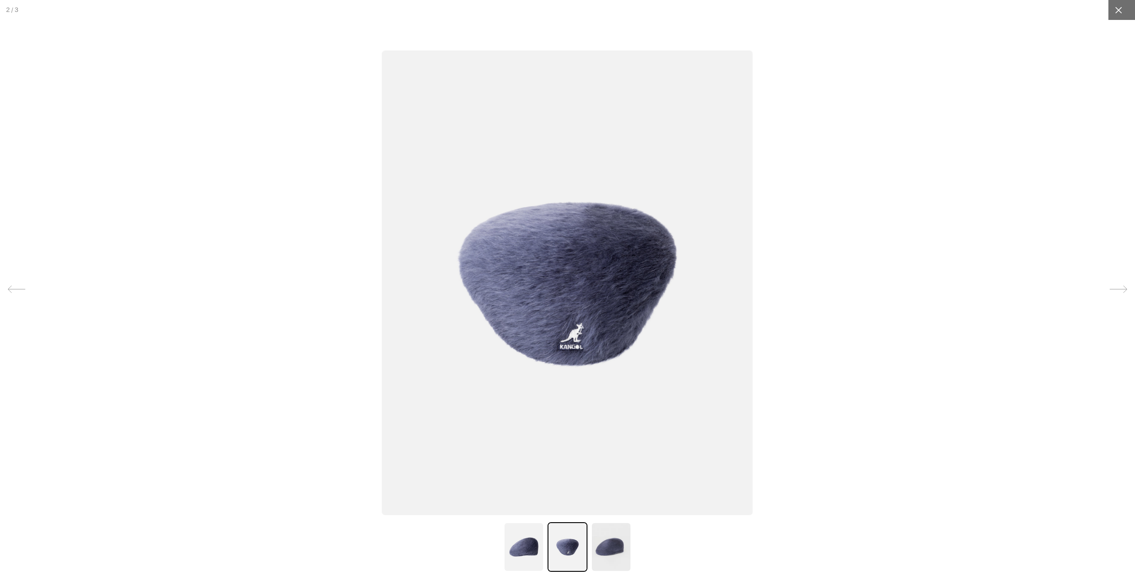
click at [1120, 12] on div at bounding box center [1118, 10] width 20 height 20
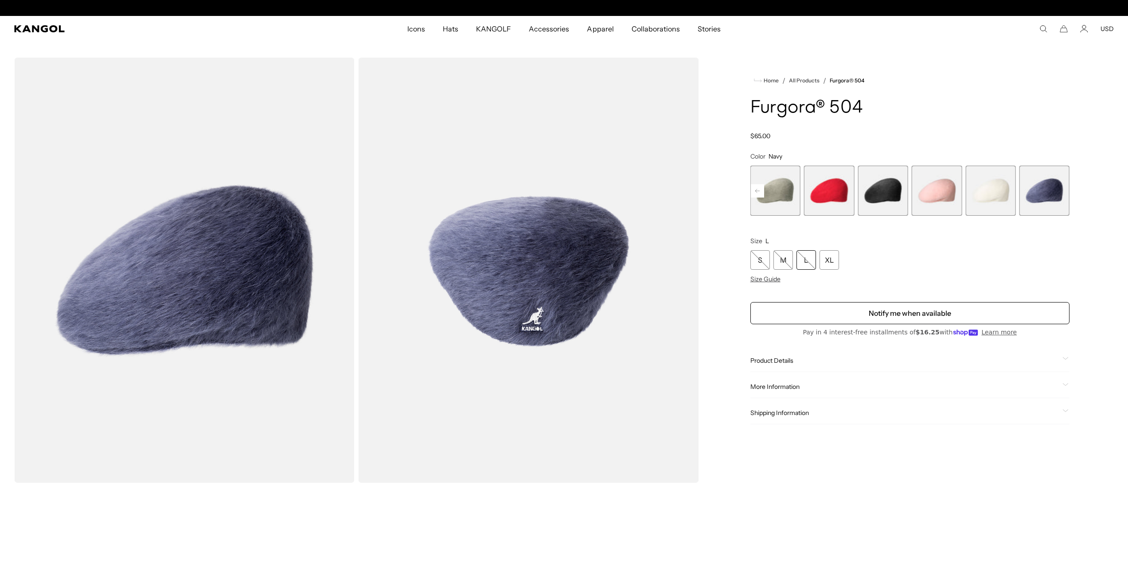
scroll to position [0, 0]
click at [1003, 185] on span "6 of 7" at bounding box center [990, 191] width 50 height 50
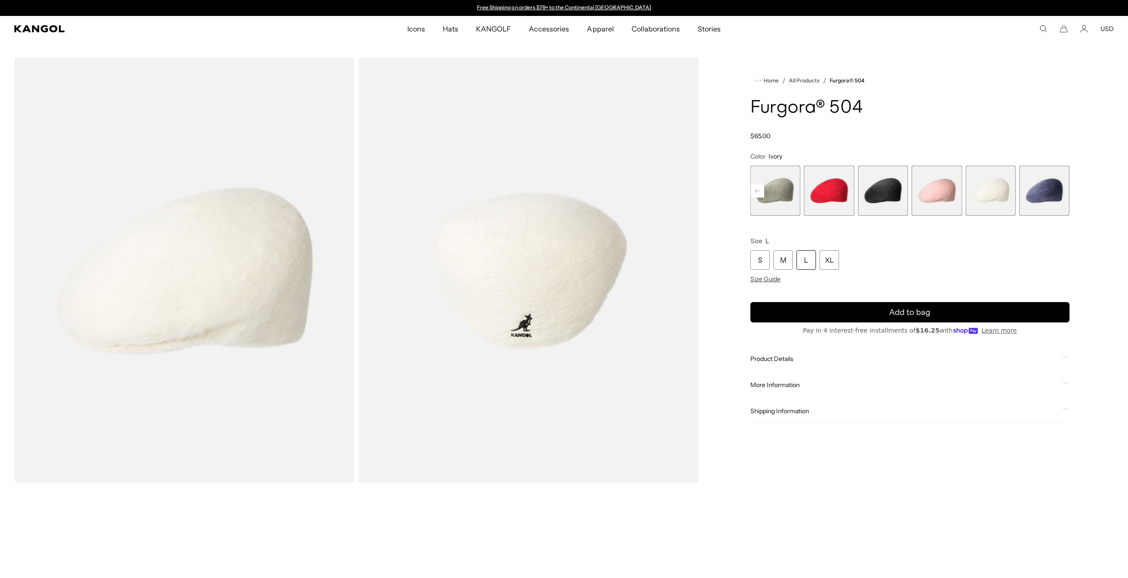
click at [1049, 187] on span "7 of 7" at bounding box center [1044, 191] width 50 height 50
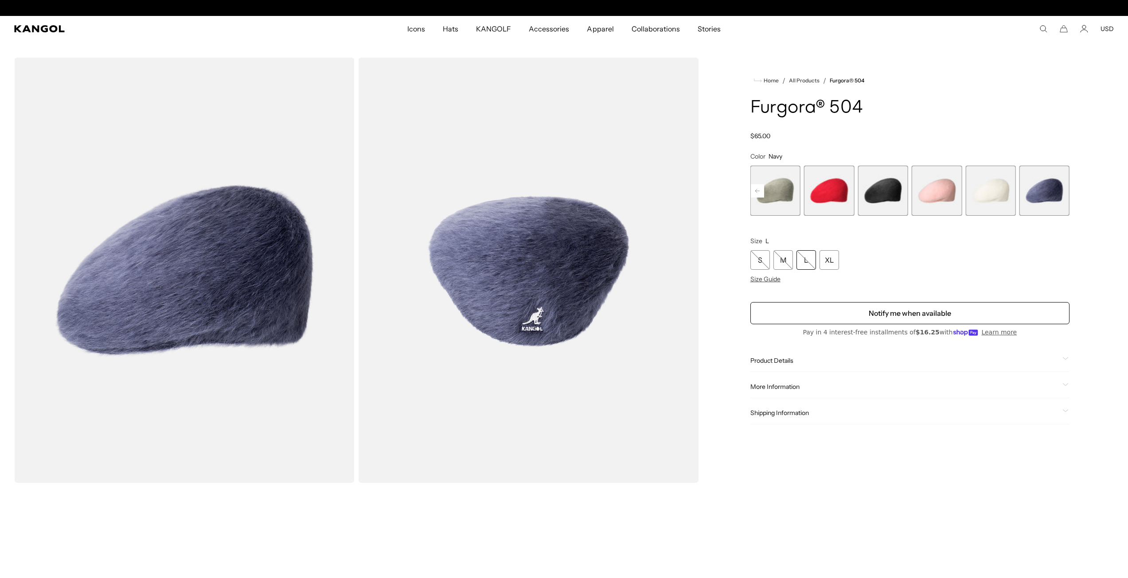
scroll to position [0, 183]
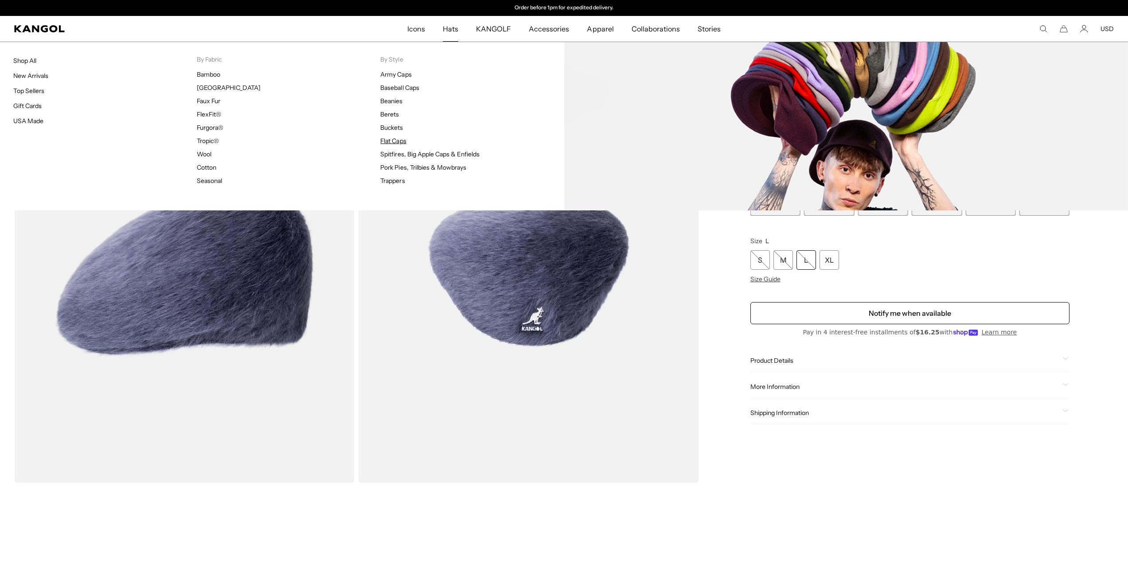
click at [399, 143] on link "Flat Caps" at bounding box center [393, 141] width 26 height 8
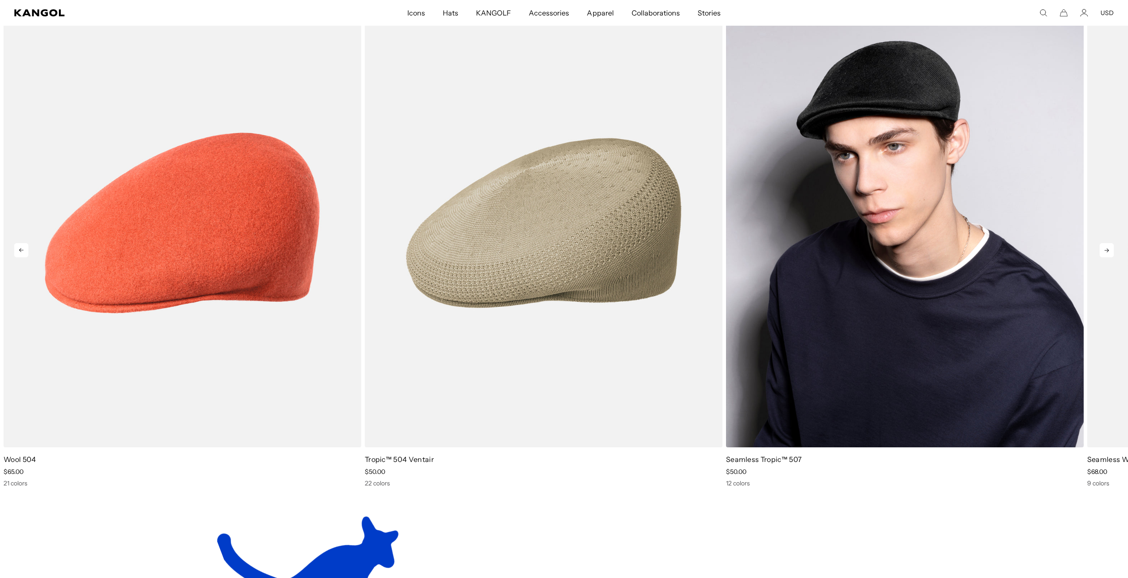
scroll to position [0, 183]
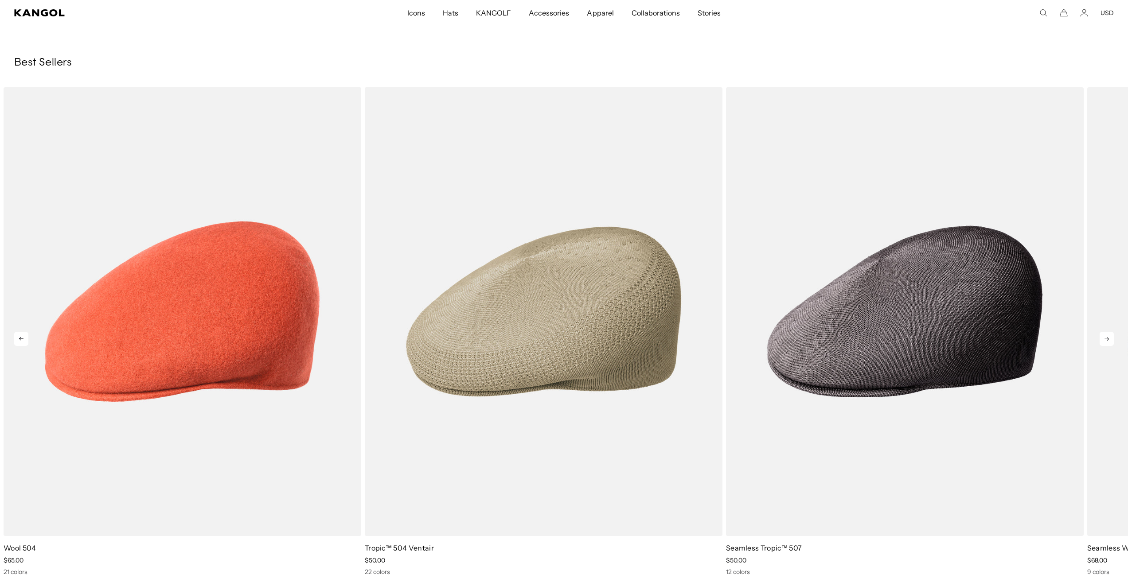
click at [1111, 337] on icon at bounding box center [1107, 339] width 14 height 14
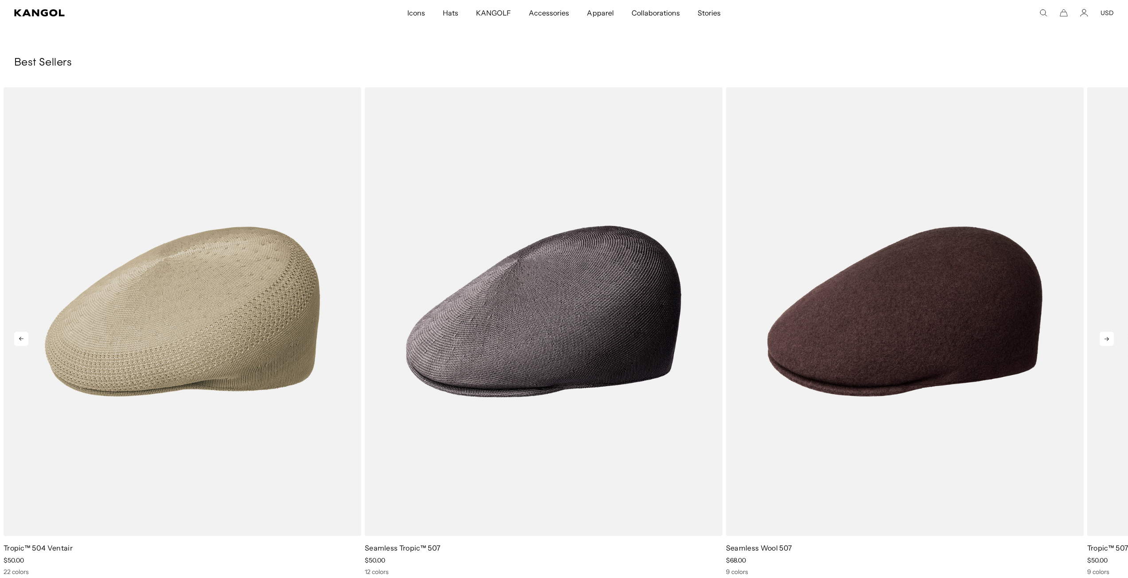
click at [1111, 337] on icon at bounding box center [1107, 339] width 14 height 14
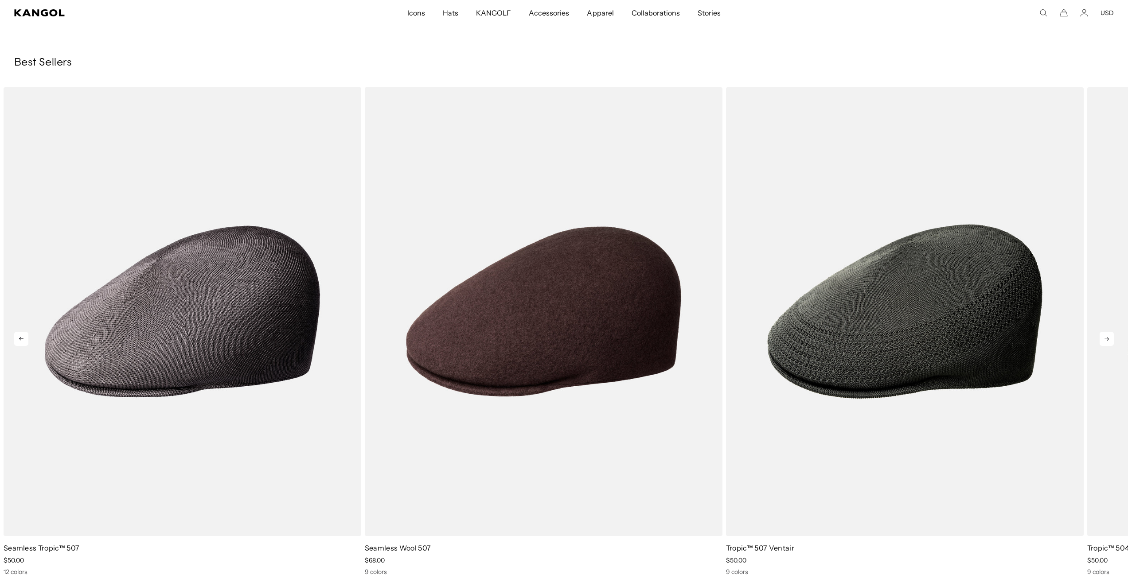
click at [1111, 337] on icon at bounding box center [1107, 339] width 14 height 14
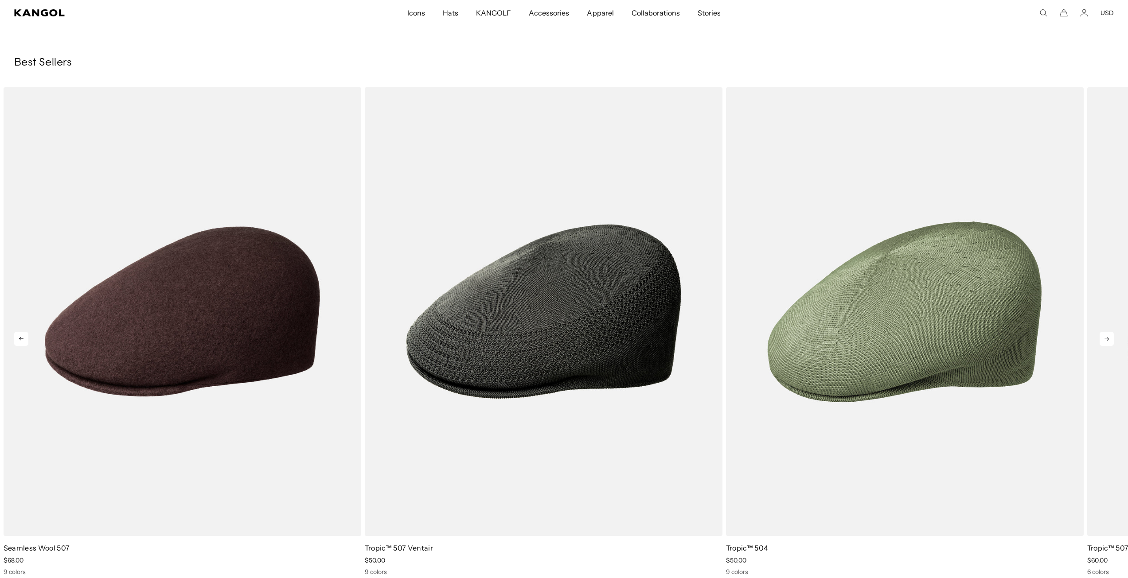
click at [1111, 337] on icon at bounding box center [1107, 339] width 14 height 14
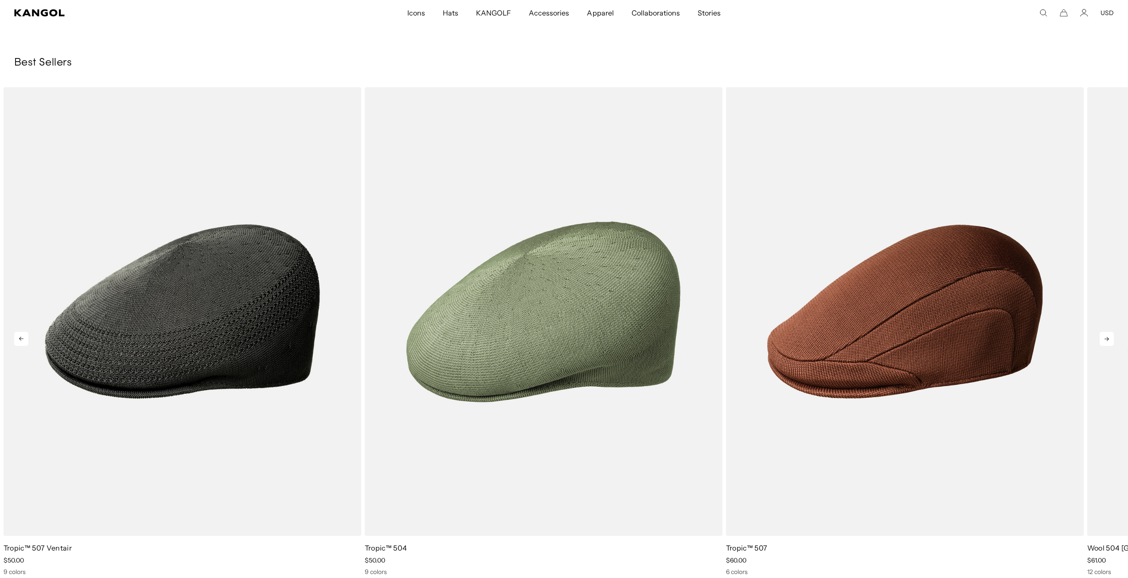
click at [1111, 336] on icon at bounding box center [1107, 339] width 14 height 14
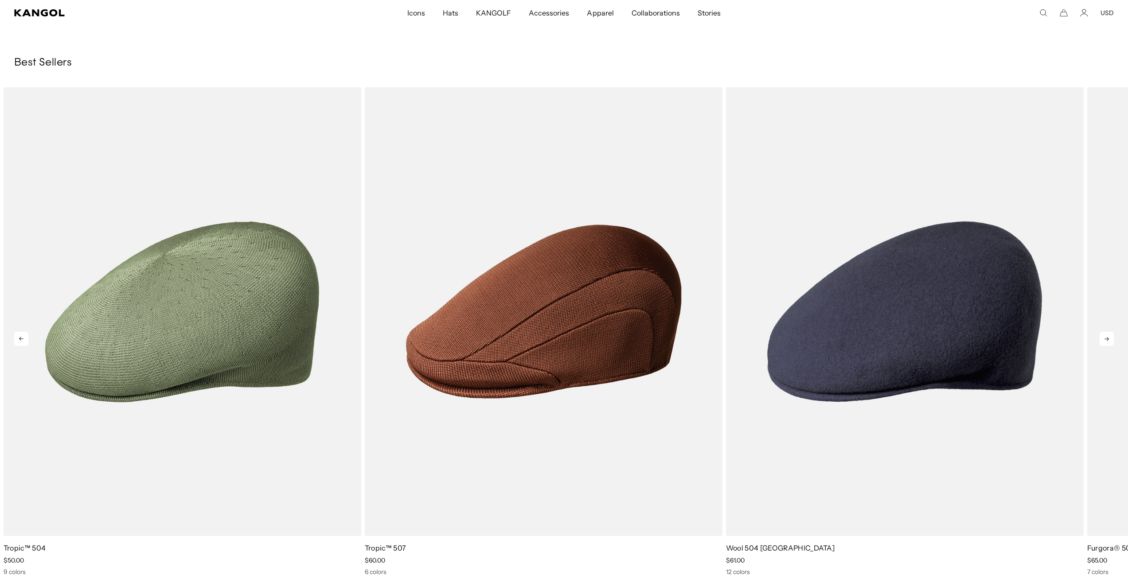
click at [1111, 336] on icon at bounding box center [1107, 339] width 14 height 14
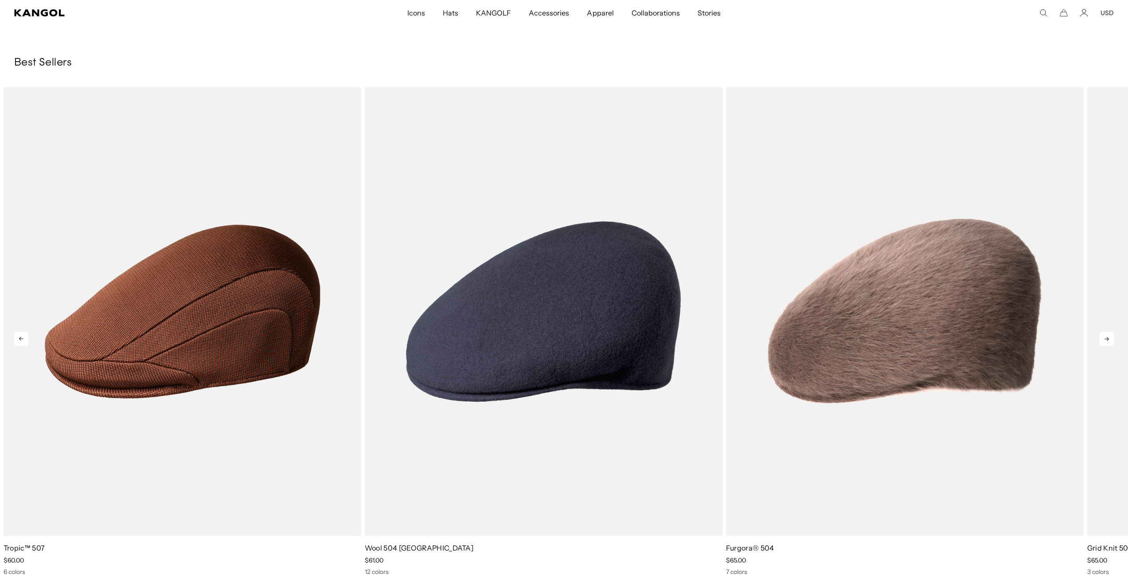
click at [1111, 336] on icon at bounding box center [1107, 339] width 14 height 14
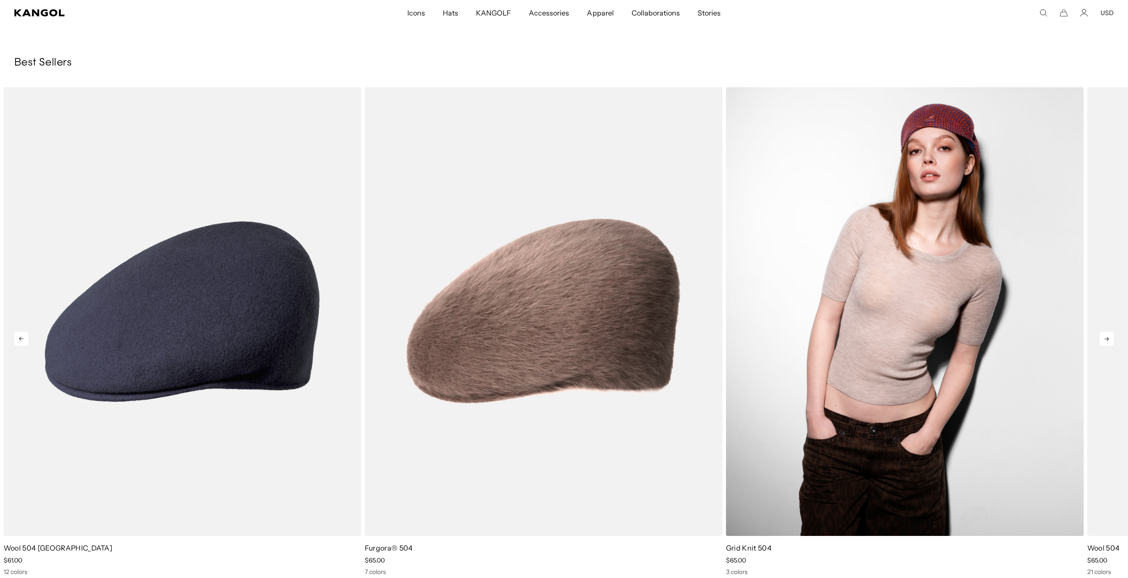
click at [974, 335] on img "10 of 10" at bounding box center [905, 311] width 358 height 449
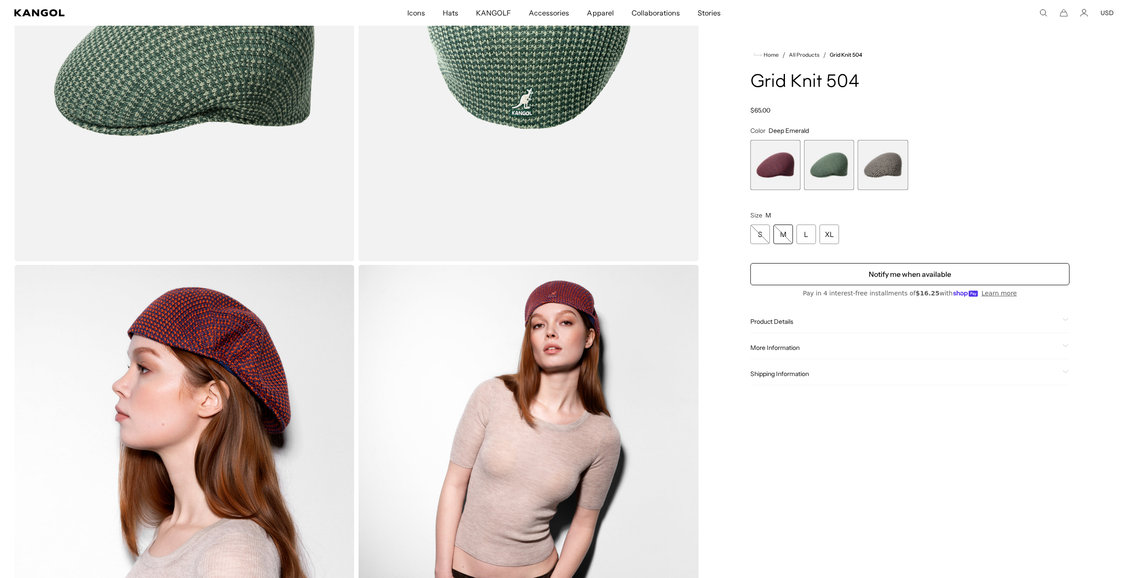
click at [886, 161] on span "3 of 3" at bounding box center [883, 165] width 50 height 50
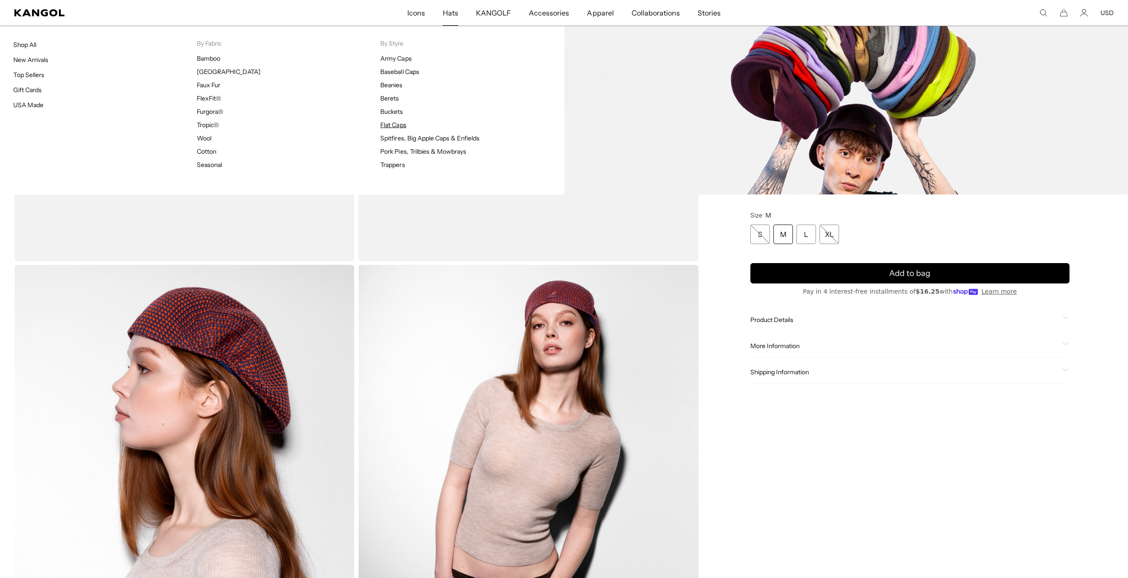
click at [400, 125] on link "Flat Caps" at bounding box center [393, 125] width 26 height 8
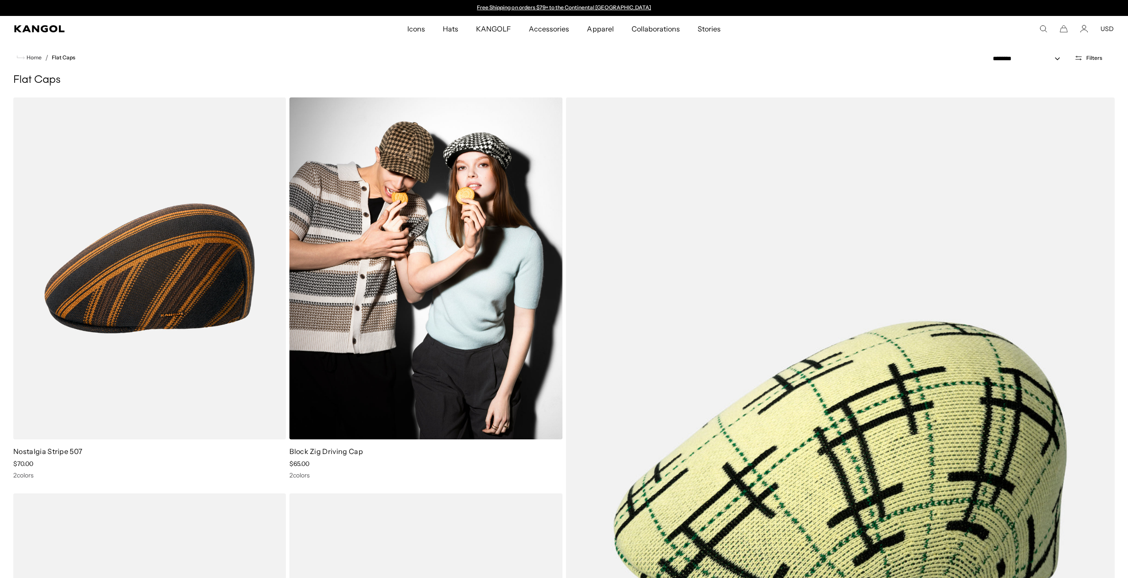
click at [492, 307] on img at bounding box center [425, 269] width 273 height 342
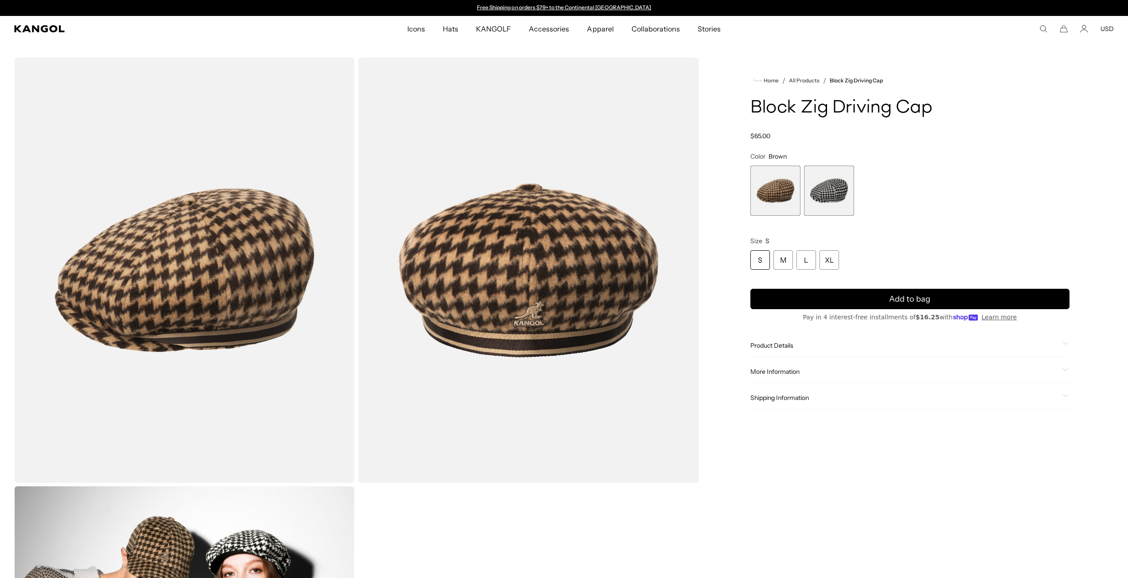
click at [836, 166] on span "2 of 2" at bounding box center [829, 191] width 50 height 50
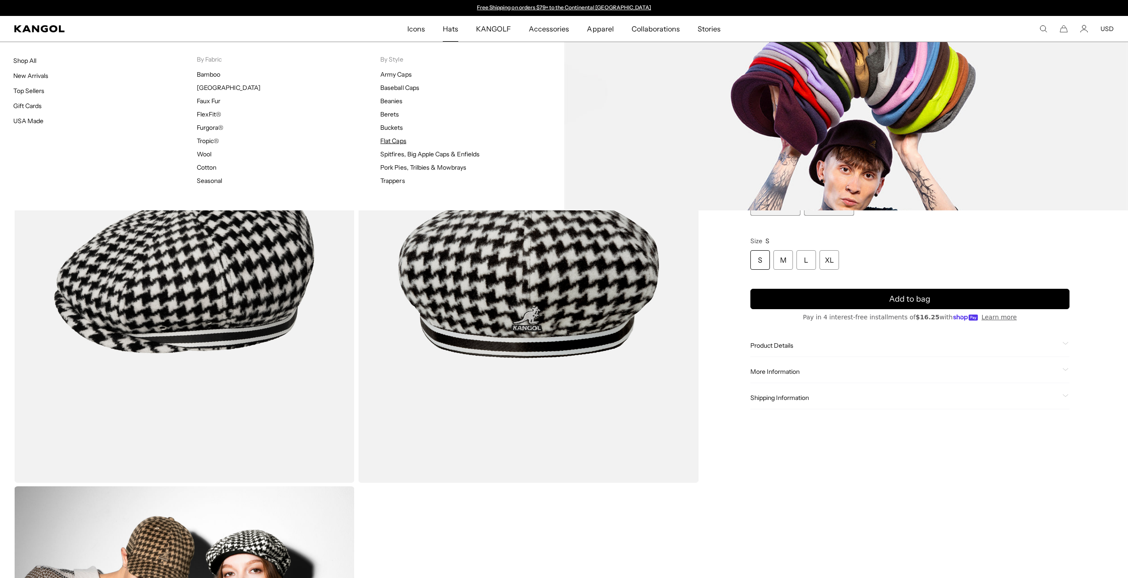
click at [394, 139] on link "Flat Caps" at bounding box center [393, 141] width 26 height 8
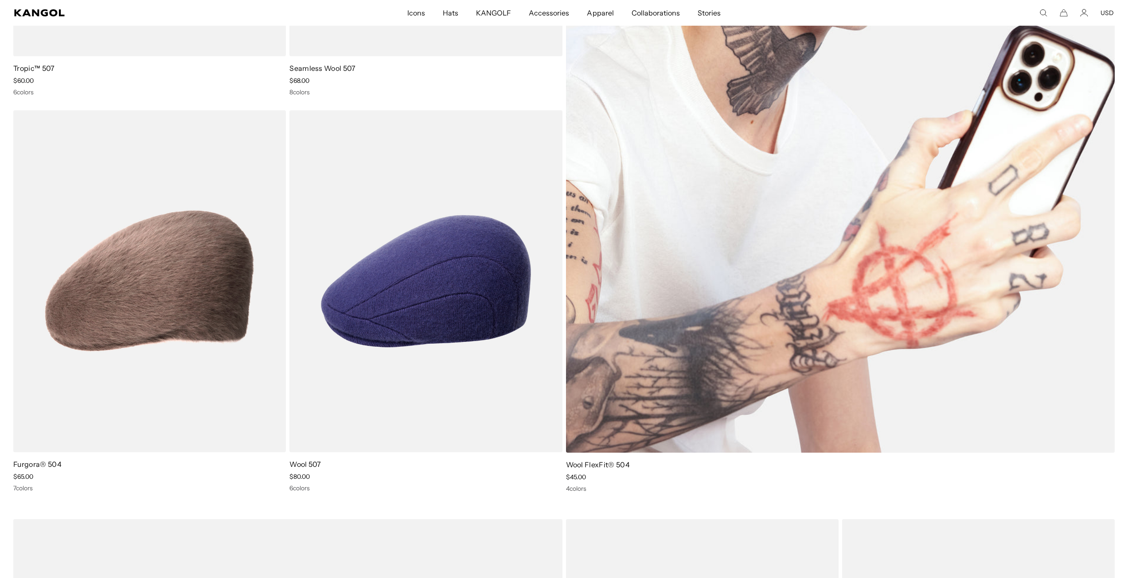
scroll to position [0, 183]
click at [795, 270] on img at bounding box center [840, 83] width 549 height 739
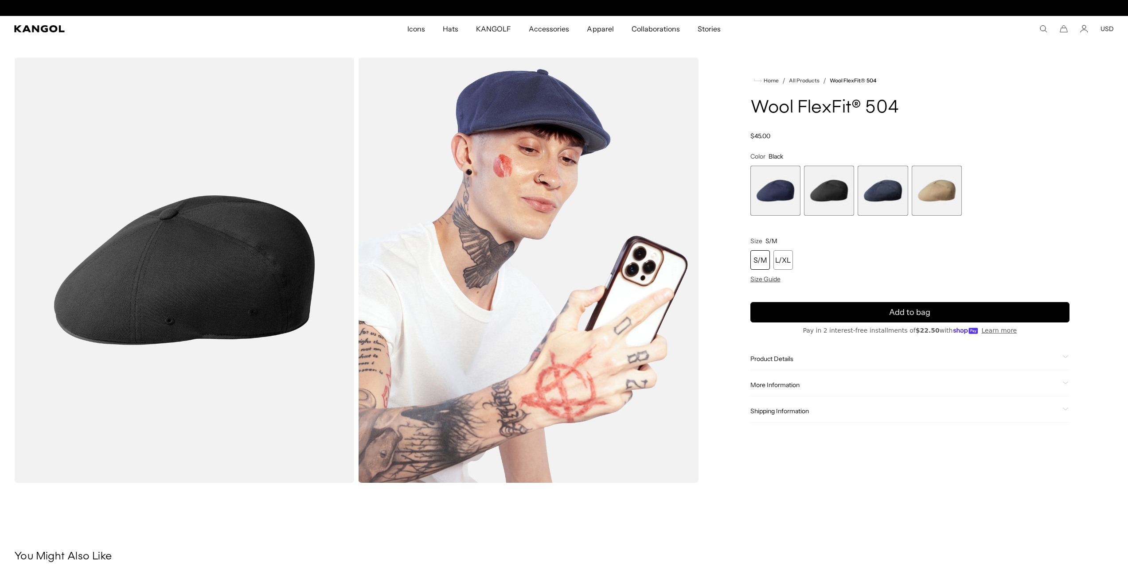
click at [883, 188] on span "3 of 4" at bounding box center [883, 191] width 50 height 50
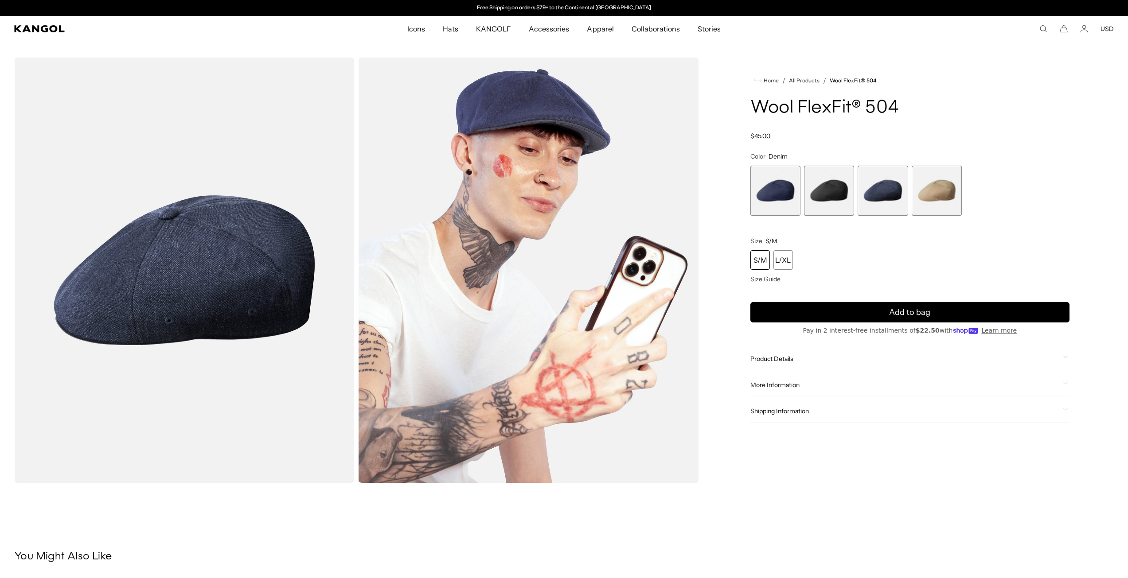
click at [929, 183] on span "4 of 4" at bounding box center [937, 191] width 50 height 50
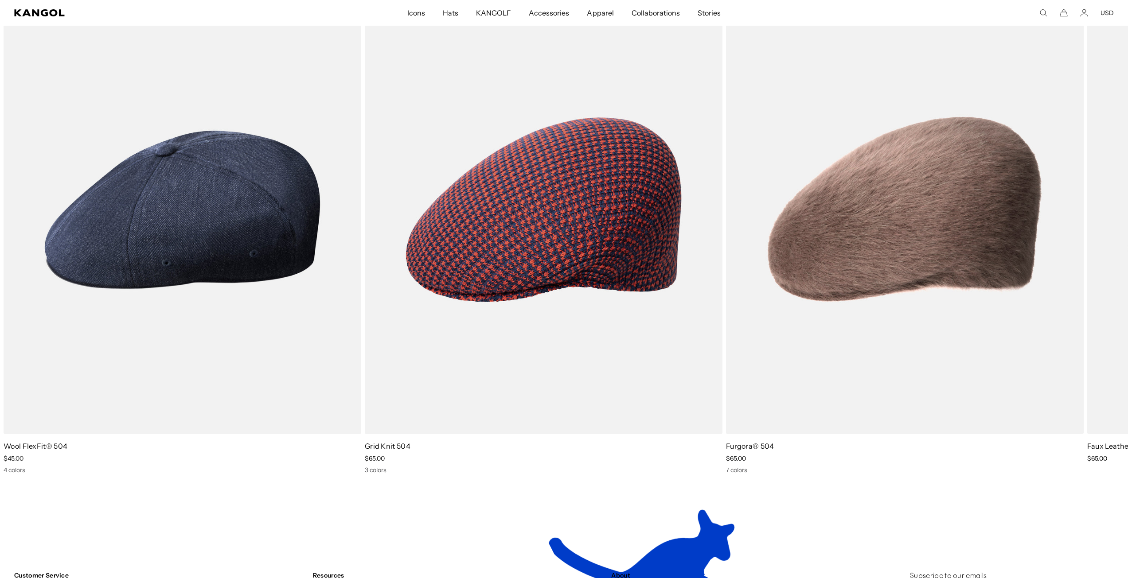
scroll to position [1607, 0]
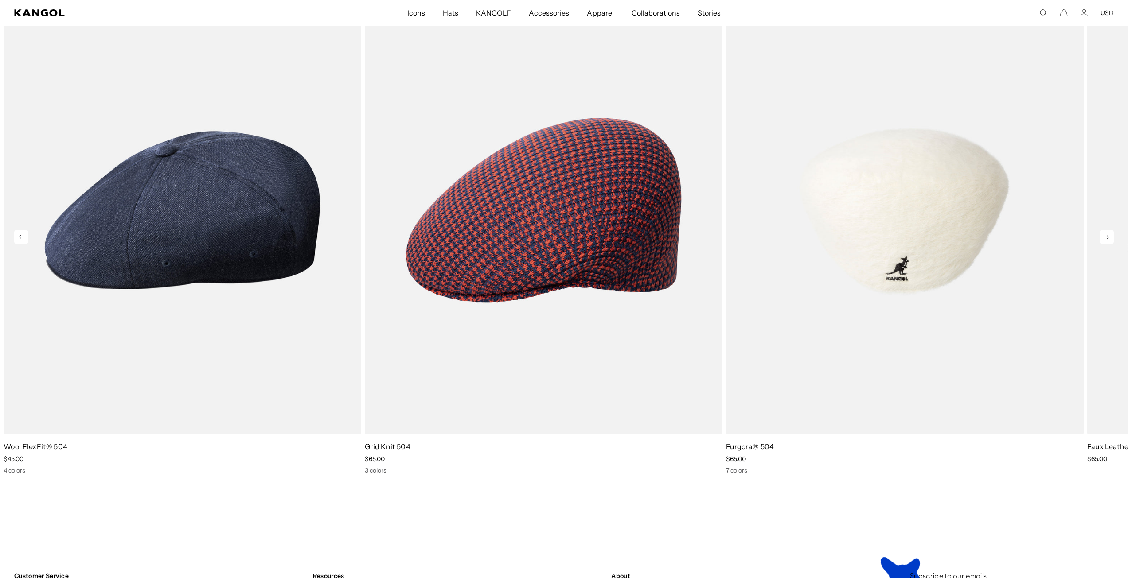
click at [907, 318] on img "3 of 5" at bounding box center [905, 210] width 358 height 449
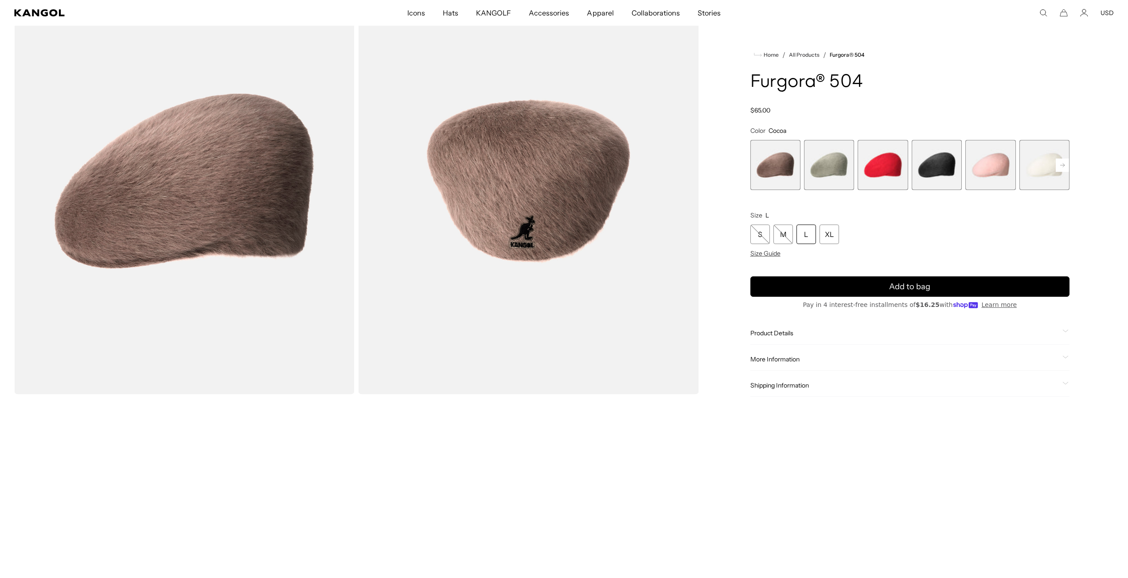
scroll to position [89, 0]
click at [848, 164] on span "2 of 7" at bounding box center [829, 165] width 50 height 50
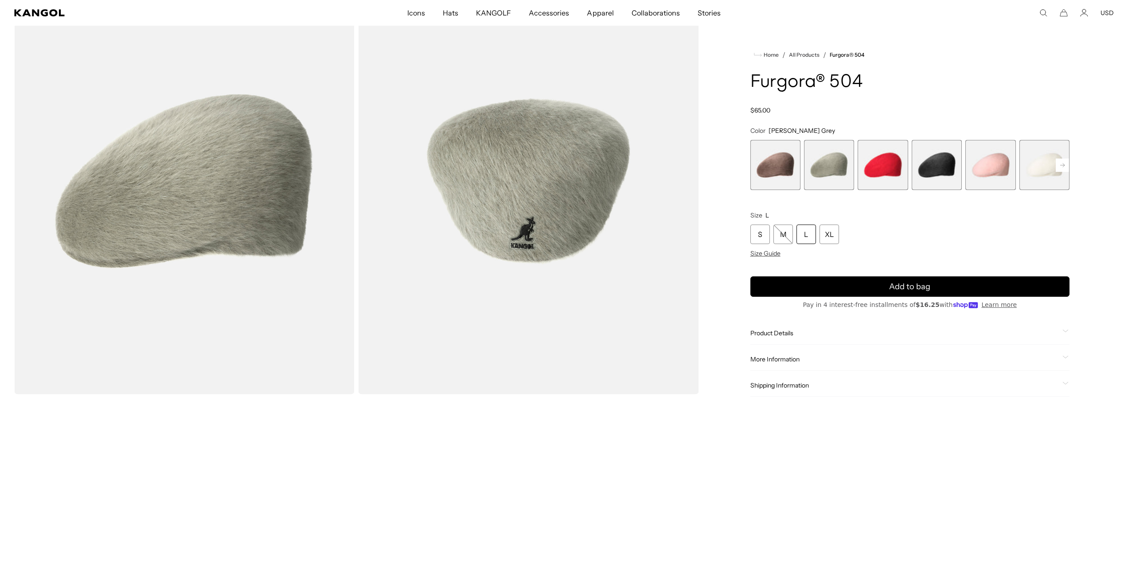
click at [765, 173] on span "1 of 7" at bounding box center [775, 165] width 50 height 50
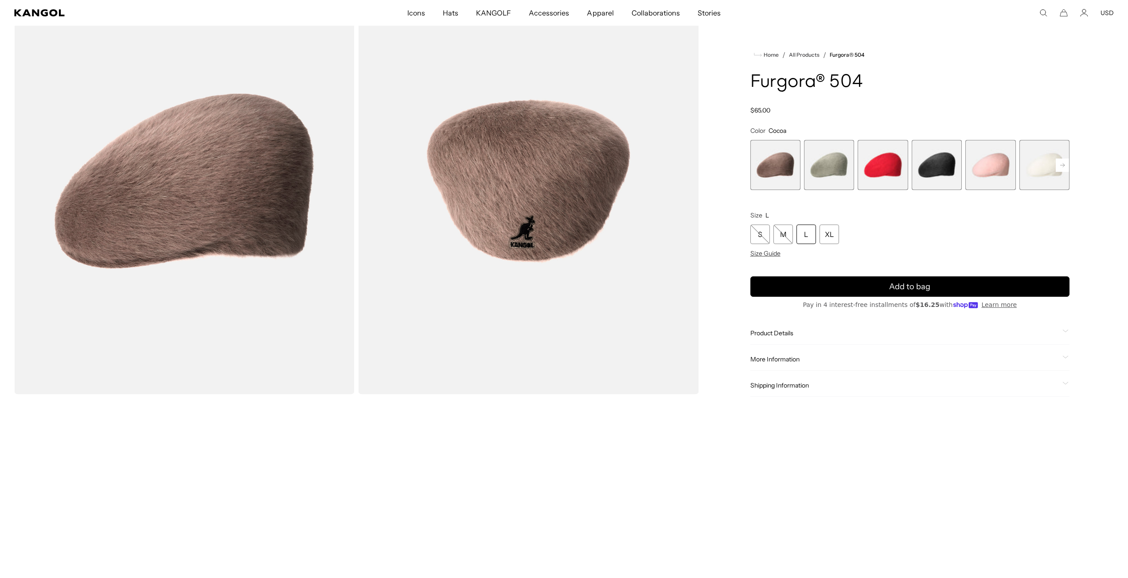
scroll to position [0, 183]
click at [823, 163] on span "2 of 7" at bounding box center [829, 165] width 50 height 50
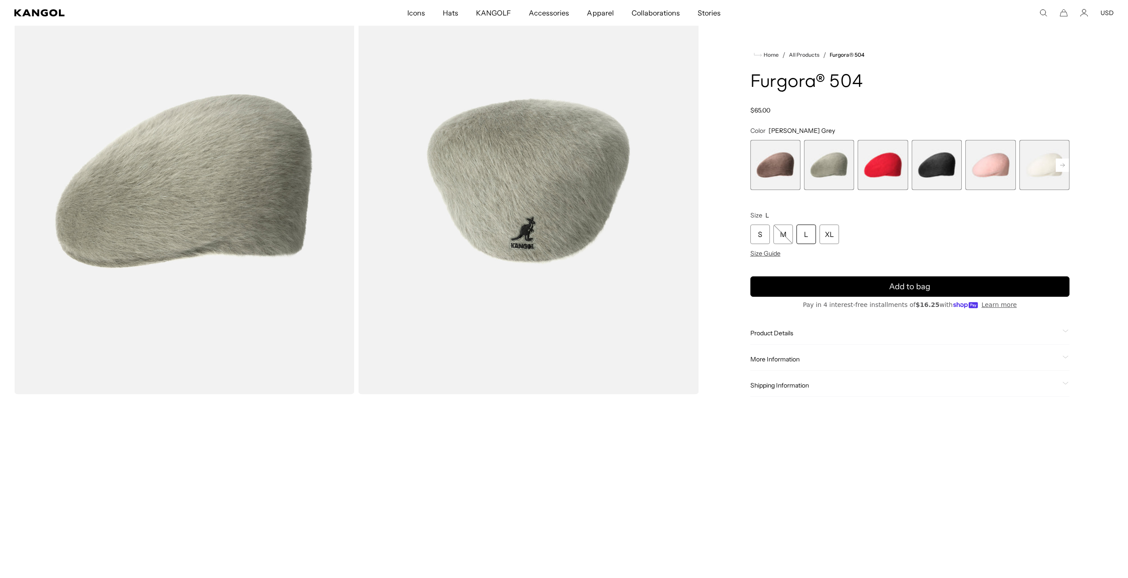
click at [871, 168] on span "3 of 7" at bounding box center [883, 165] width 50 height 50
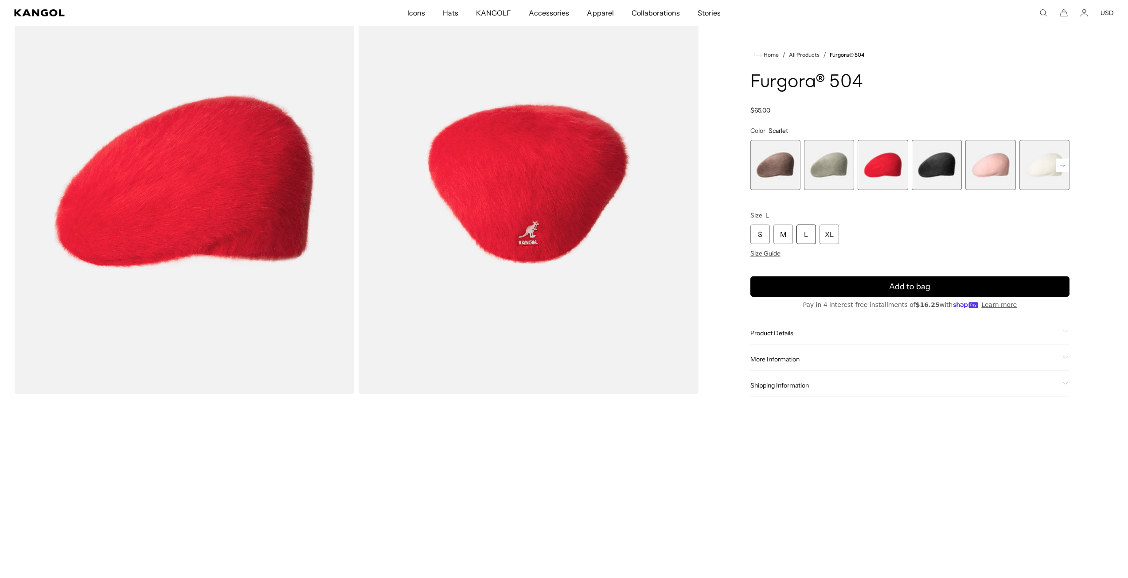
scroll to position [0, 183]
click at [929, 166] on span "4 of 7" at bounding box center [937, 165] width 50 height 50
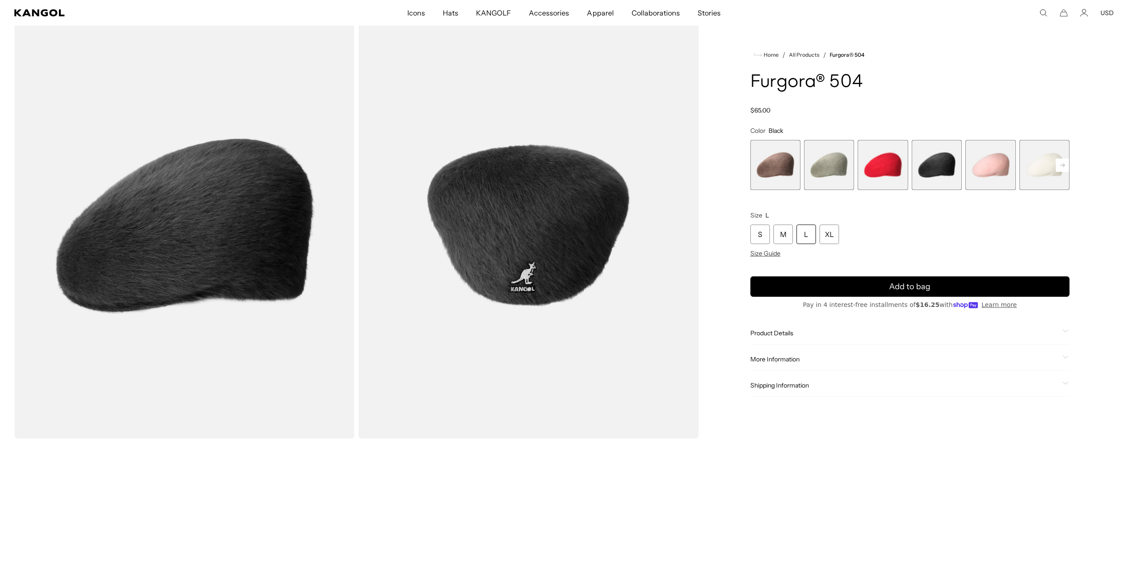
click at [780, 186] on span "1 of 7" at bounding box center [775, 165] width 50 height 50
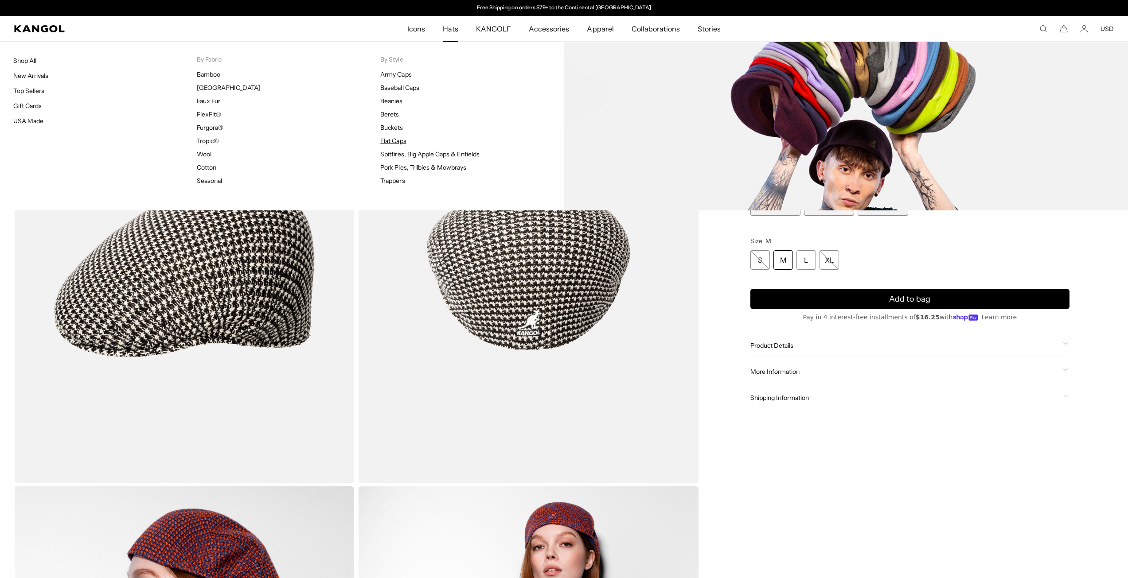
click at [393, 140] on link "Flat Caps" at bounding box center [393, 141] width 26 height 8
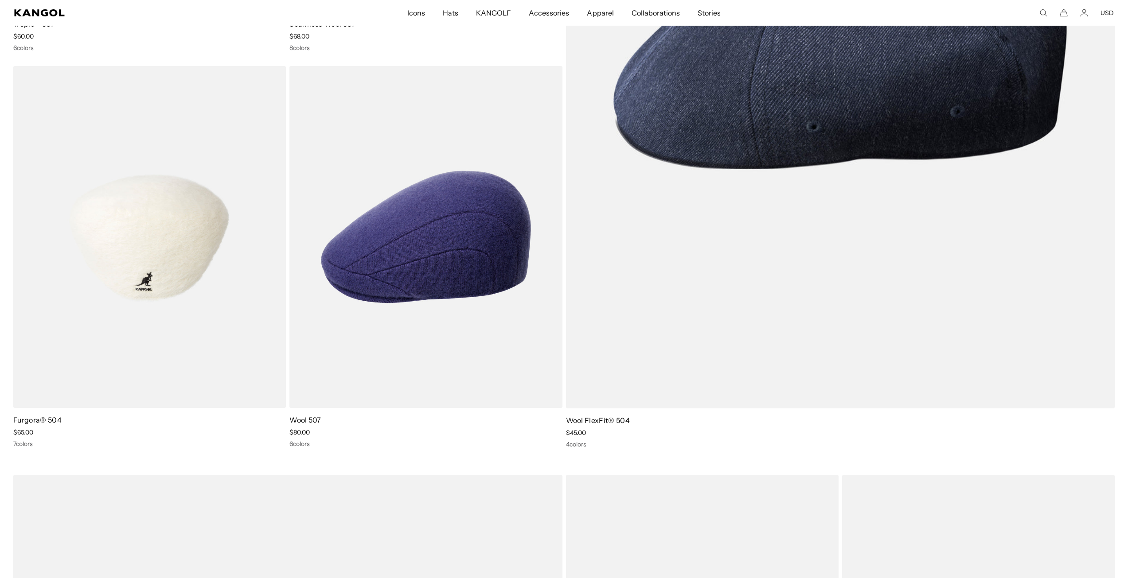
click at [178, 353] on img at bounding box center [149, 237] width 273 height 342
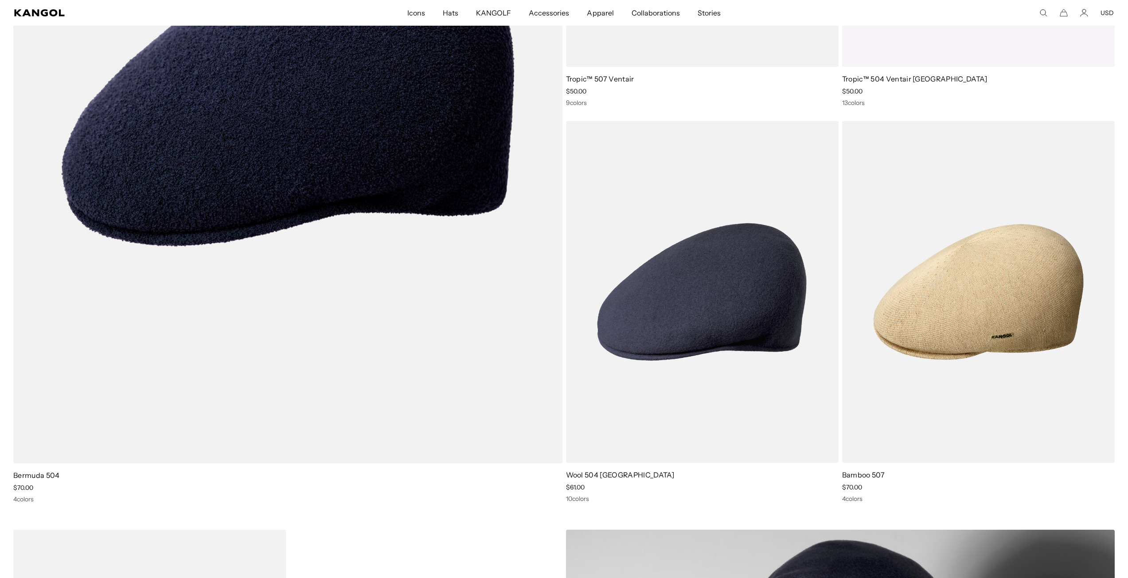
scroll to position [0, 183]
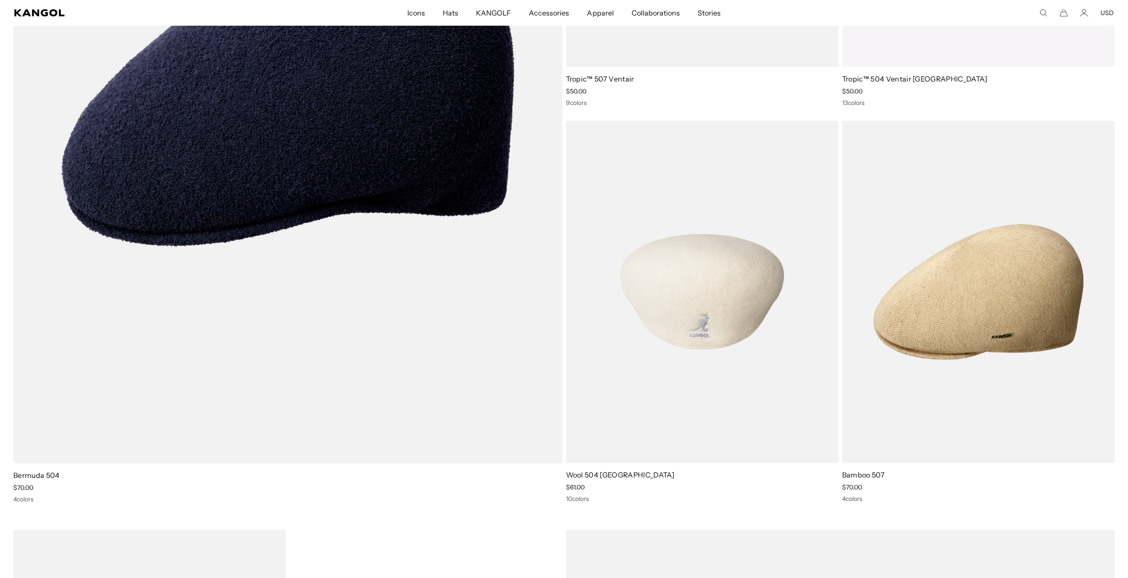
click at [738, 332] on img at bounding box center [702, 292] width 273 height 342
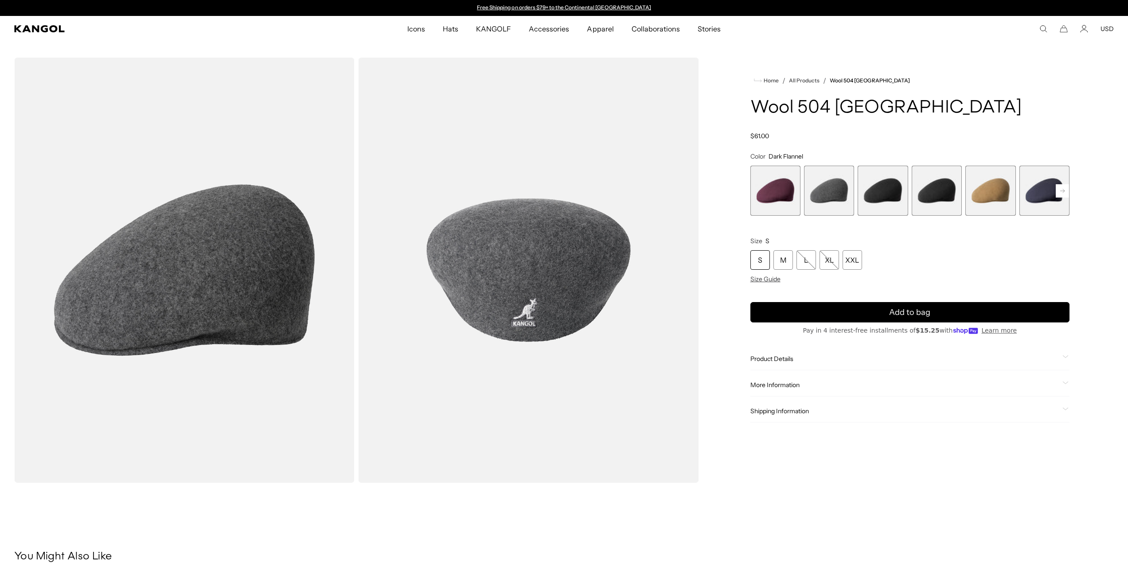
drag, startPoint x: 0, startPoint y: 0, endPoint x: 890, endPoint y: 196, distance: 911.0
click at [890, 196] on span "3 of 12" at bounding box center [883, 191] width 50 height 50
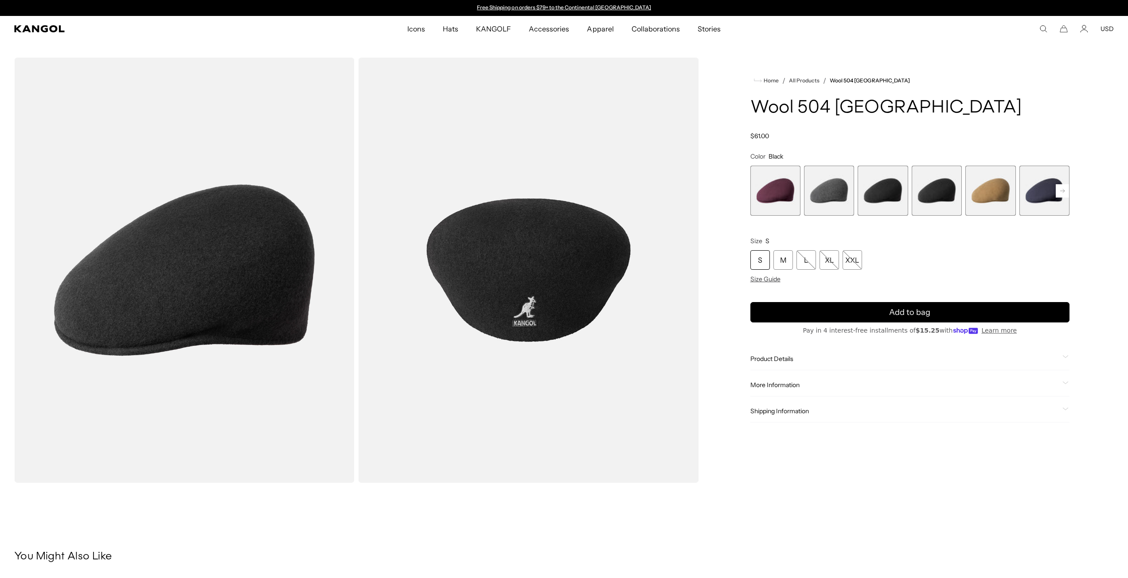
click at [935, 194] on span "4 of 12" at bounding box center [937, 191] width 50 height 50
click at [874, 195] on span "3 of 12" at bounding box center [883, 191] width 50 height 50
click at [1000, 199] on span "5 of 12" at bounding box center [990, 191] width 50 height 50
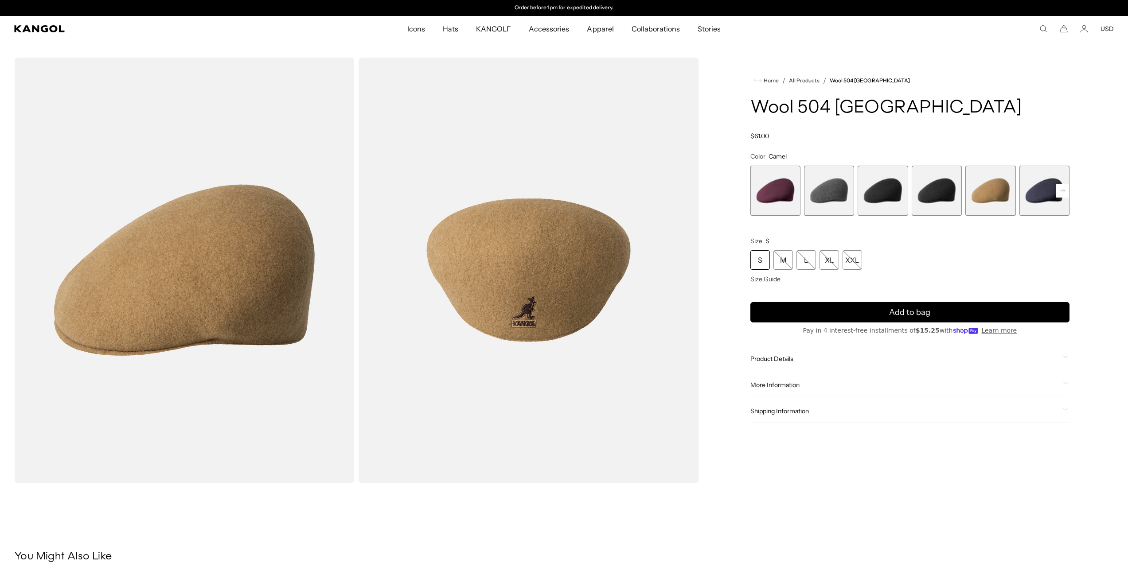
click at [1044, 199] on span "6 of 12" at bounding box center [1044, 191] width 50 height 50
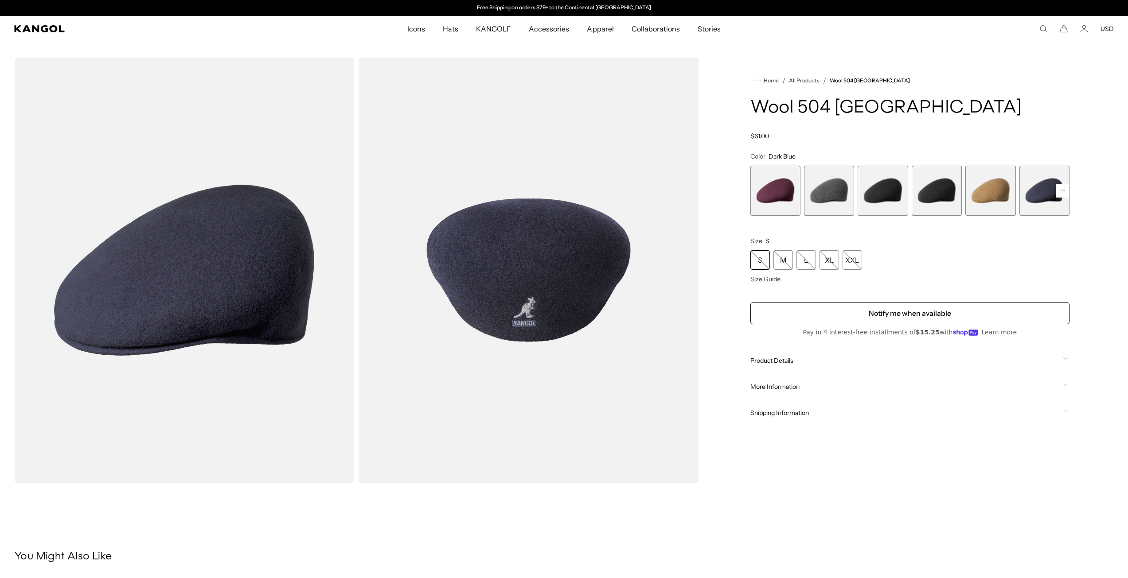
click at [1062, 191] on rect at bounding box center [1062, 190] width 13 height 13
click at [1011, 194] on span "7 of 12" at bounding box center [990, 191] width 50 height 50
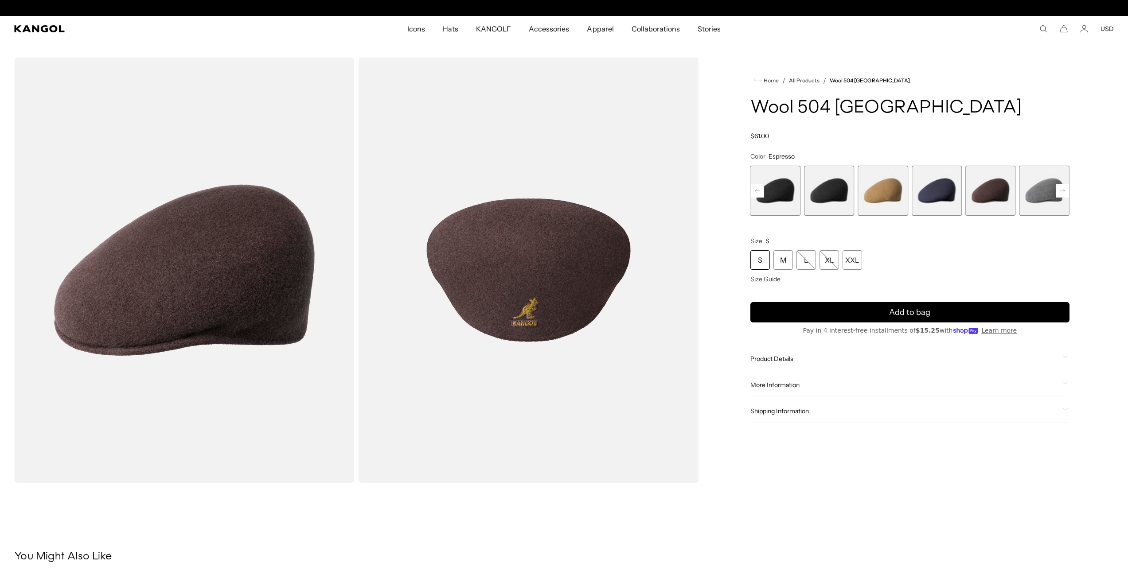
scroll to position [0, 183]
click at [1034, 196] on span "8 of 12" at bounding box center [1044, 191] width 50 height 50
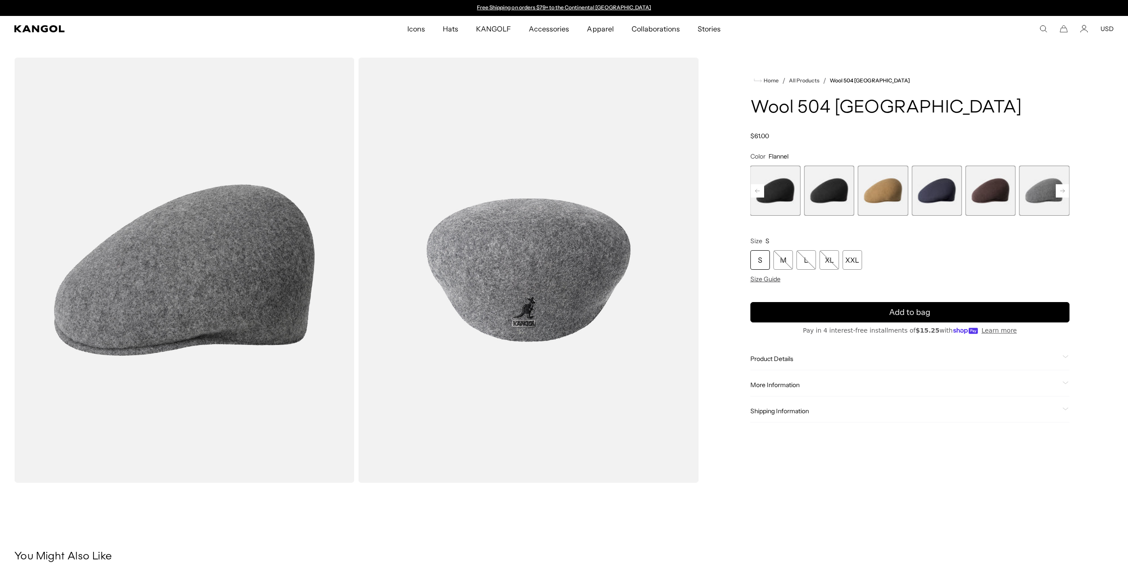
click at [885, 200] on span "5 of 12" at bounding box center [883, 191] width 50 height 50
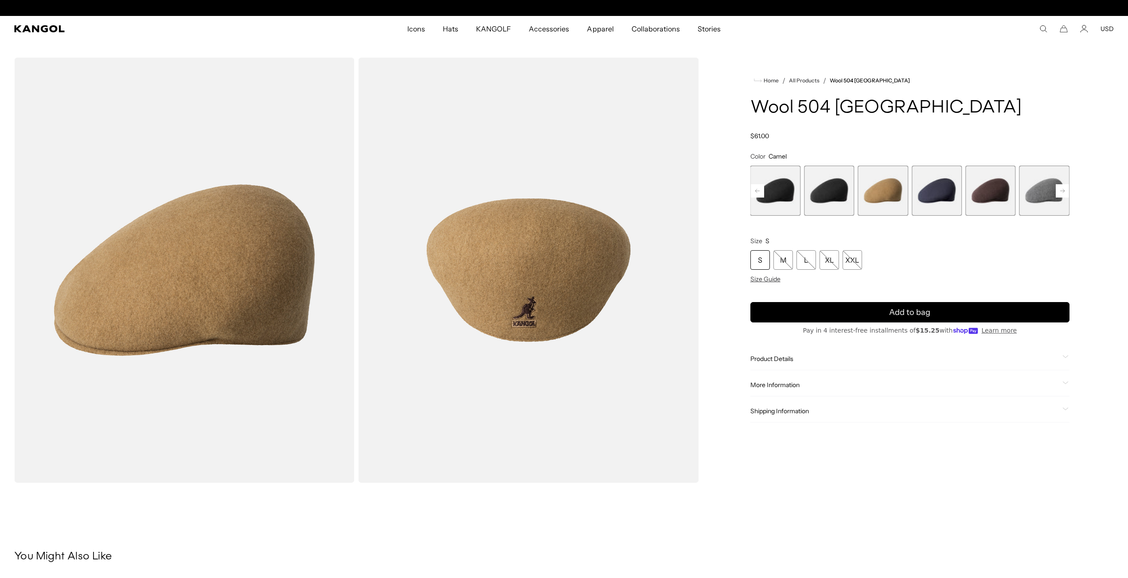
click at [929, 197] on span "6 of 12" at bounding box center [937, 191] width 50 height 50
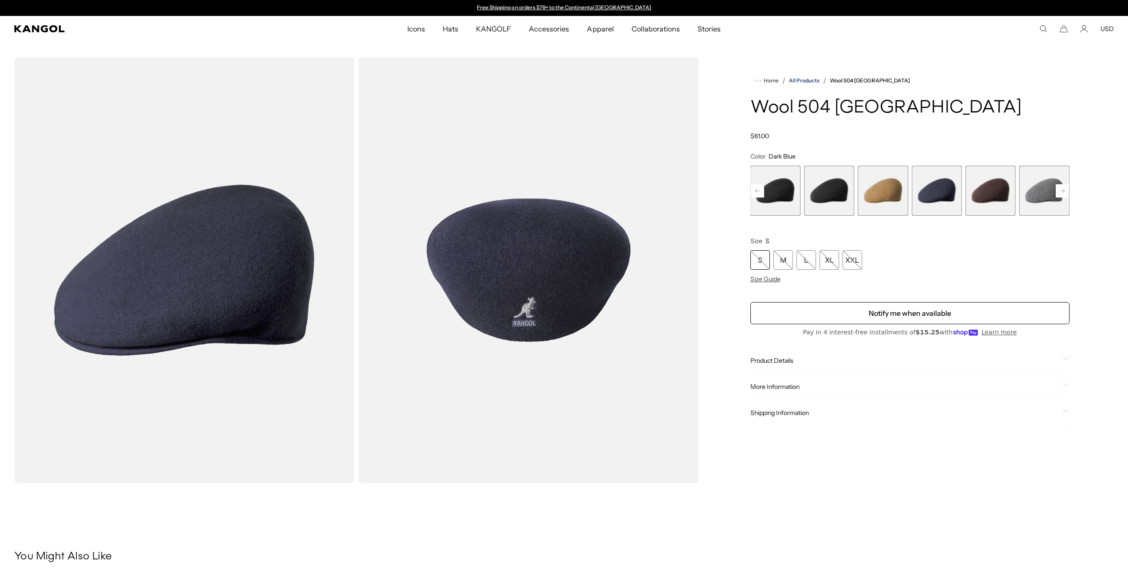
click at [808, 78] on link "All Products" at bounding box center [804, 81] width 31 height 6
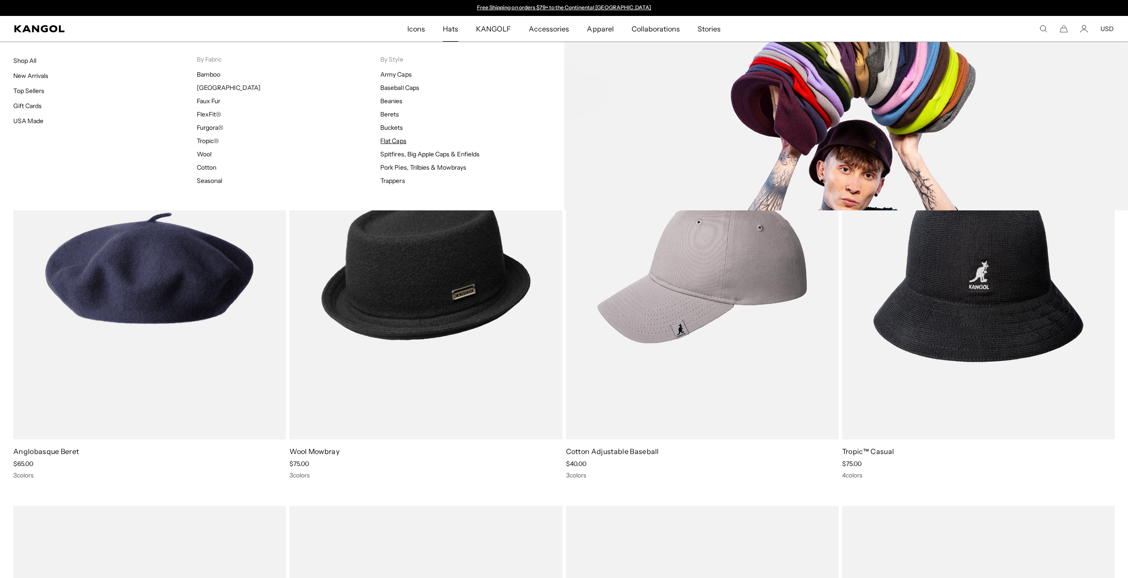
click at [401, 144] on link "Flat Caps" at bounding box center [393, 141] width 26 height 8
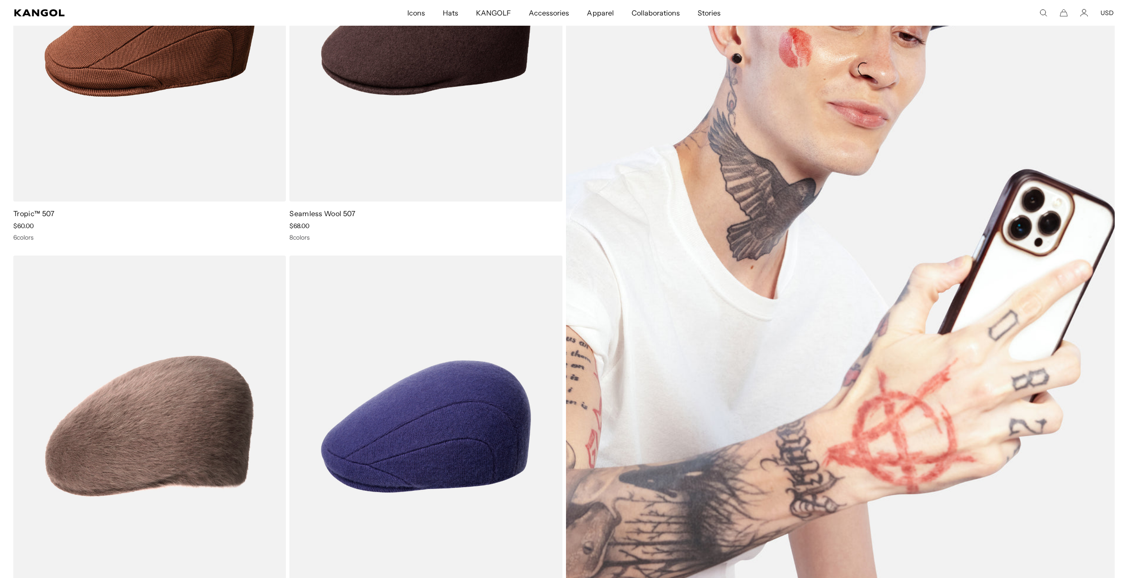
scroll to position [1769, 0]
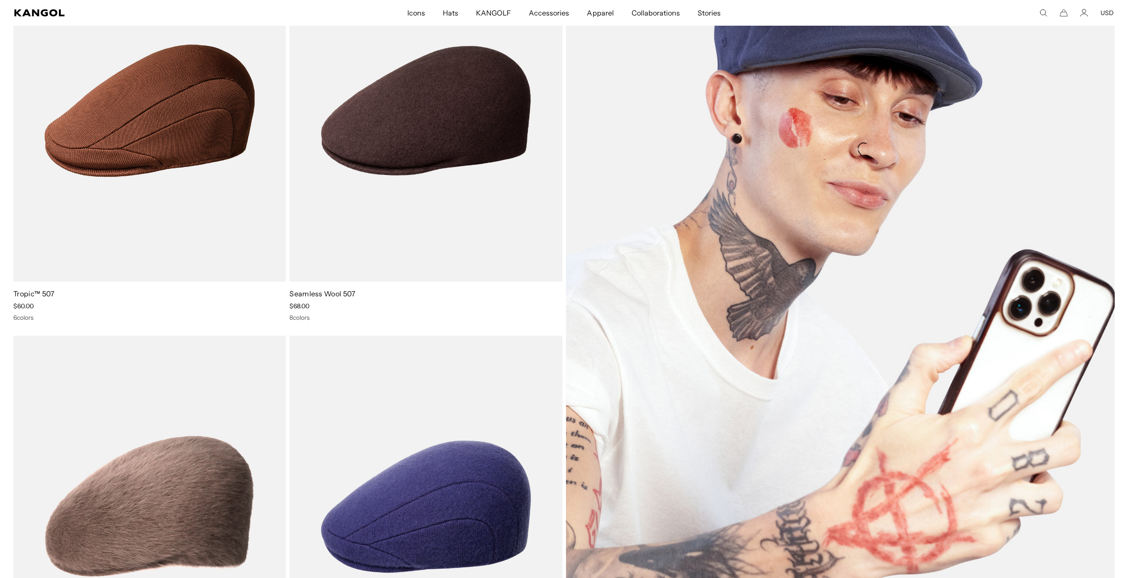
click at [806, 317] on img at bounding box center [840, 309] width 549 height 739
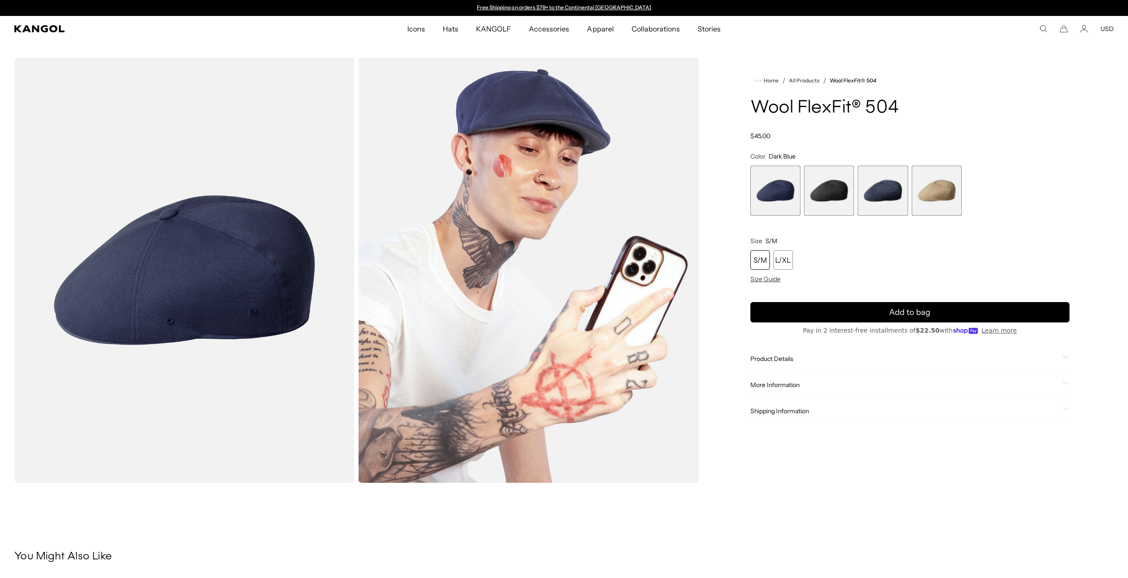
click at [838, 192] on span "2 of 4" at bounding box center [829, 191] width 50 height 50
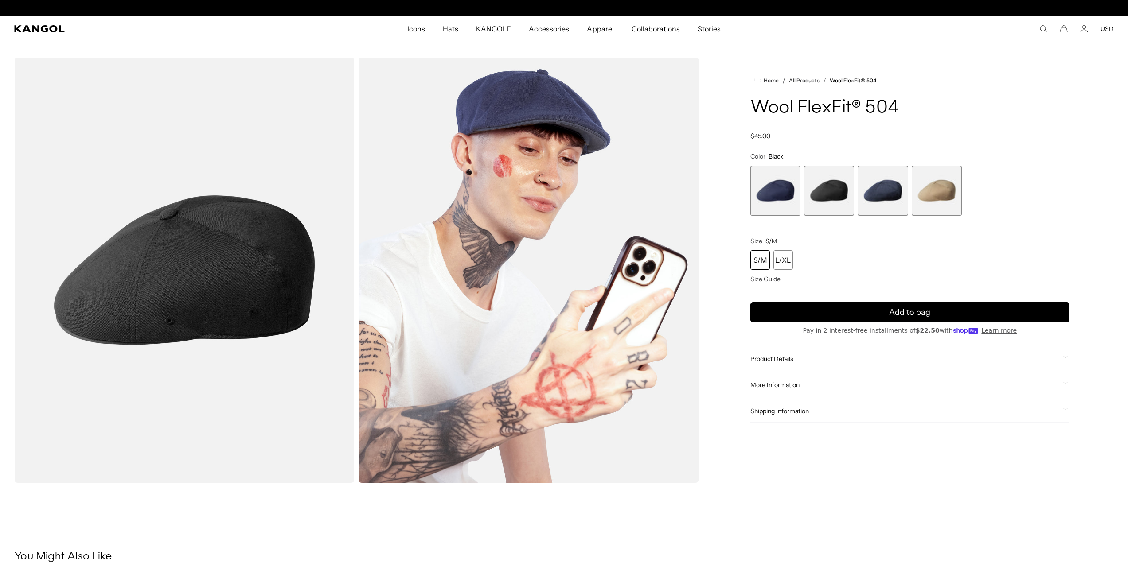
scroll to position [0, 183]
click at [788, 189] on span "1 of 4" at bounding box center [775, 191] width 50 height 50
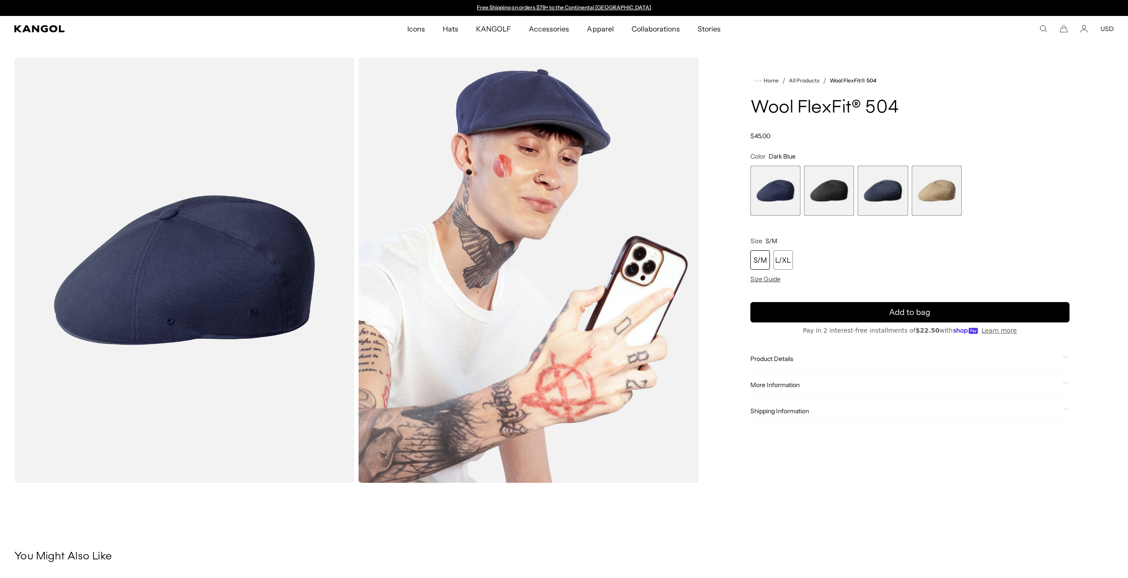
click at [941, 207] on span "4 of 4" at bounding box center [937, 191] width 50 height 50
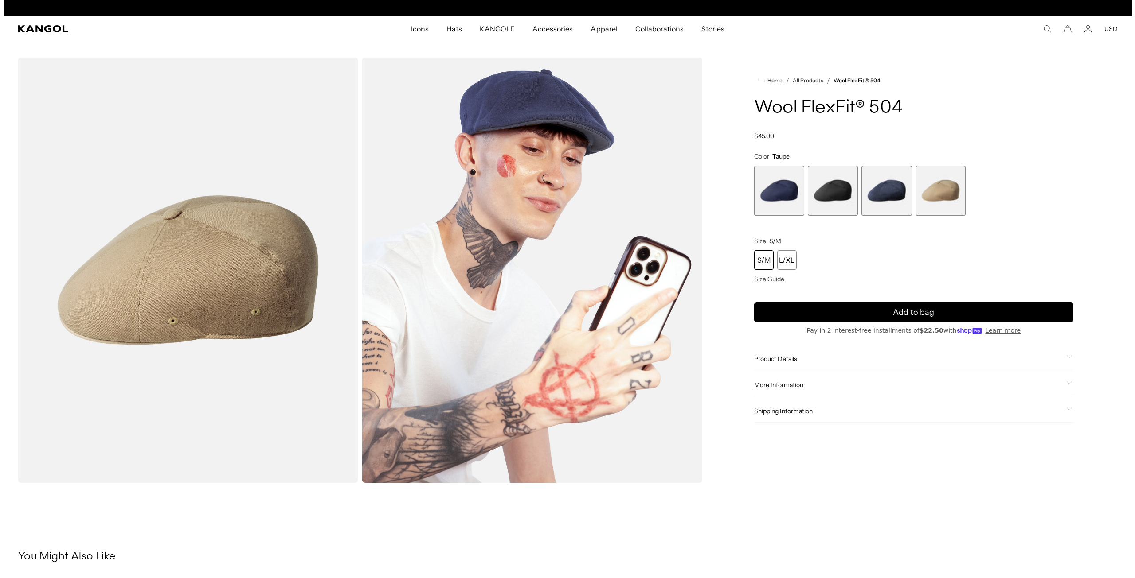
scroll to position [0, 183]
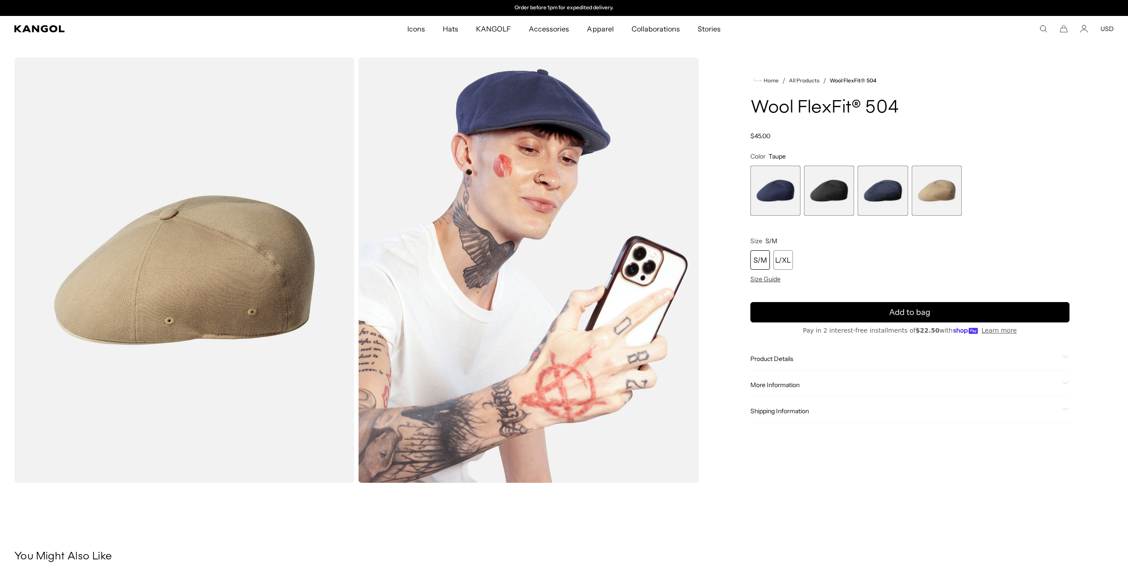
click at [220, 316] on img "Gallery Viewer" at bounding box center [184, 270] width 340 height 425
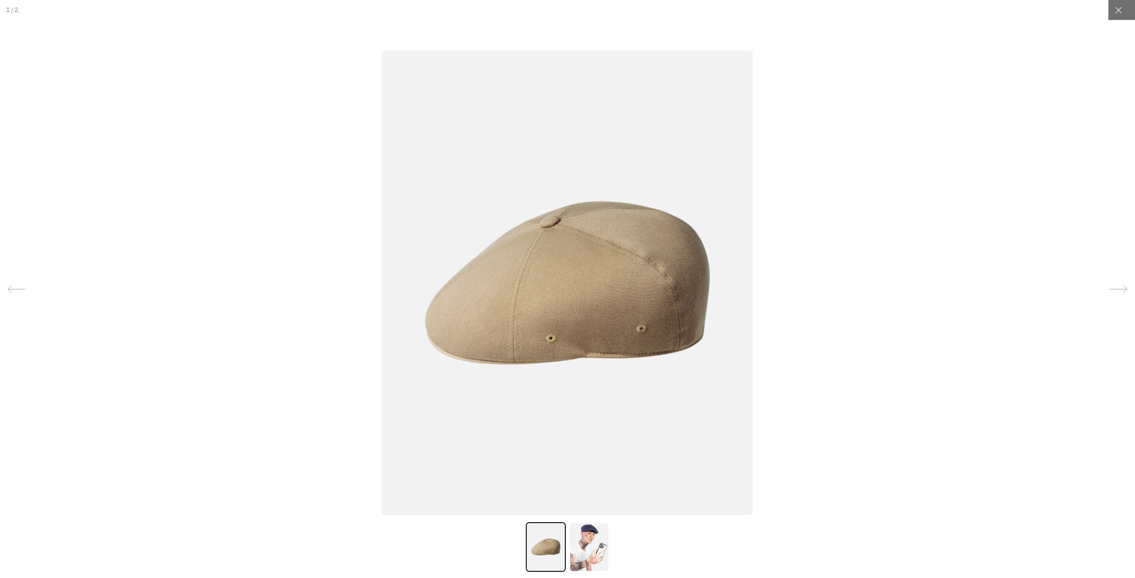
click at [620, 289] on img at bounding box center [567, 283] width 371 height 465
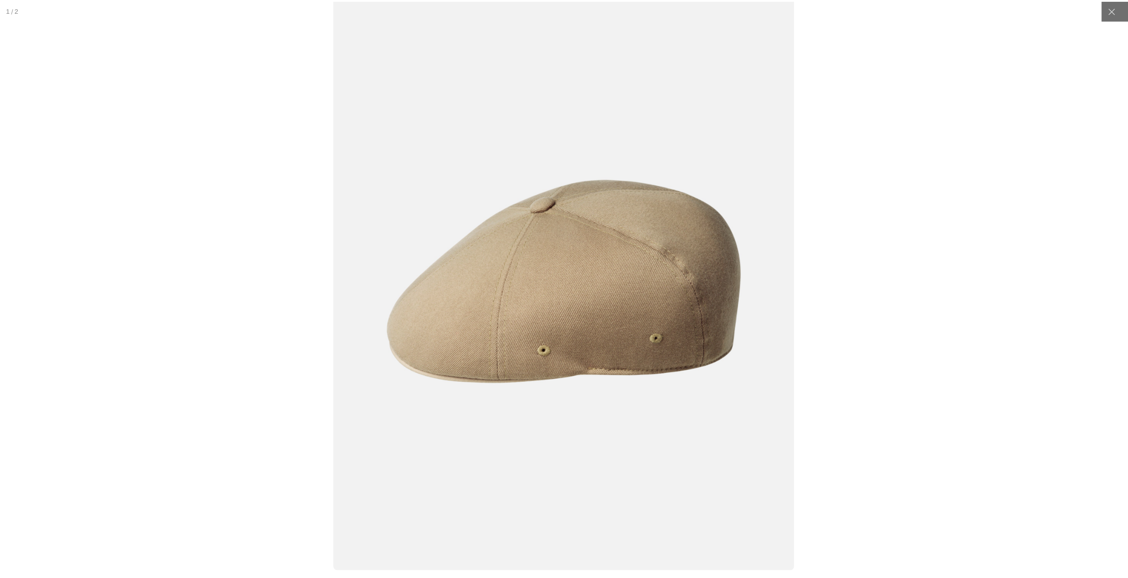
scroll to position [0, 0]
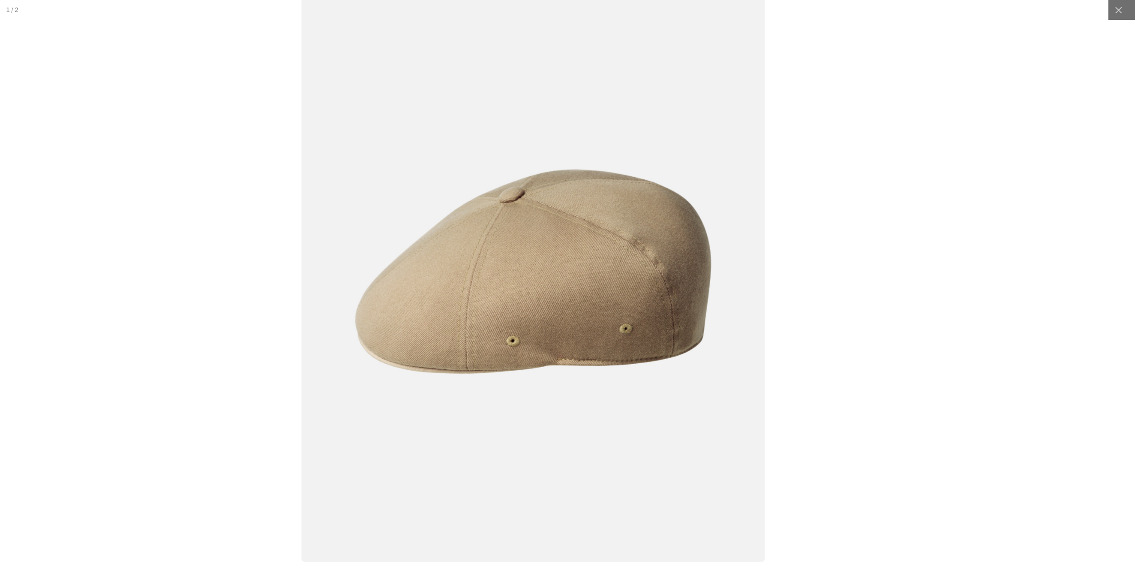
click at [607, 291] on img at bounding box center [533, 271] width 464 height 581
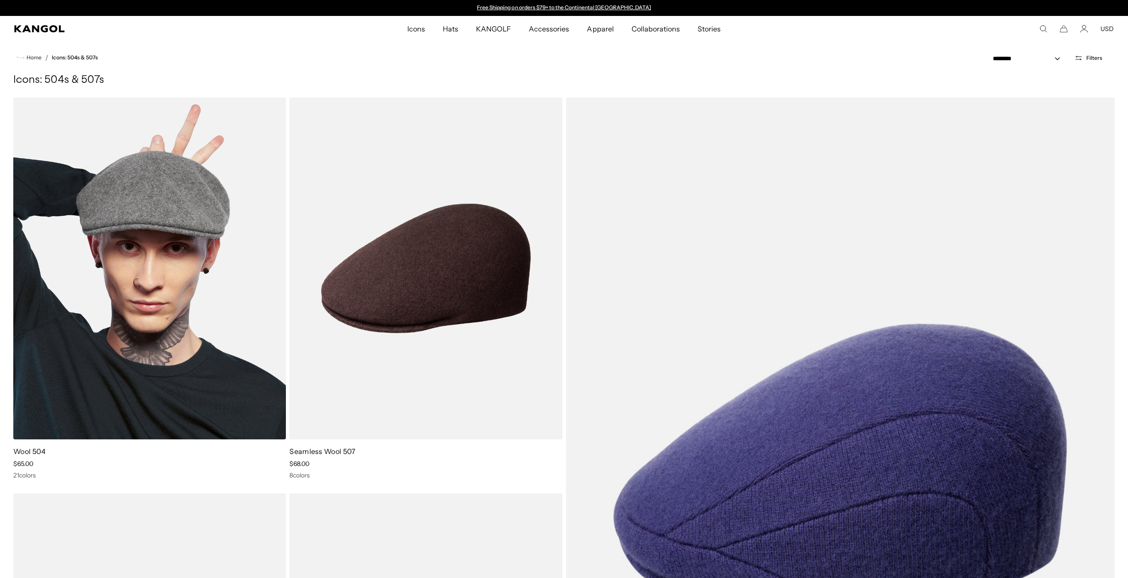
click at [185, 360] on img at bounding box center [149, 269] width 273 height 342
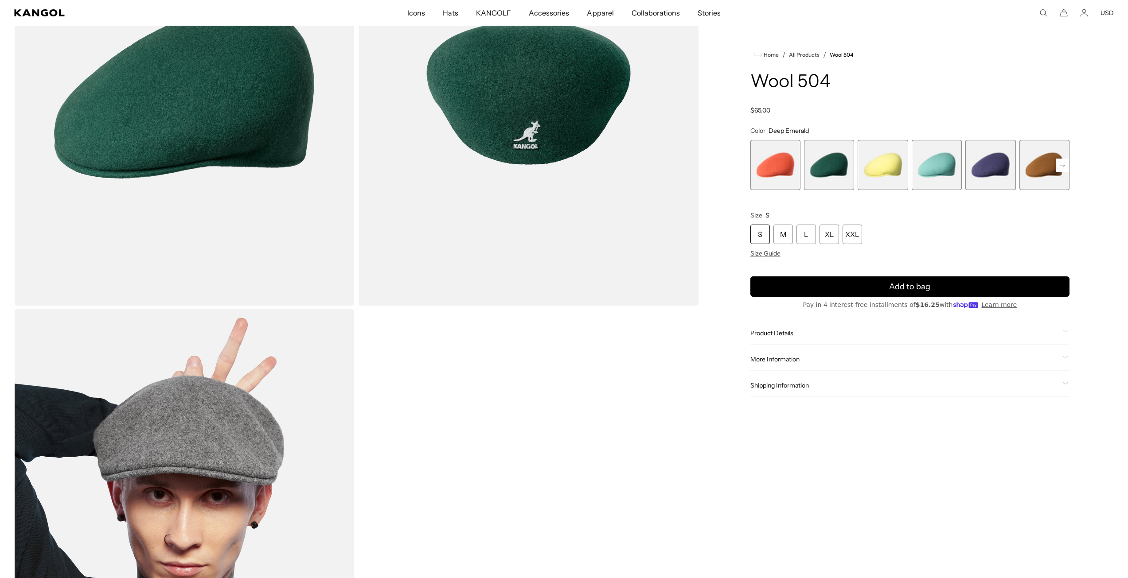
click at [1067, 165] on rect at bounding box center [1062, 165] width 13 height 13
click at [1066, 165] on rect at bounding box center [1062, 165] width 13 height 13
click at [1065, 165] on icon at bounding box center [1062, 165] width 4 height 4
click at [1064, 165] on icon at bounding box center [1062, 165] width 4 height 4
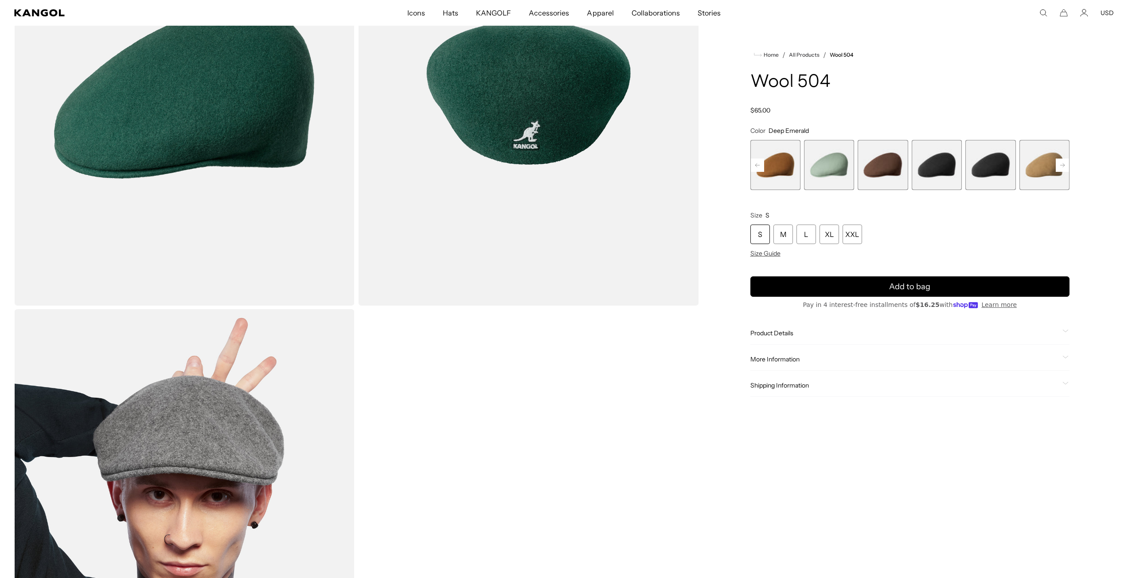
click at [1064, 165] on icon at bounding box center [1062, 165] width 4 height 4
click at [887, 170] on span "9 of 21" at bounding box center [883, 165] width 50 height 50
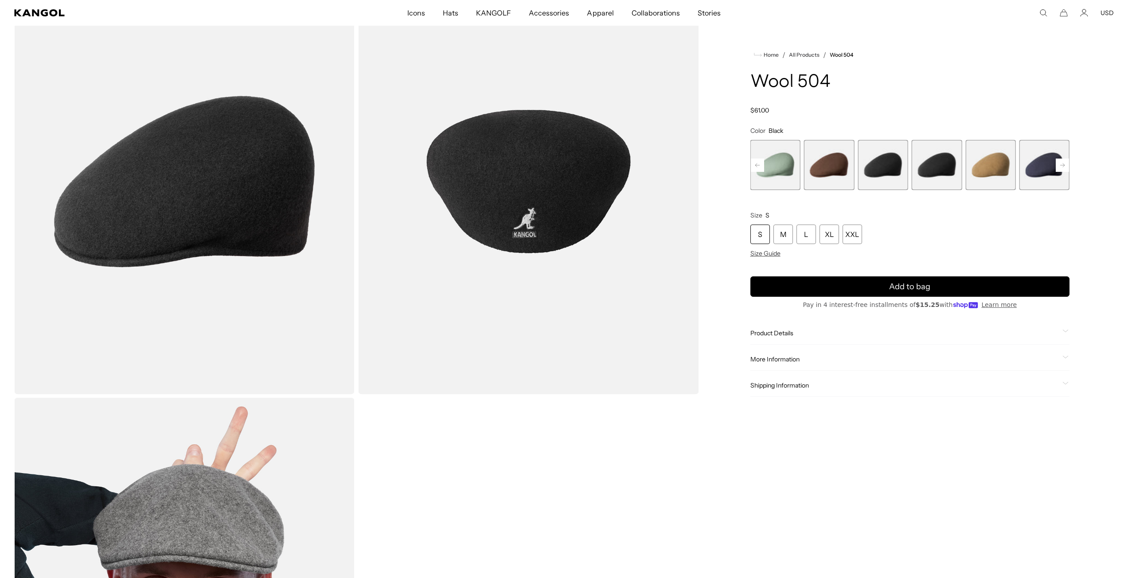
click at [882, 168] on span "9 of 21" at bounding box center [883, 165] width 50 height 50
click at [939, 163] on span "10 of 21" at bounding box center [937, 165] width 50 height 50
click at [995, 160] on span "11 of 21" at bounding box center [990, 165] width 50 height 50
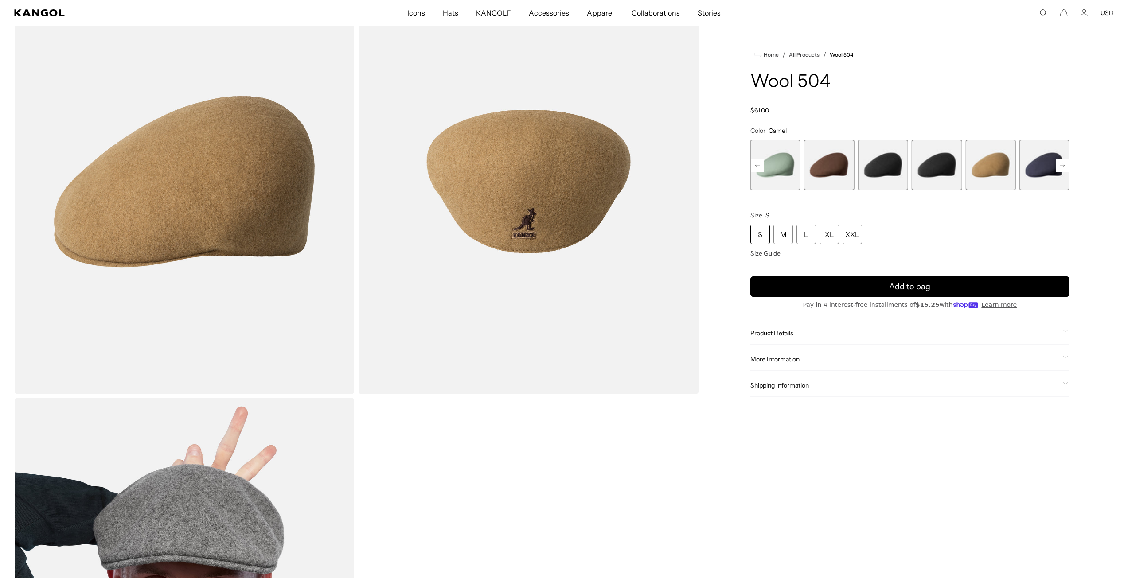
click at [1066, 165] on rect at bounding box center [1062, 165] width 13 height 13
click at [984, 168] on span "12 of 21" at bounding box center [990, 165] width 50 height 50
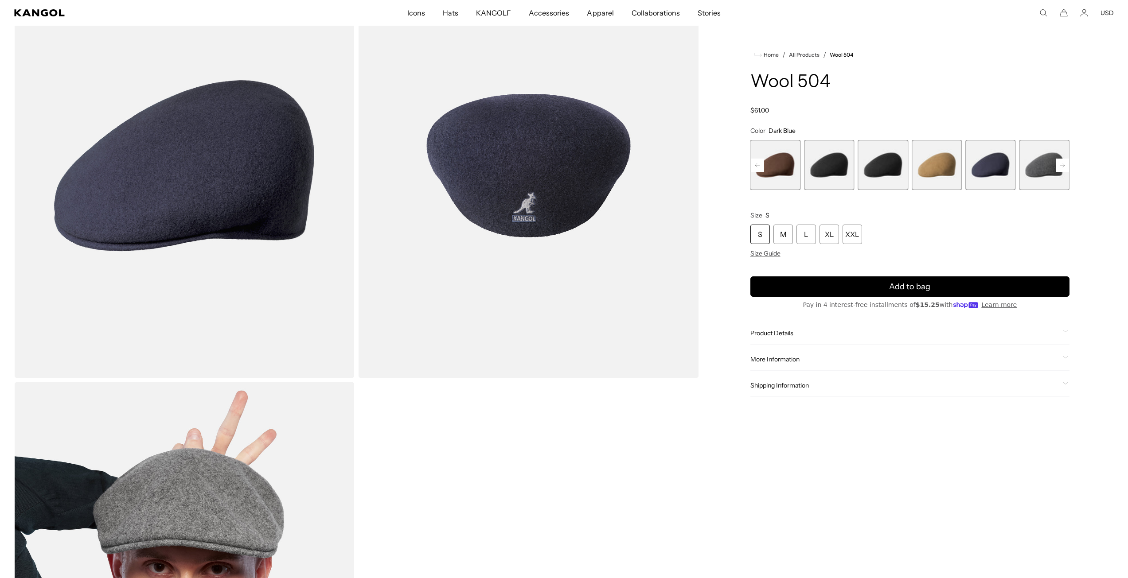
scroll to position [89, 0]
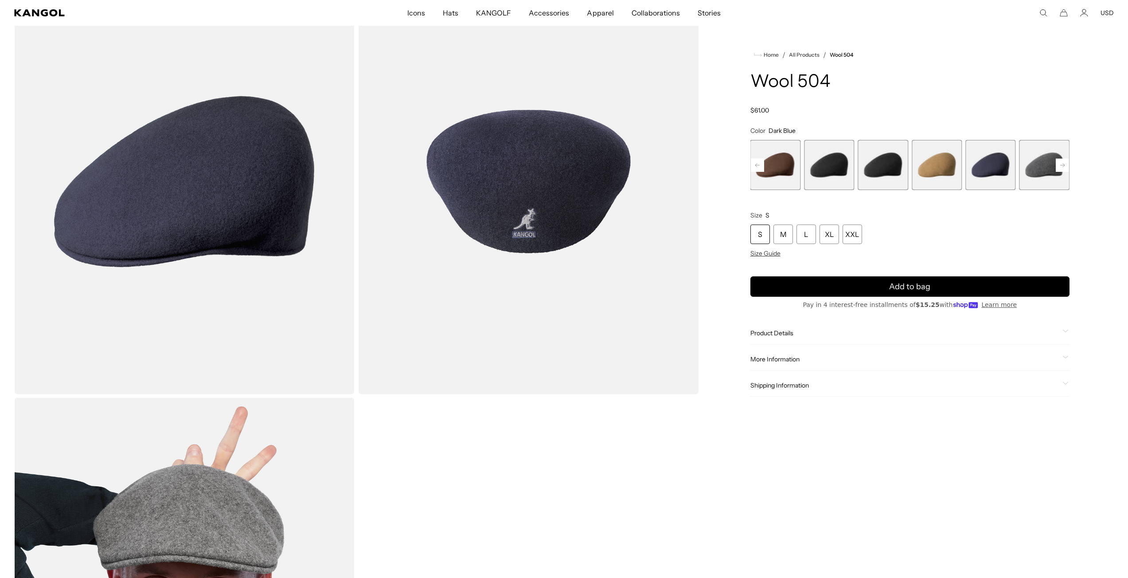
click at [1040, 160] on span "13 of 21" at bounding box center [1044, 165] width 50 height 50
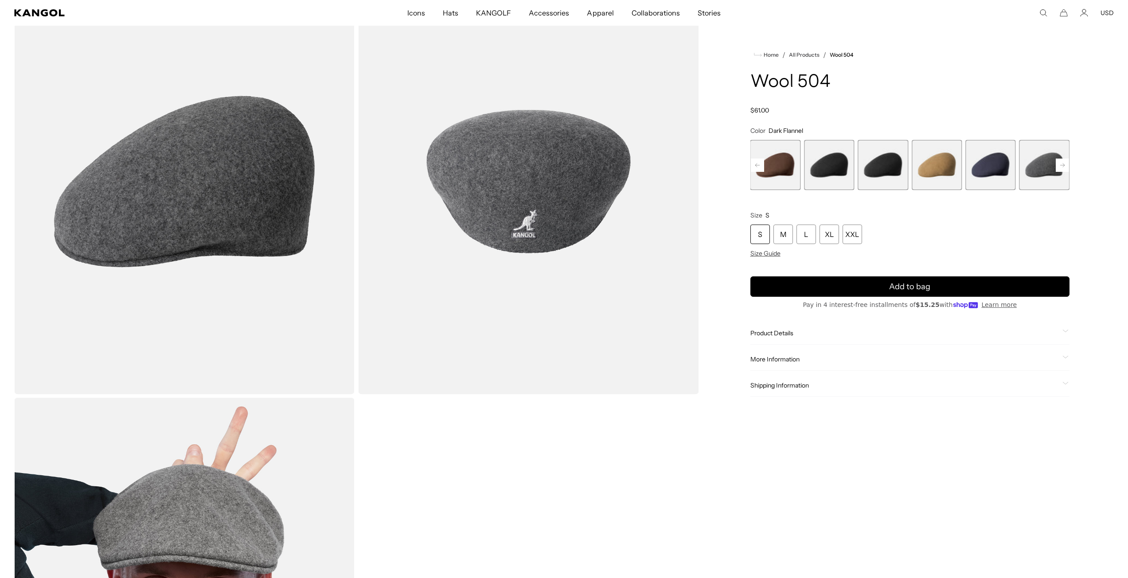
scroll to position [0, 183]
click at [994, 170] on span "12 of 21" at bounding box center [990, 165] width 50 height 50
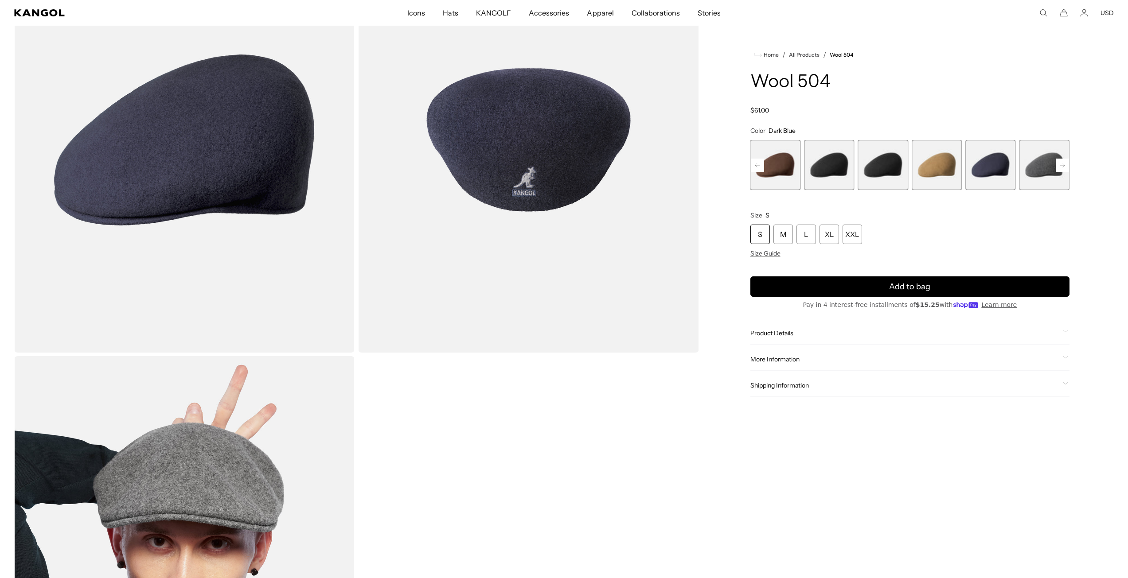
scroll to position [44, 0]
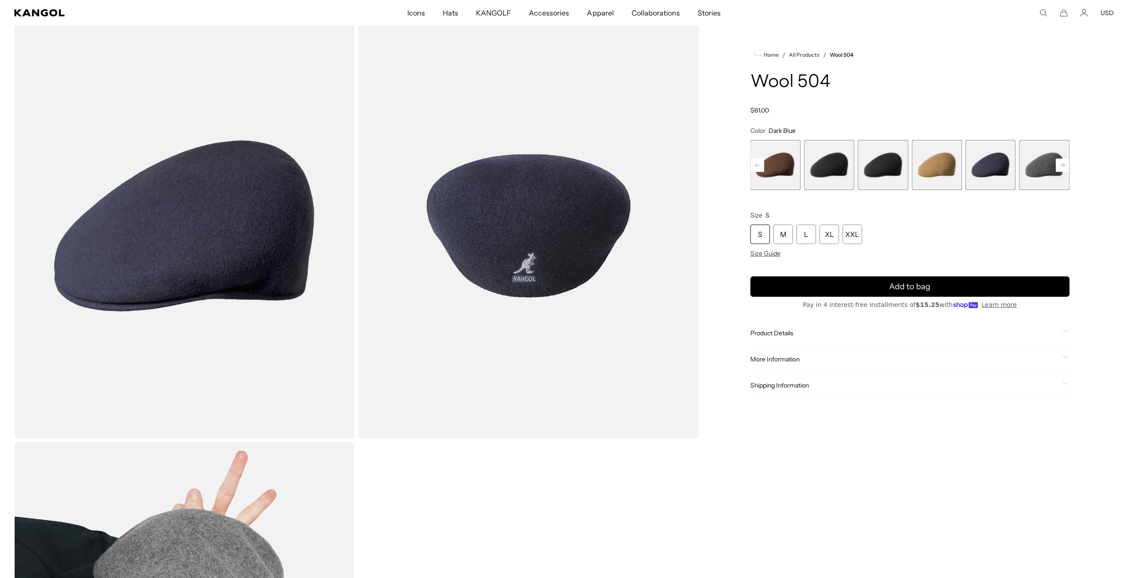
click at [883, 166] on span "10 of 21" at bounding box center [883, 165] width 50 height 50
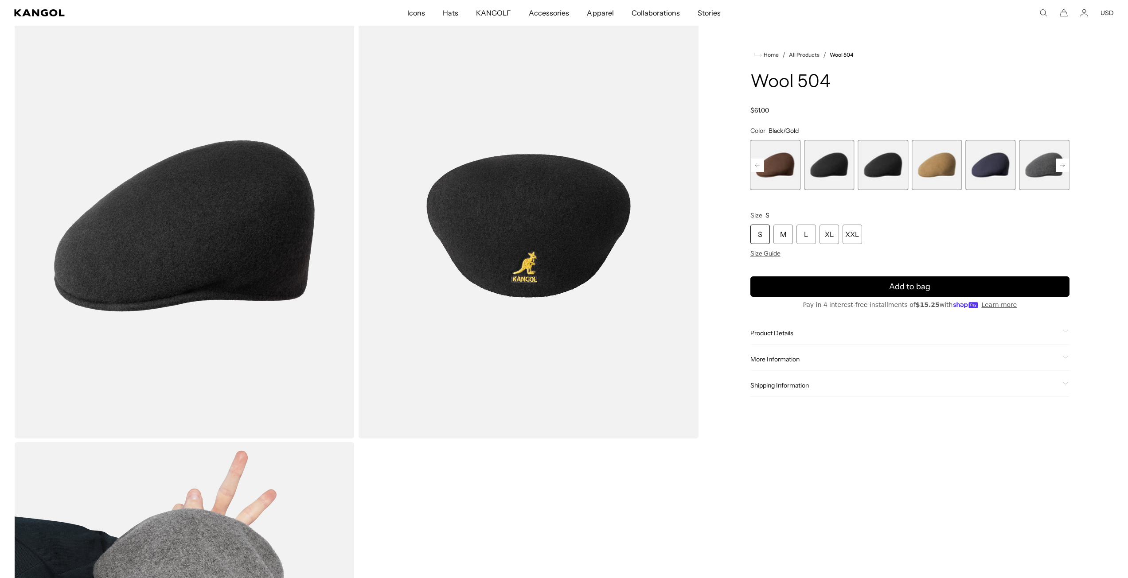
click at [838, 174] on span "9 of 21" at bounding box center [829, 165] width 50 height 50
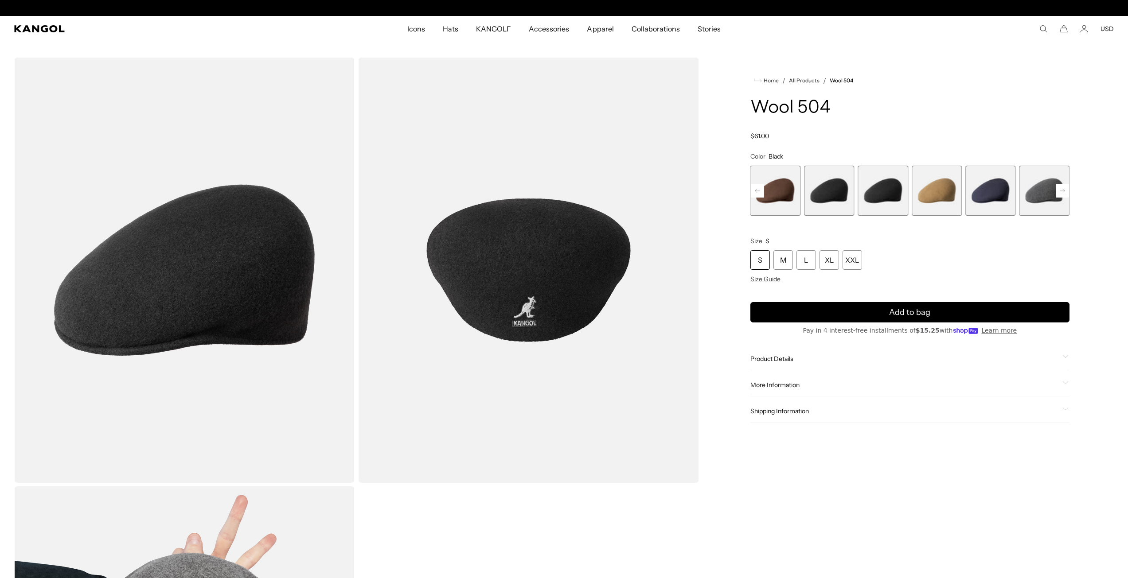
scroll to position [0, 183]
click at [791, 195] on span "8 of 21" at bounding box center [775, 191] width 50 height 50
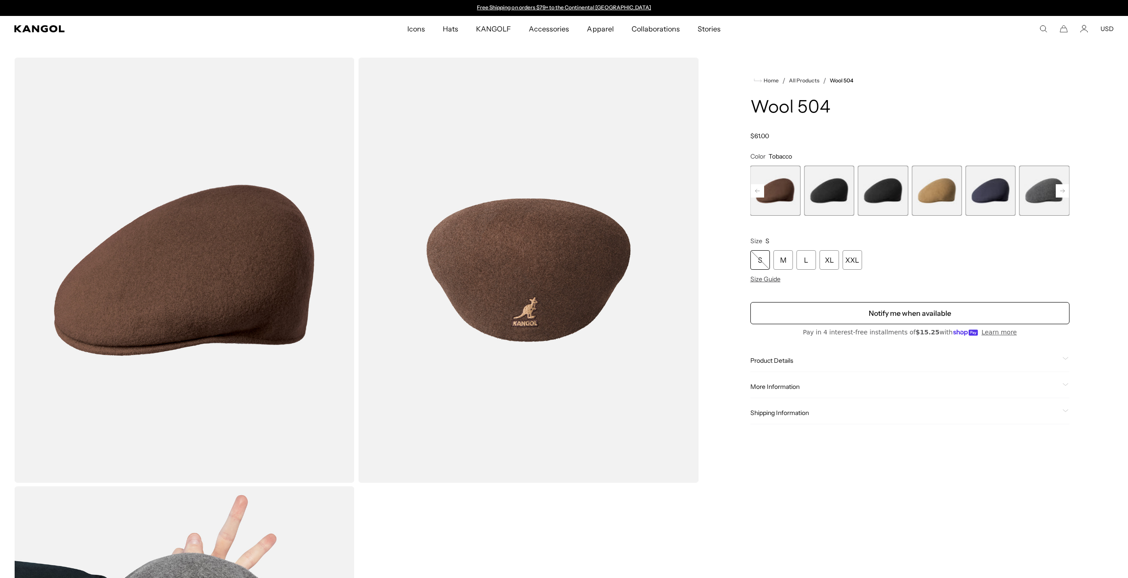
click at [755, 193] on rect at bounding box center [757, 190] width 13 height 13
click at [785, 201] on span "7 of 21" at bounding box center [775, 191] width 50 height 50
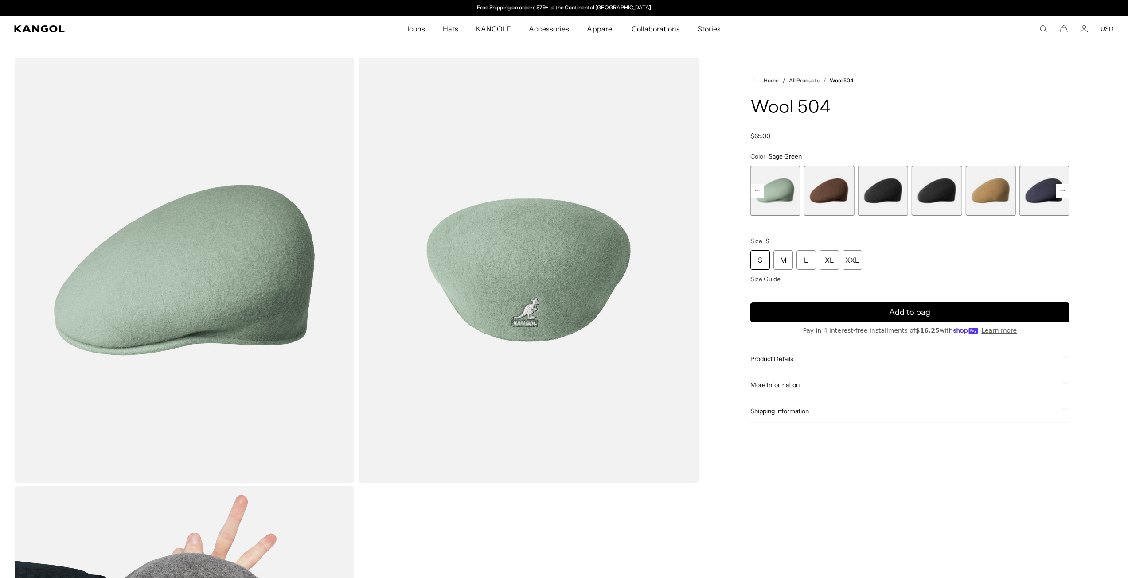
click at [758, 187] on rect at bounding box center [757, 190] width 13 height 13
click at [776, 194] on span "6 of 21" at bounding box center [775, 191] width 50 height 50
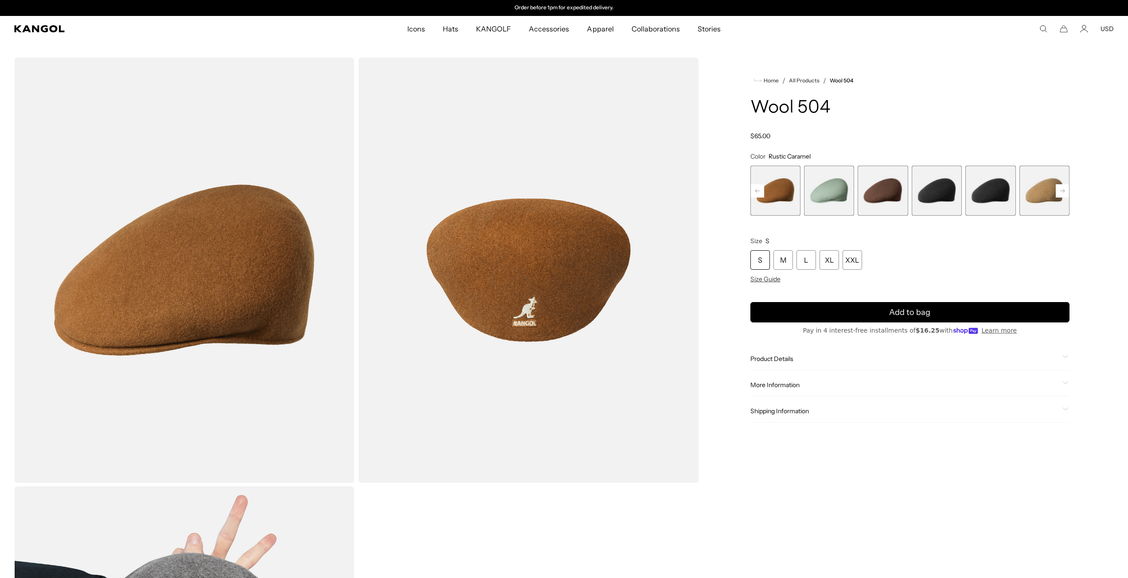
click at [761, 189] on rect at bounding box center [757, 190] width 13 height 13
click at [770, 193] on span "5 of 21" at bounding box center [775, 191] width 50 height 50
click at [779, 199] on span "5 of 21" at bounding box center [775, 191] width 50 height 50
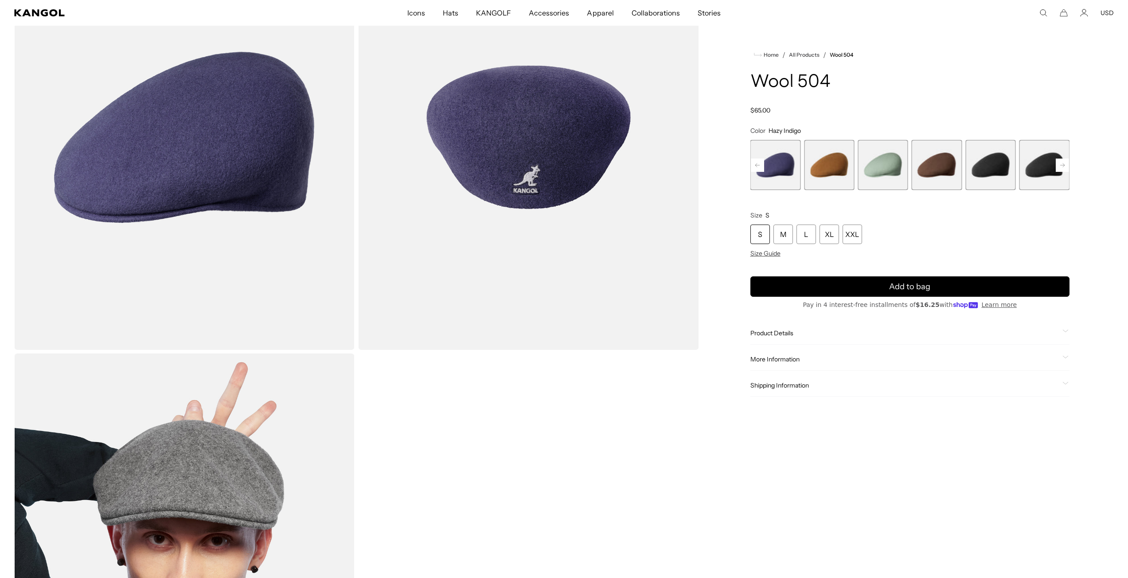
scroll to position [92, 0]
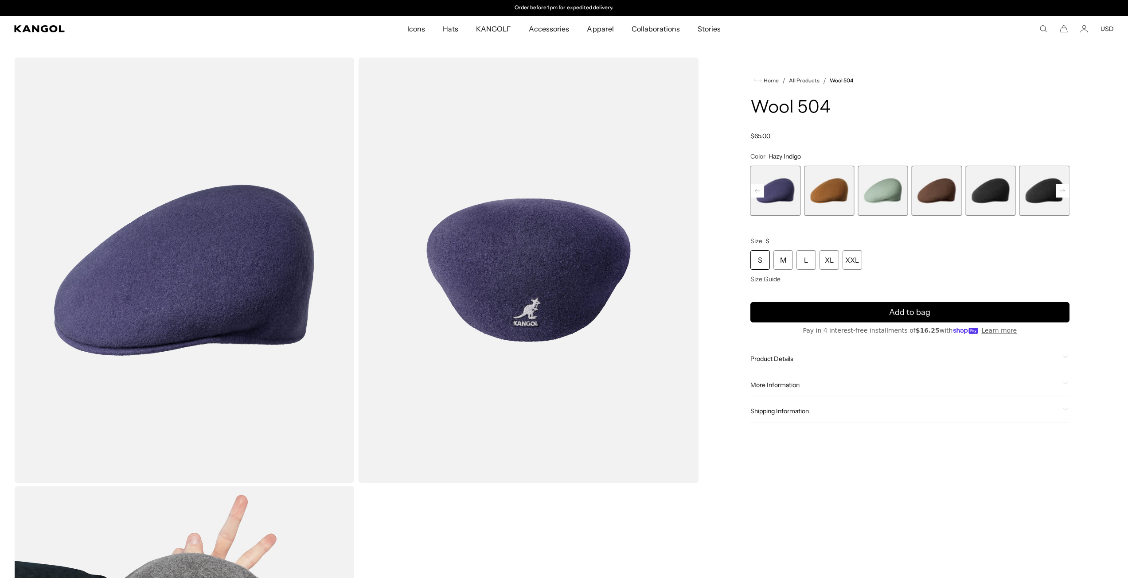
click at [1064, 192] on rect at bounding box center [1062, 190] width 13 height 13
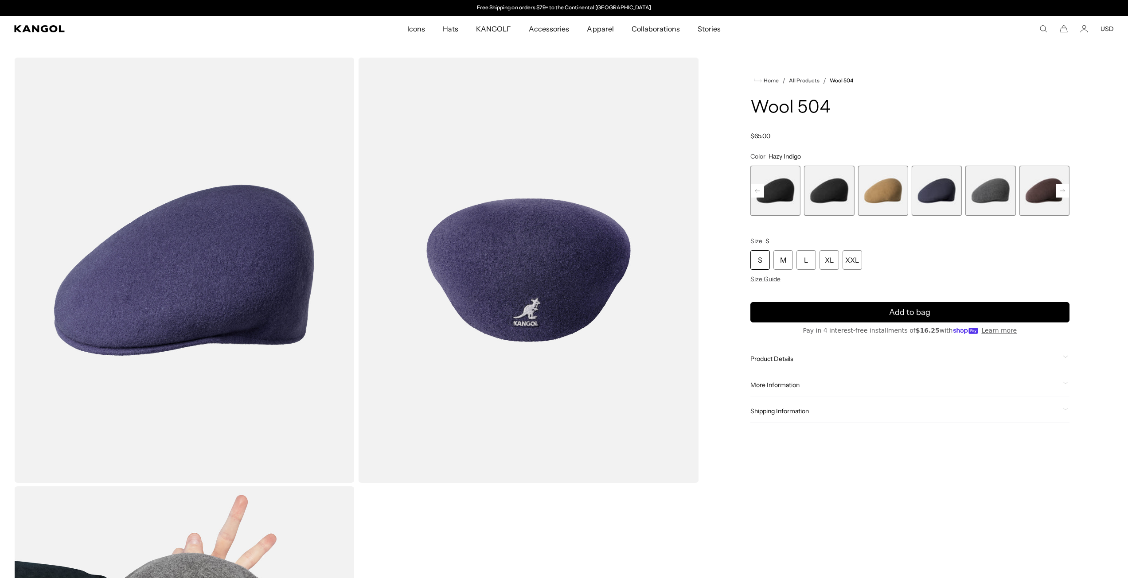
click at [935, 189] on span "12 of 21" at bounding box center [937, 191] width 50 height 50
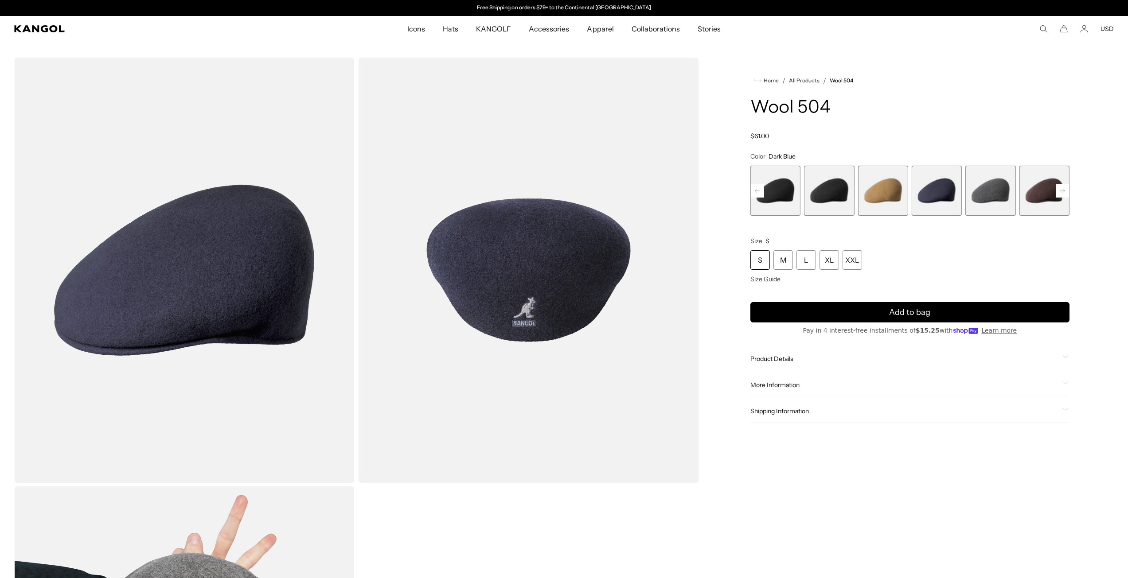
click at [991, 198] on span "13 of 21" at bounding box center [990, 191] width 50 height 50
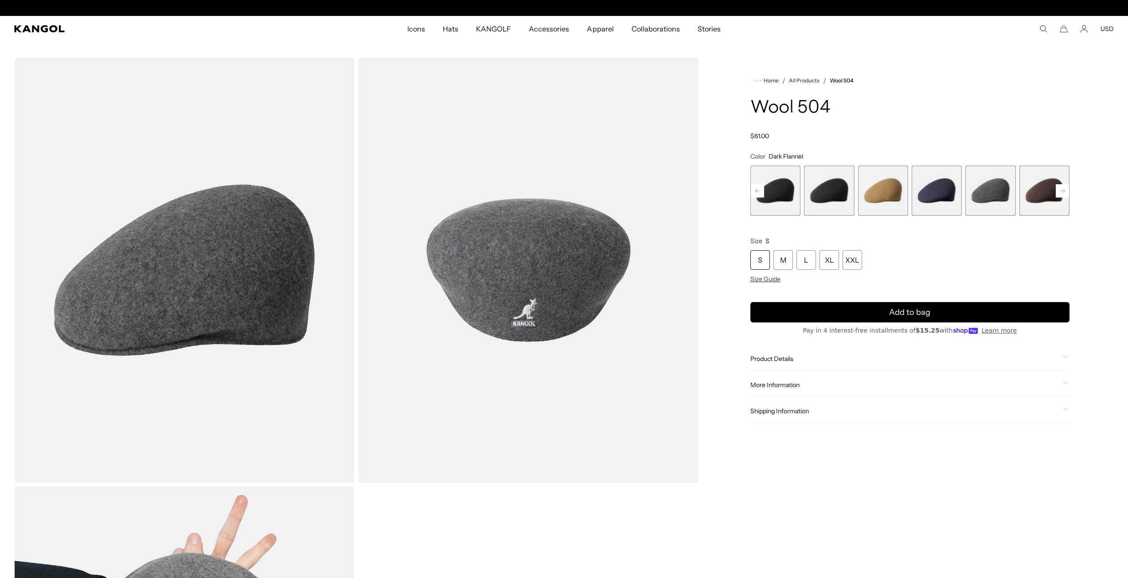
scroll to position [0, 183]
click at [1040, 193] on span "14 of 21" at bounding box center [1044, 191] width 50 height 50
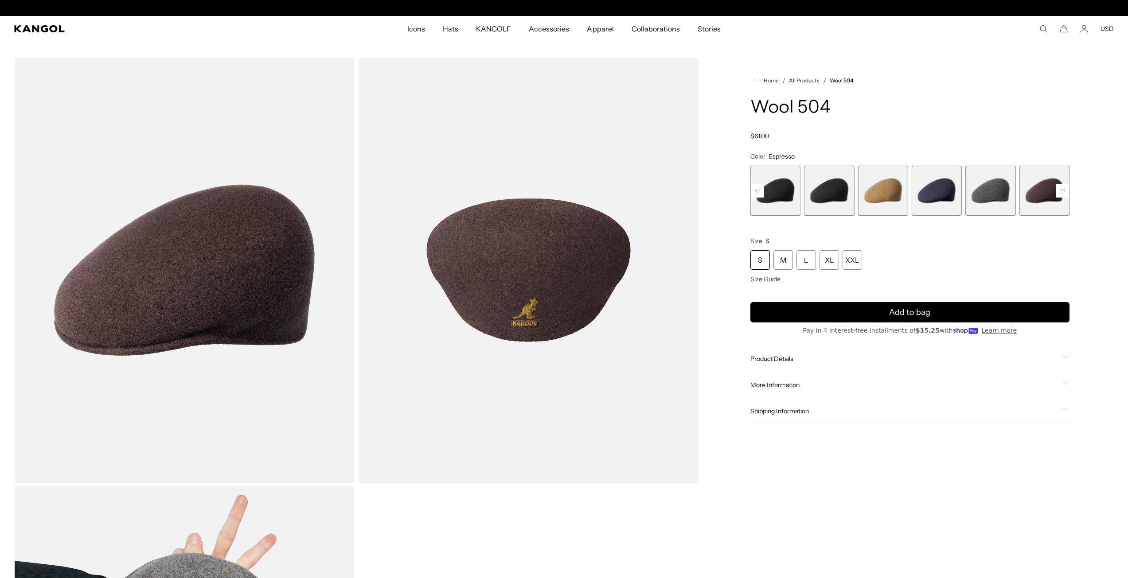
click at [944, 193] on span "12 of 21" at bounding box center [937, 191] width 50 height 50
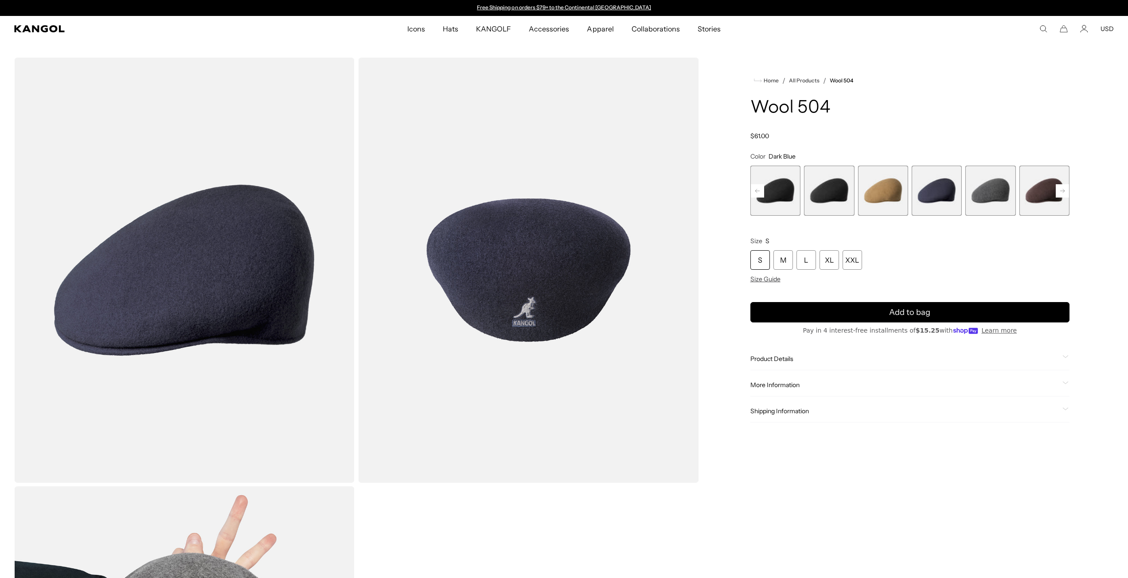
click at [884, 201] on span "11 of 21" at bounding box center [883, 191] width 50 height 50
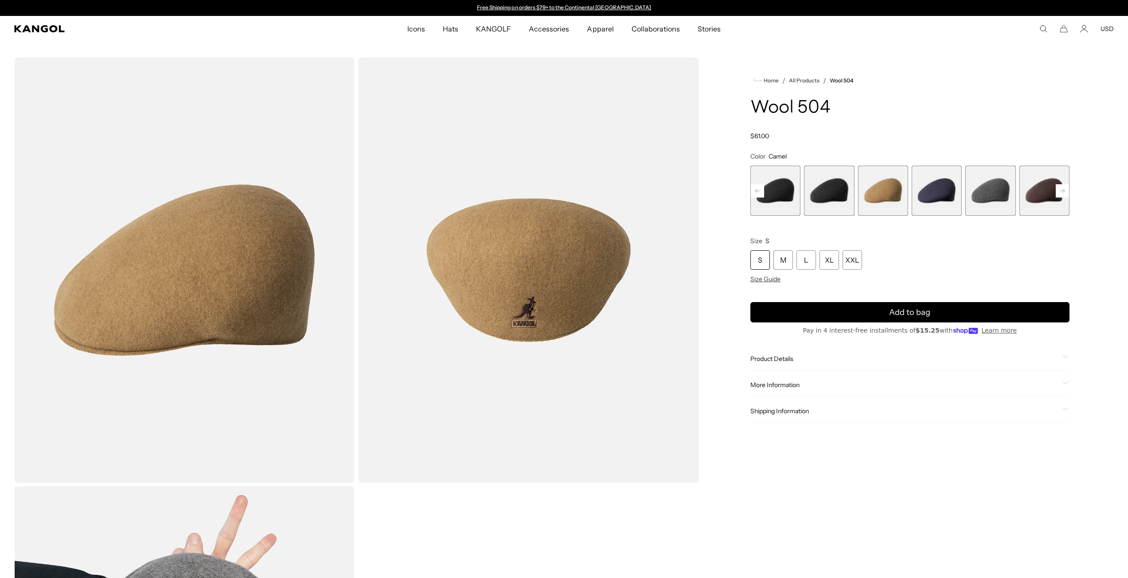
click at [925, 193] on span "12 of 21" at bounding box center [937, 191] width 50 height 50
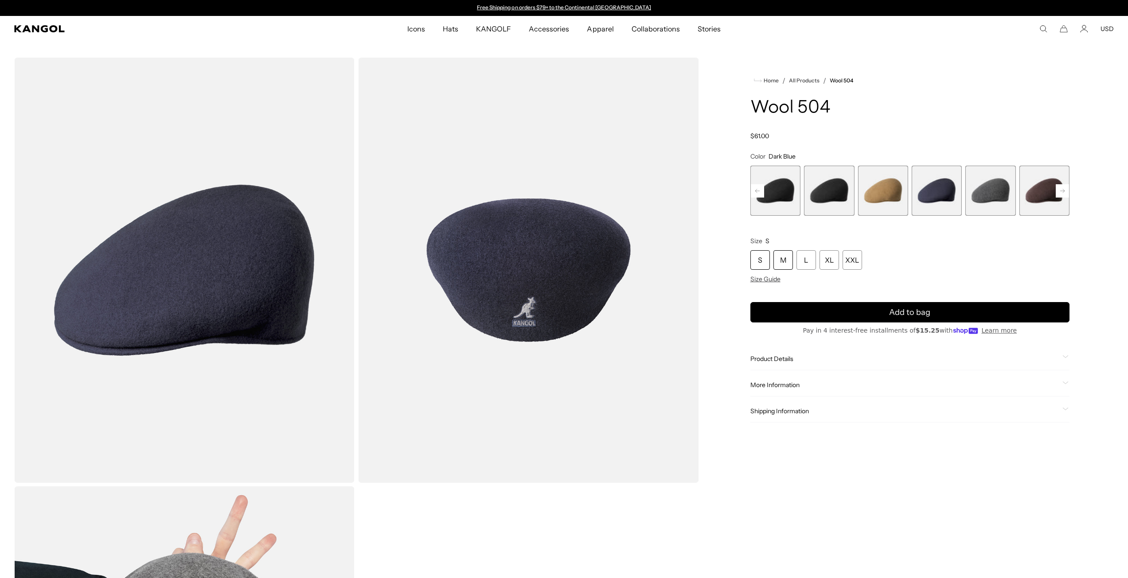
click at [785, 265] on div "M" at bounding box center [783, 260] width 20 height 20
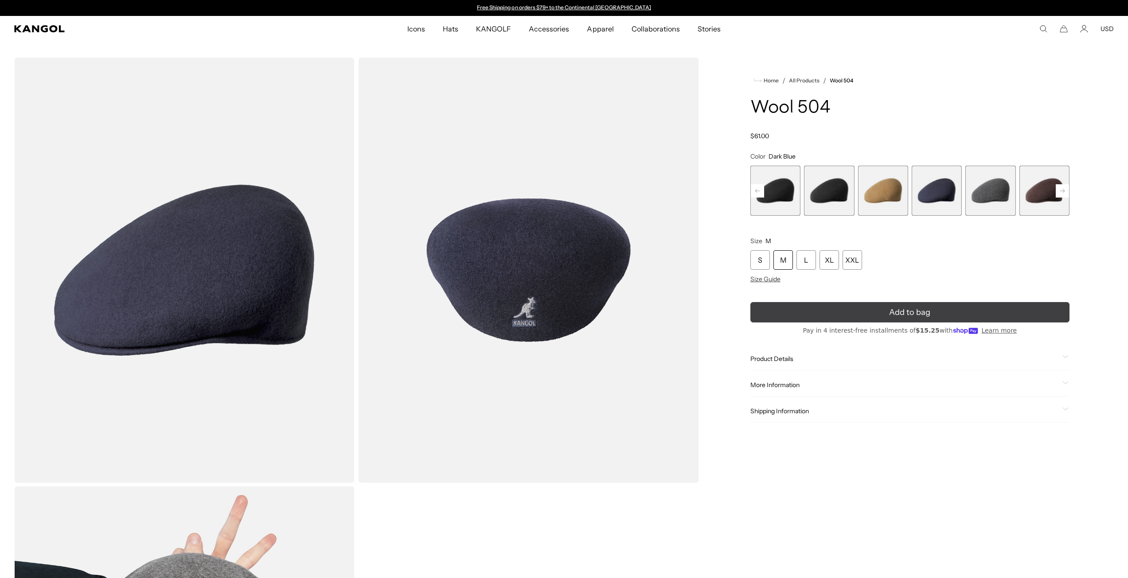
click at [849, 312] on button "Add to bag" at bounding box center [909, 312] width 319 height 20
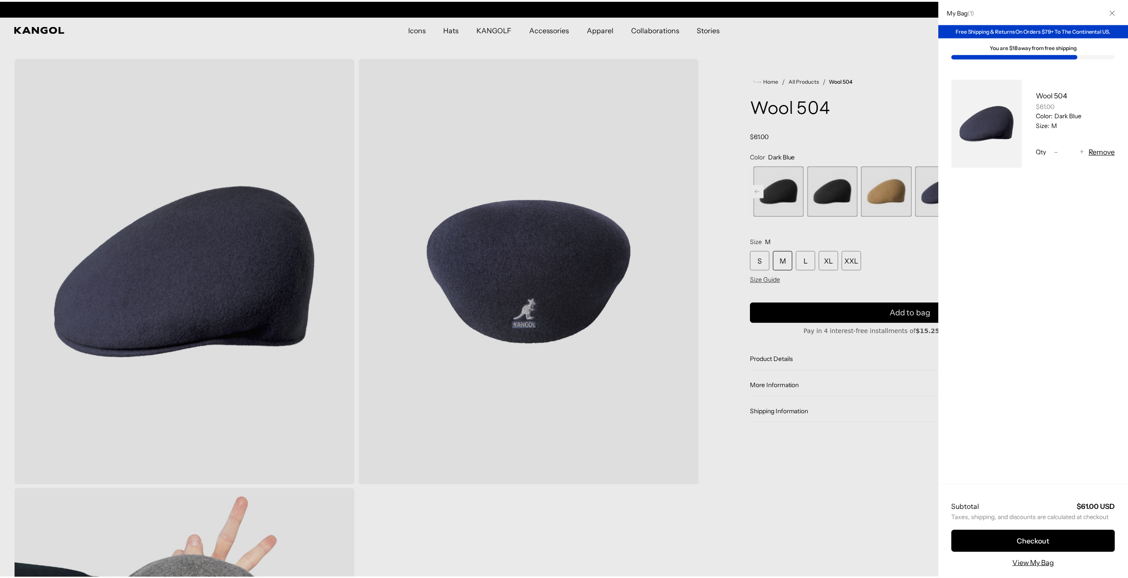
scroll to position [0, 183]
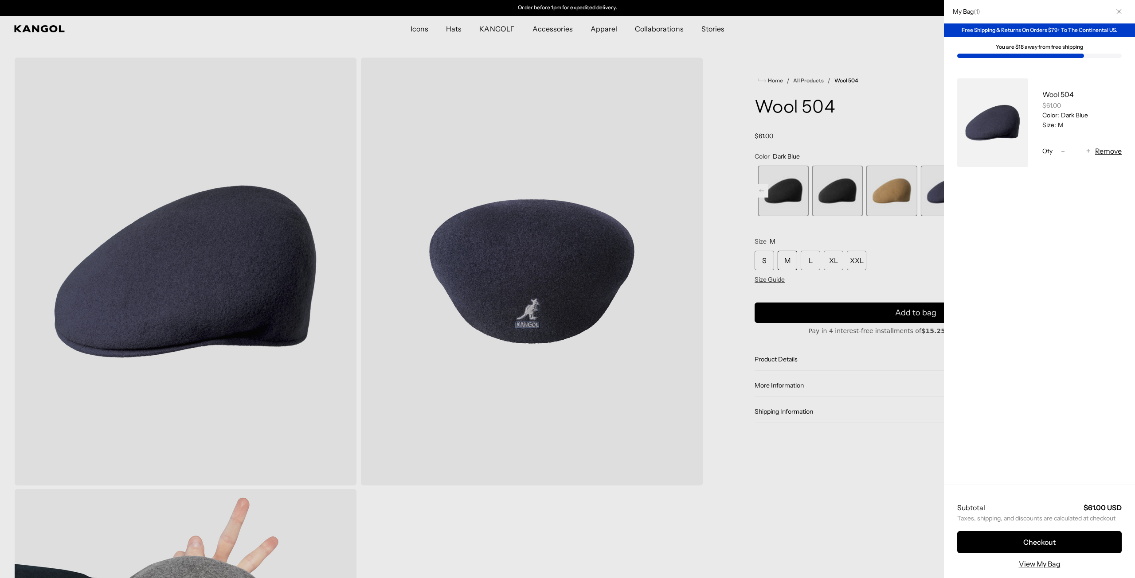
click at [821, 466] on div at bounding box center [567, 289] width 1135 height 578
